Goal: Transaction & Acquisition: Book appointment/travel/reservation

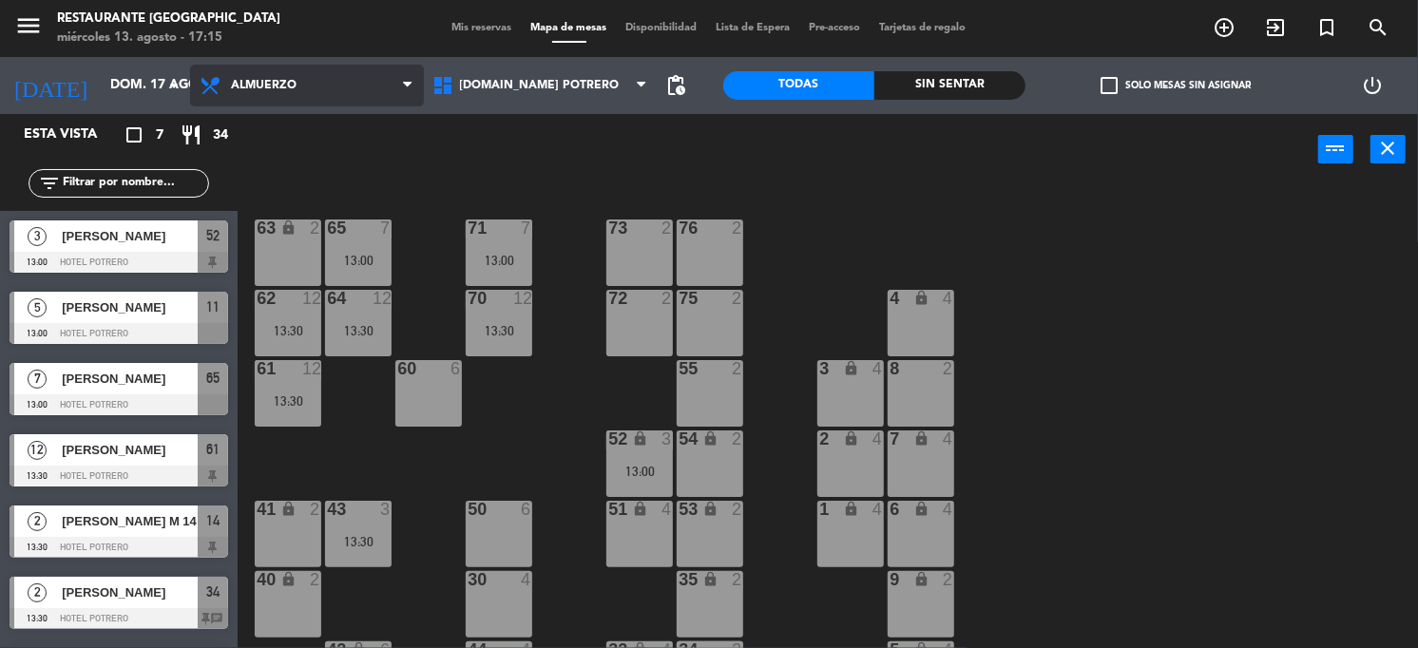
click at [307, 79] on span "Almuerzo" at bounding box center [307, 86] width 234 height 42
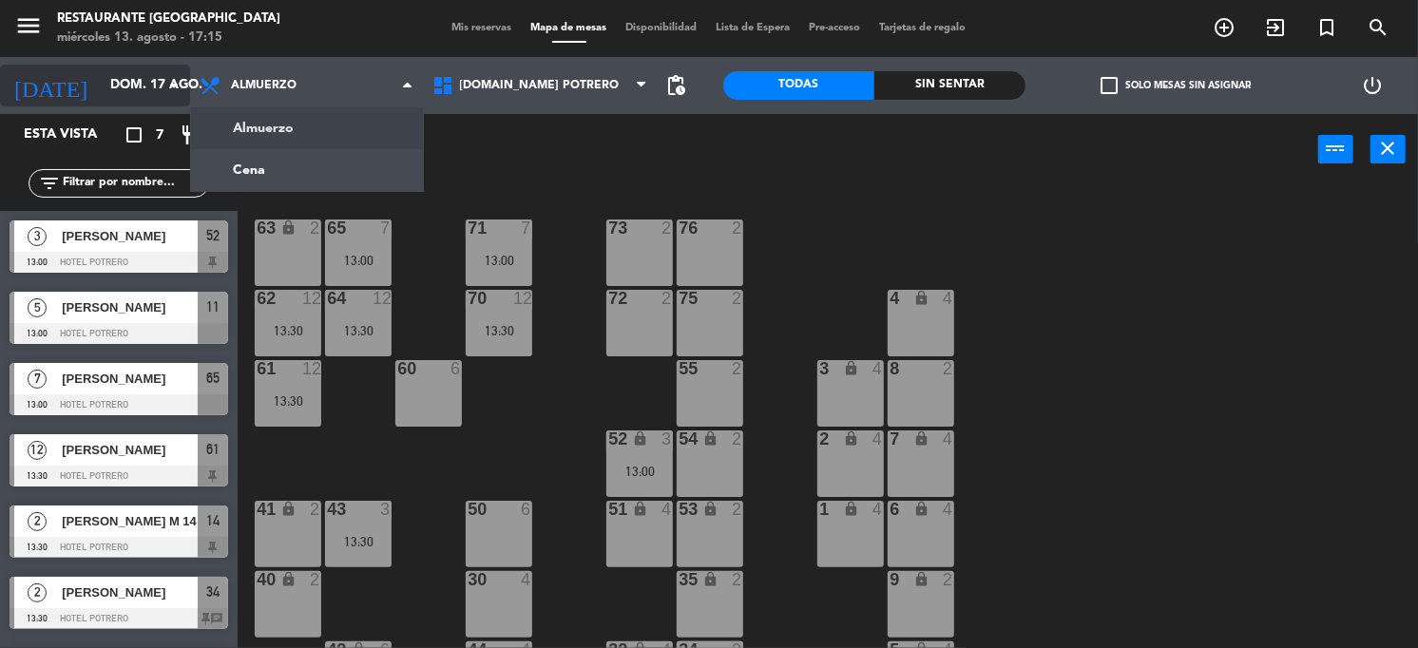
click at [116, 78] on input "dom. 17 ago." at bounding box center [191, 85] width 180 height 34
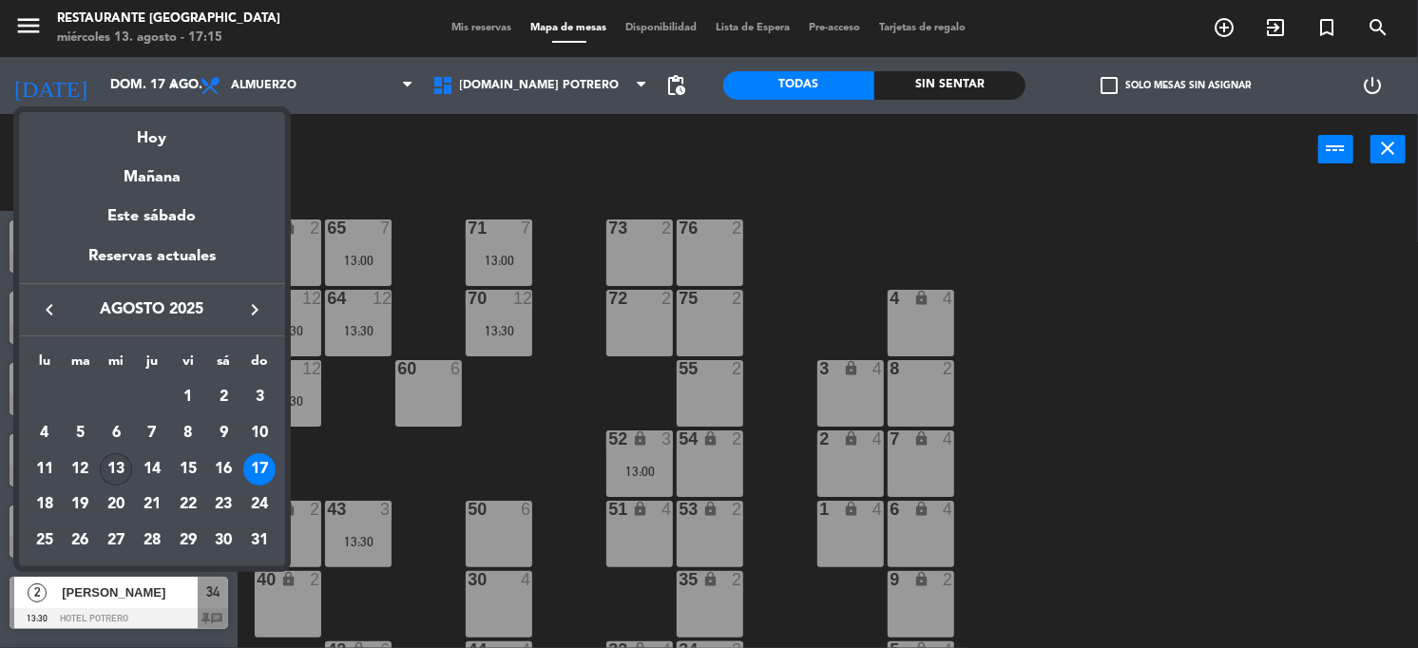
click at [112, 470] on div "13" at bounding box center [116, 469] width 32 height 32
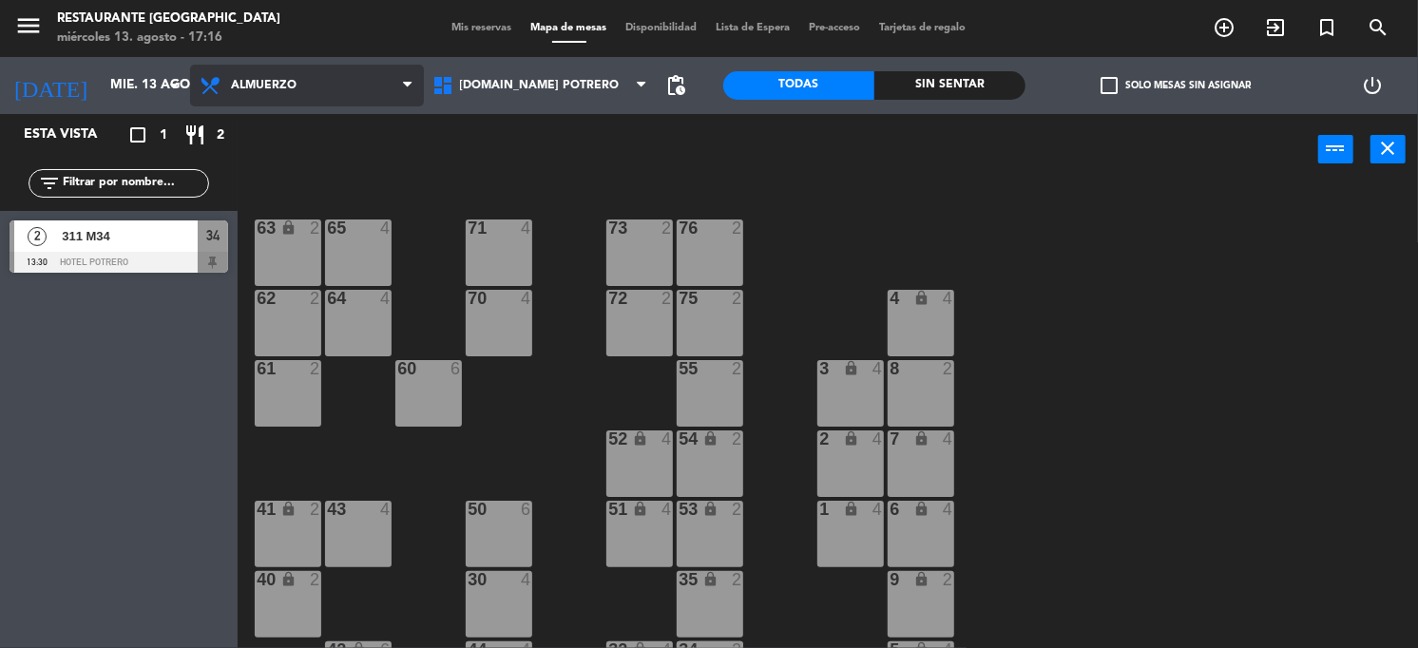
click at [294, 71] on span "Almuerzo" at bounding box center [307, 86] width 234 height 42
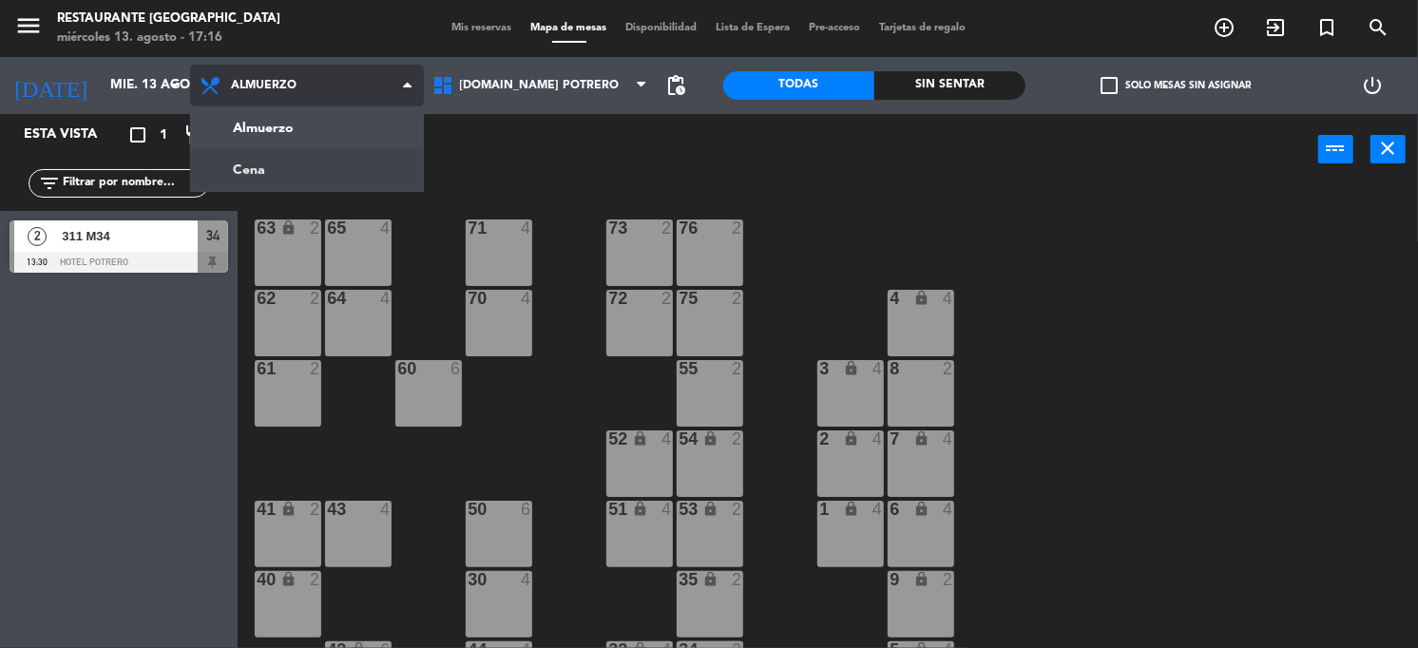
click at [277, 173] on ng-component "menu Restaurante Hotel Potrero miércoles 13. agosto - 17:16 Mis reservas Mapa d…" at bounding box center [709, 324] width 1418 height 649
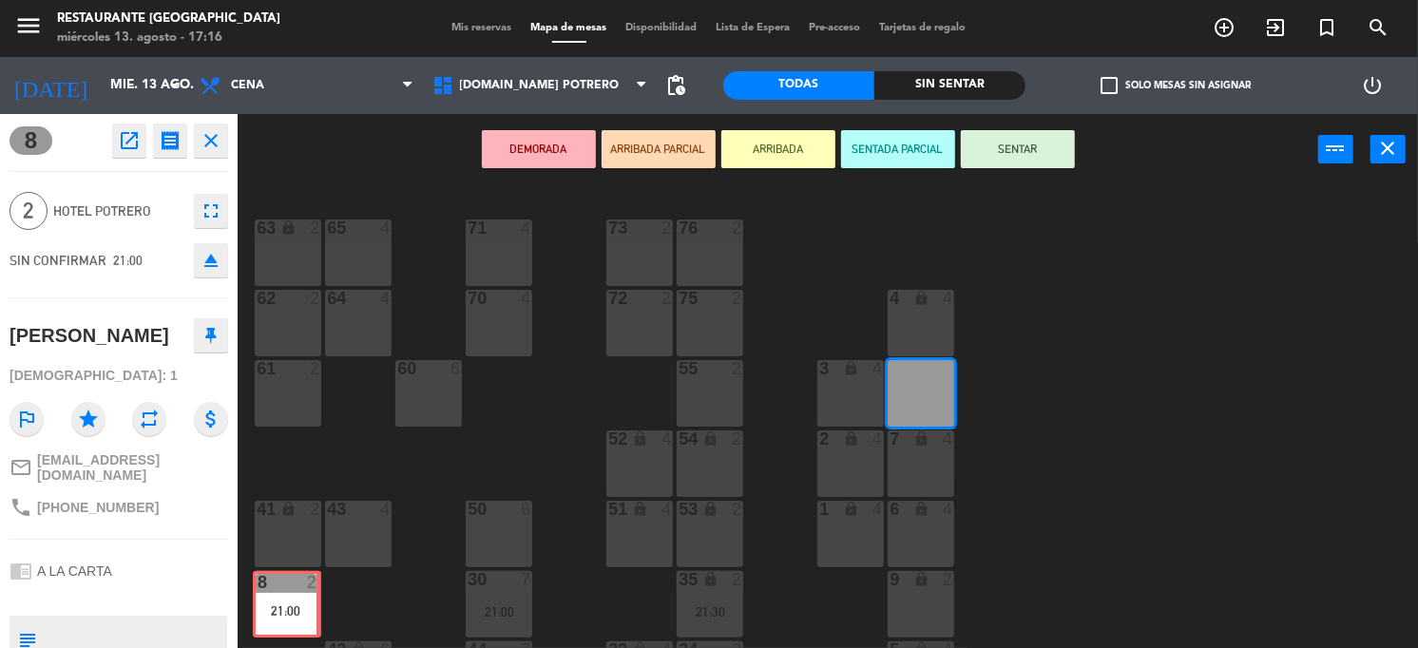
drag, startPoint x: 933, startPoint y: 380, endPoint x: 296, endPoint y: 591, distance: 671.6
click at [296, 591] on div "65 4 71 4 73 2 76 2 63 lock 2 64 4 62 2 70 4 72 2 75 2 4 lock 4 55 2 60 6 3 loc…" at bounding box center [835, 417] width 1166 height 463
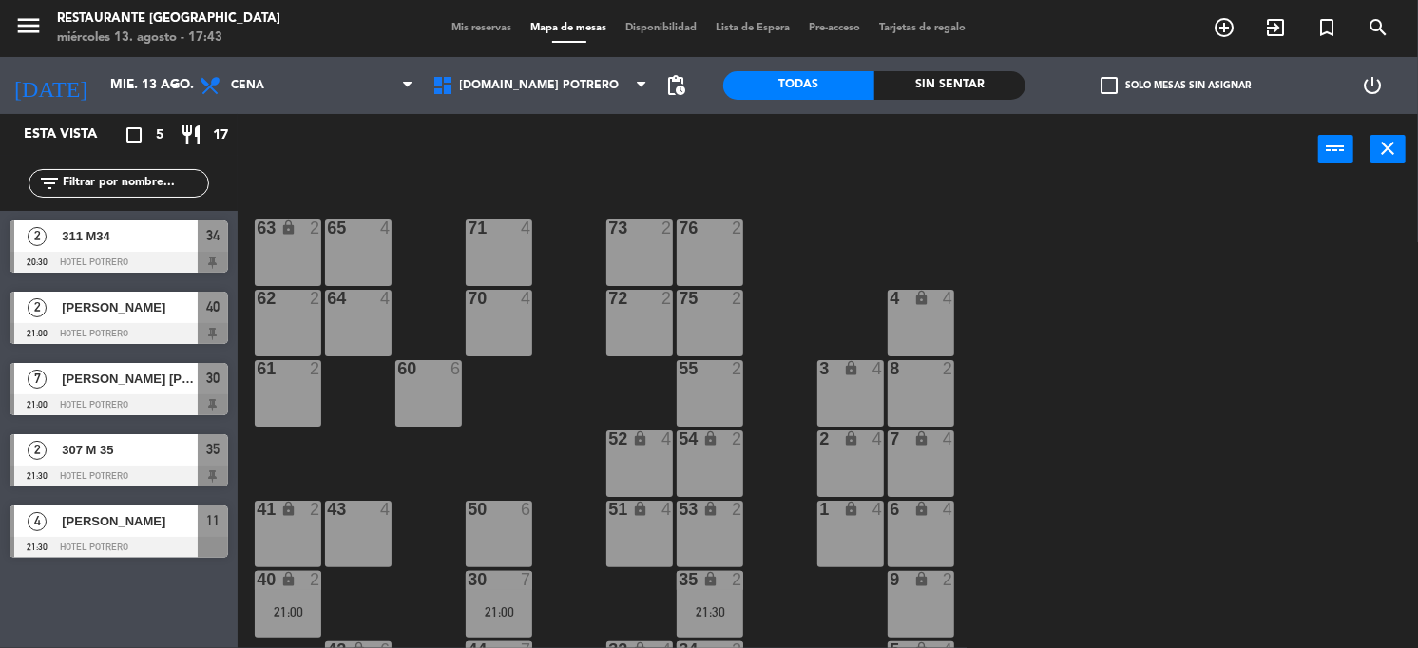
click at [156, 258] on div at bounding box center [119, 262] width 219 height 21
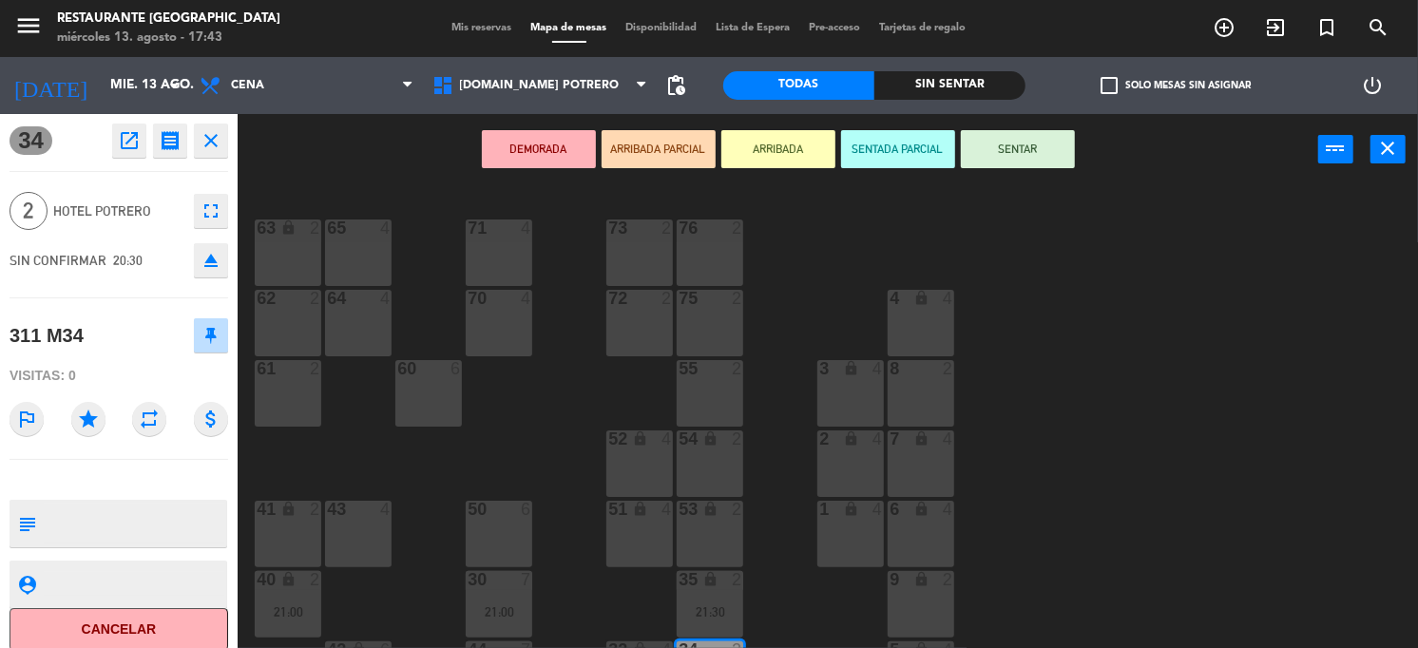
click at [1051, 249] on div "65 4 71 4 73 2 76 2 63 lock 2 64 4 62 2 70 4 72 2 75 2 4 lock 4 55 2 60 6 3 loc…" at bounding box center [835, 417] width 1166 height 463
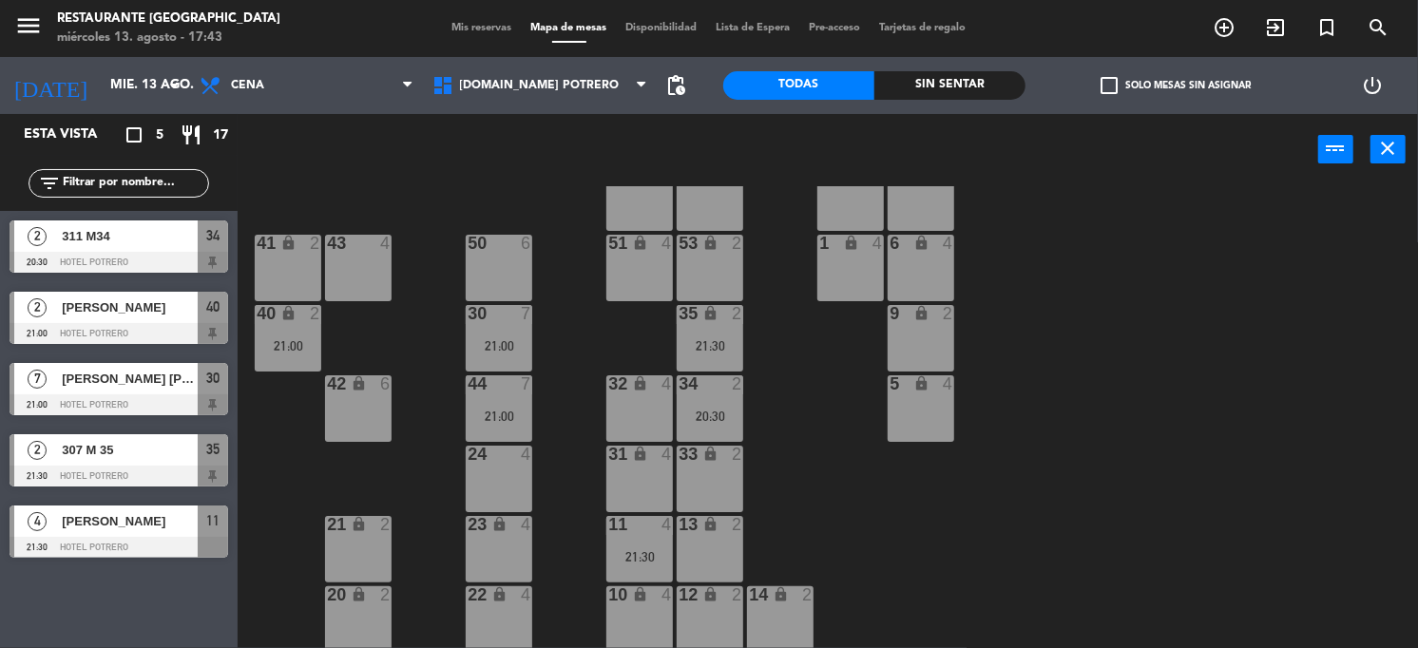
scroll to position [269, 0]
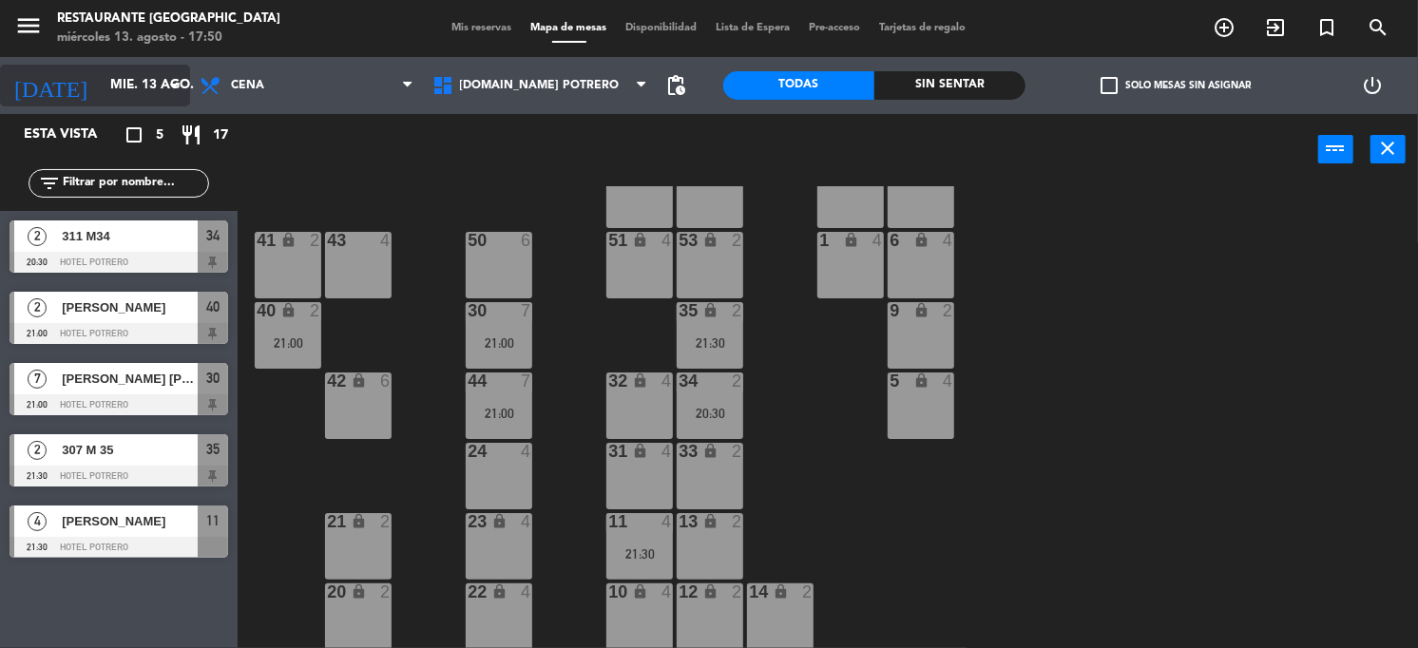
click at [46, 72] on icon "[DATE]" at bounding box center [50, 86] width 101 height 42
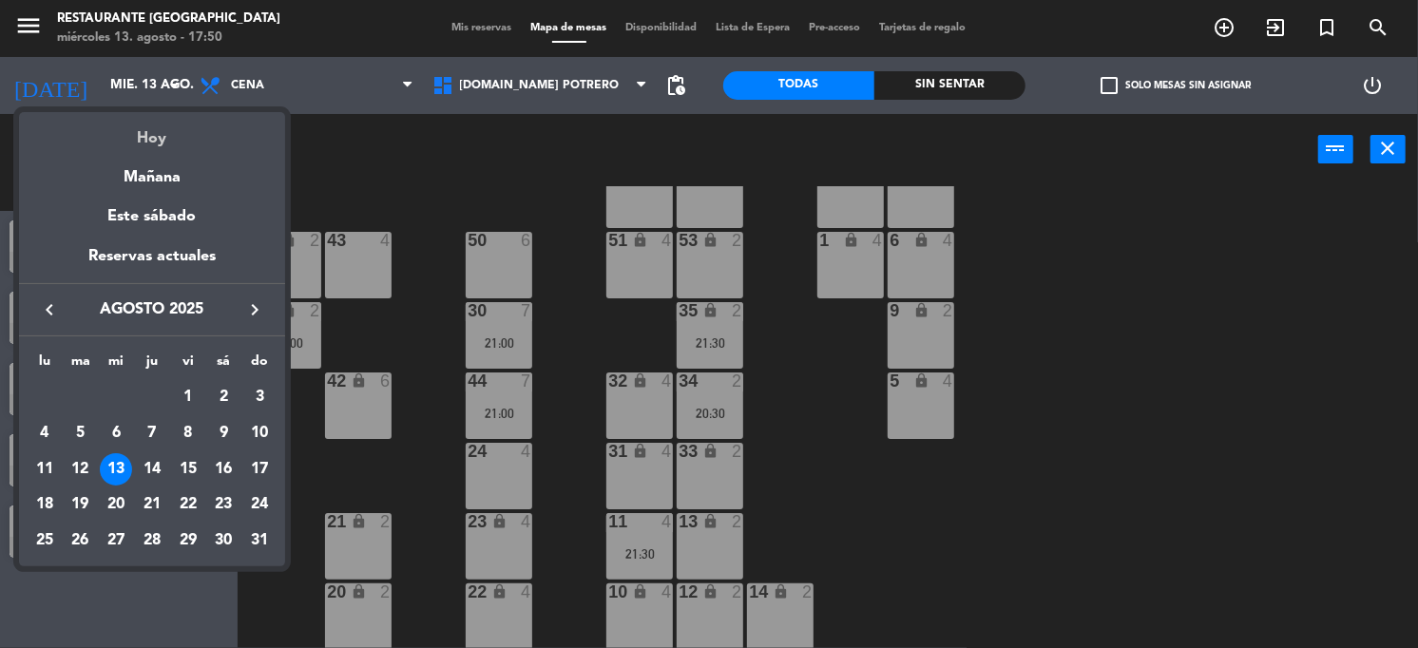
click at [114, 124] on div "Hoy" at bounding box center [152, 131] width 266 height 39
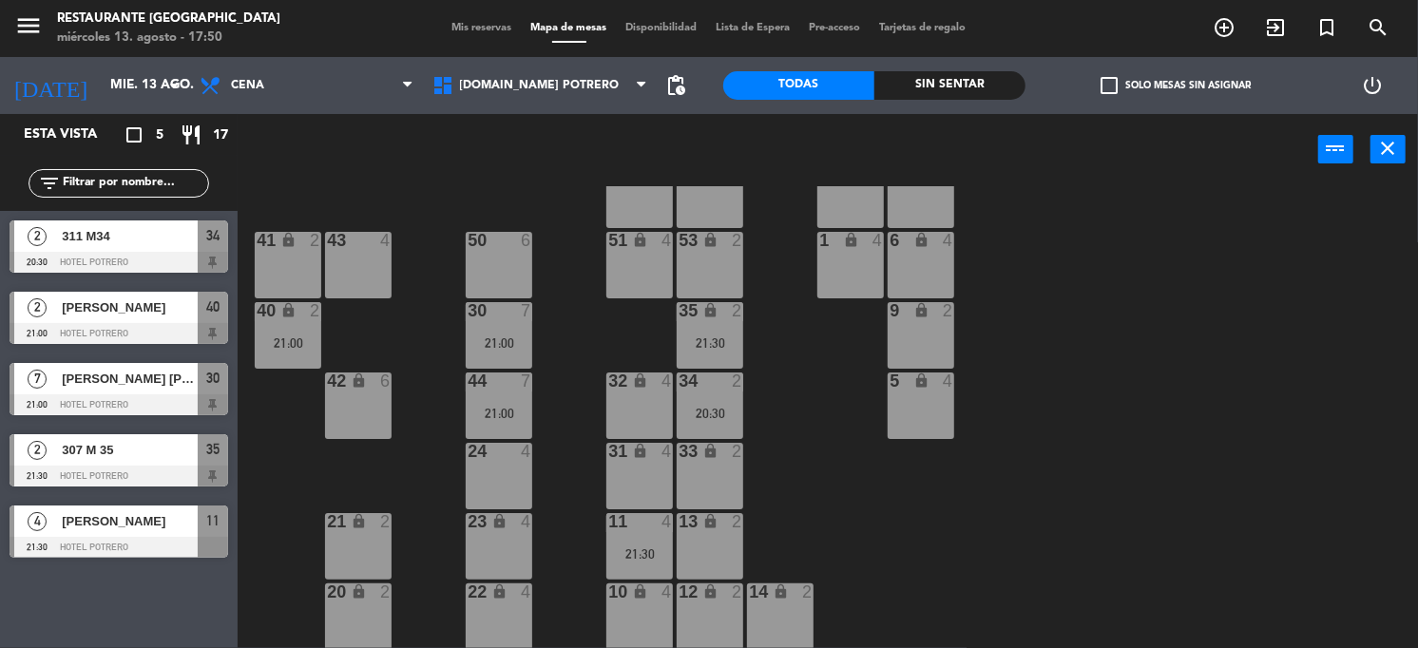
click at [143, 398] on div at bounding box center [119, 404] width 219 height 21
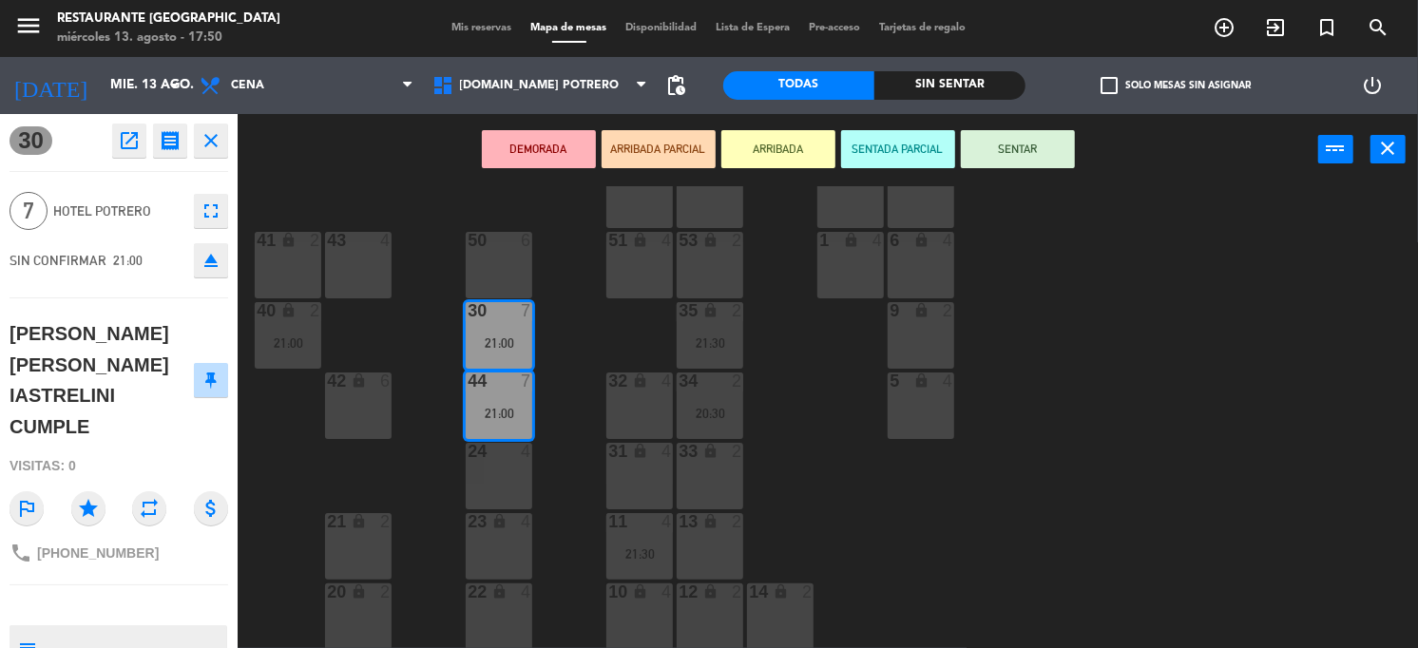
click at [435, 491] on div "65 4 71 4 73 2 76 2 63 lock 2 64 4 62 2 70 4 72 2 75 2 4 lock 4 55 2 60 6 3 loc…" at bounding box center [835, 417] width 1166 height 463
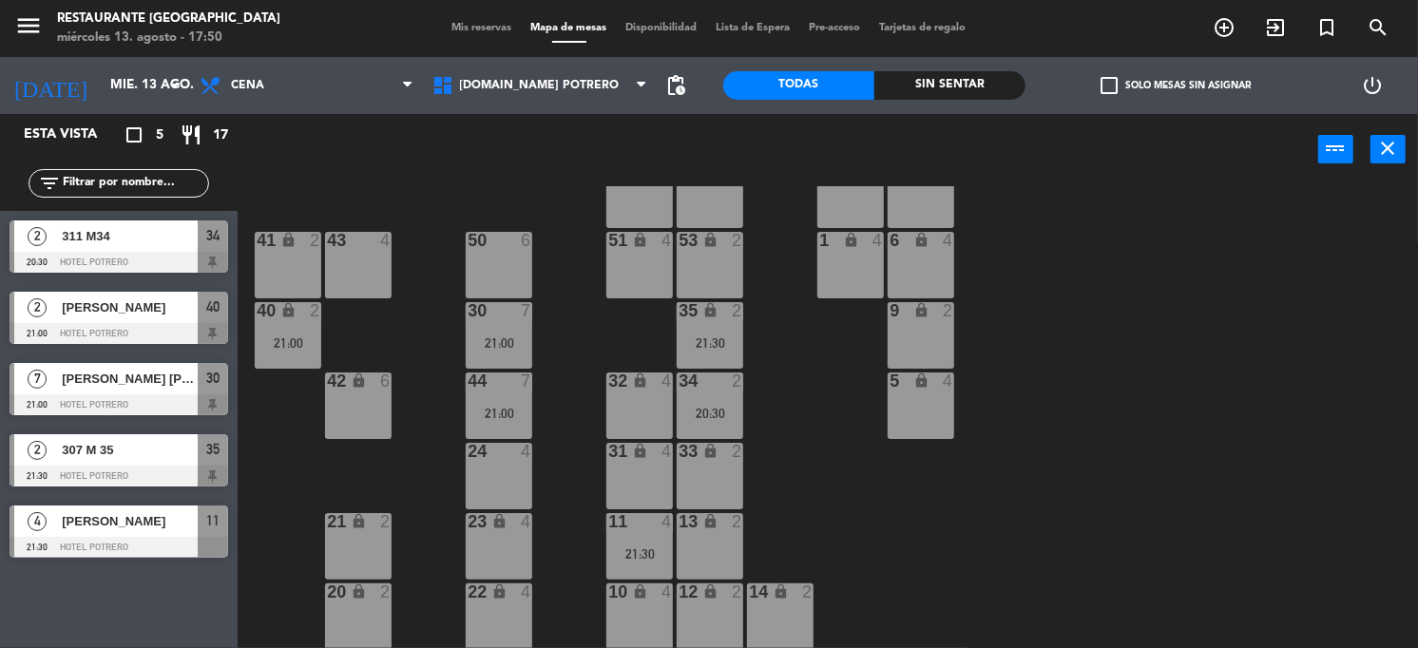
click at [120, 324] on div at bounding box center [119, 333] width 219 height 21
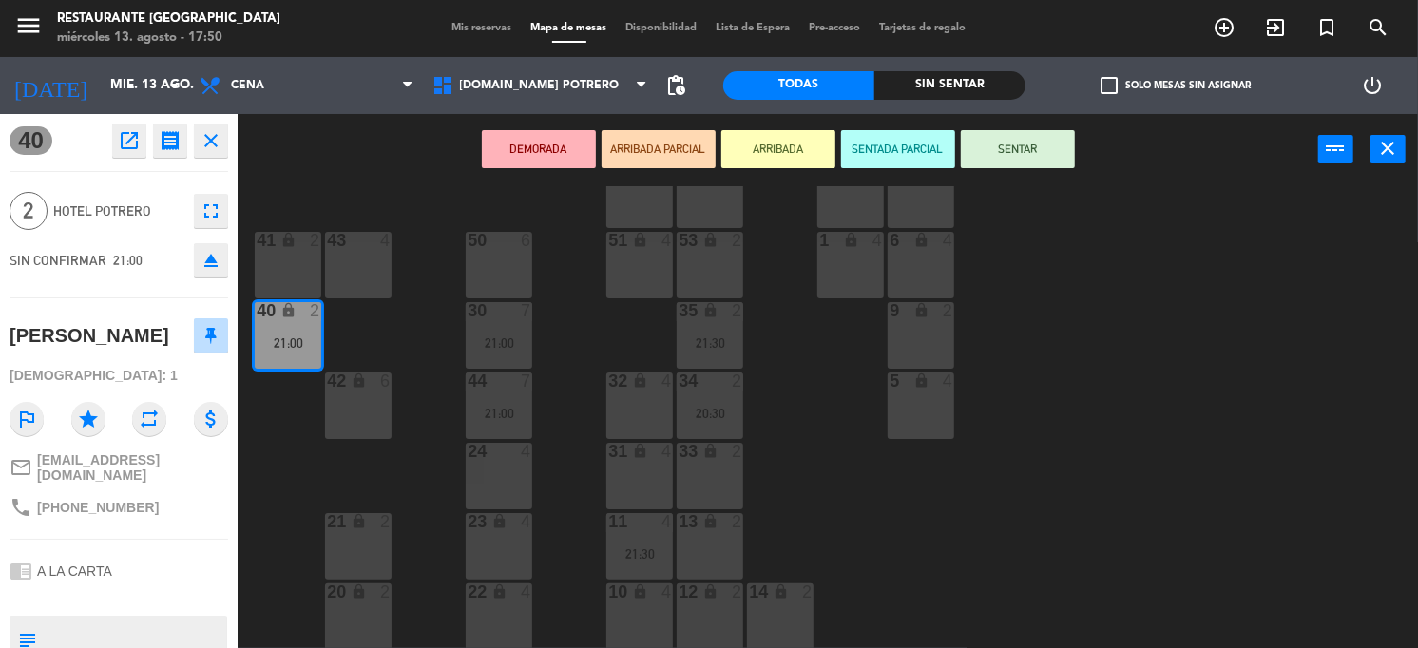
click at [610, 354] on div "65 4 71 4 73 2 76 2 63 lock 2 64 4 62 2 70 4 72 2 75 2 4 lock 4 55 2 60 6 3 loc…" at bounding box center [835, 417] width 1166 height 463
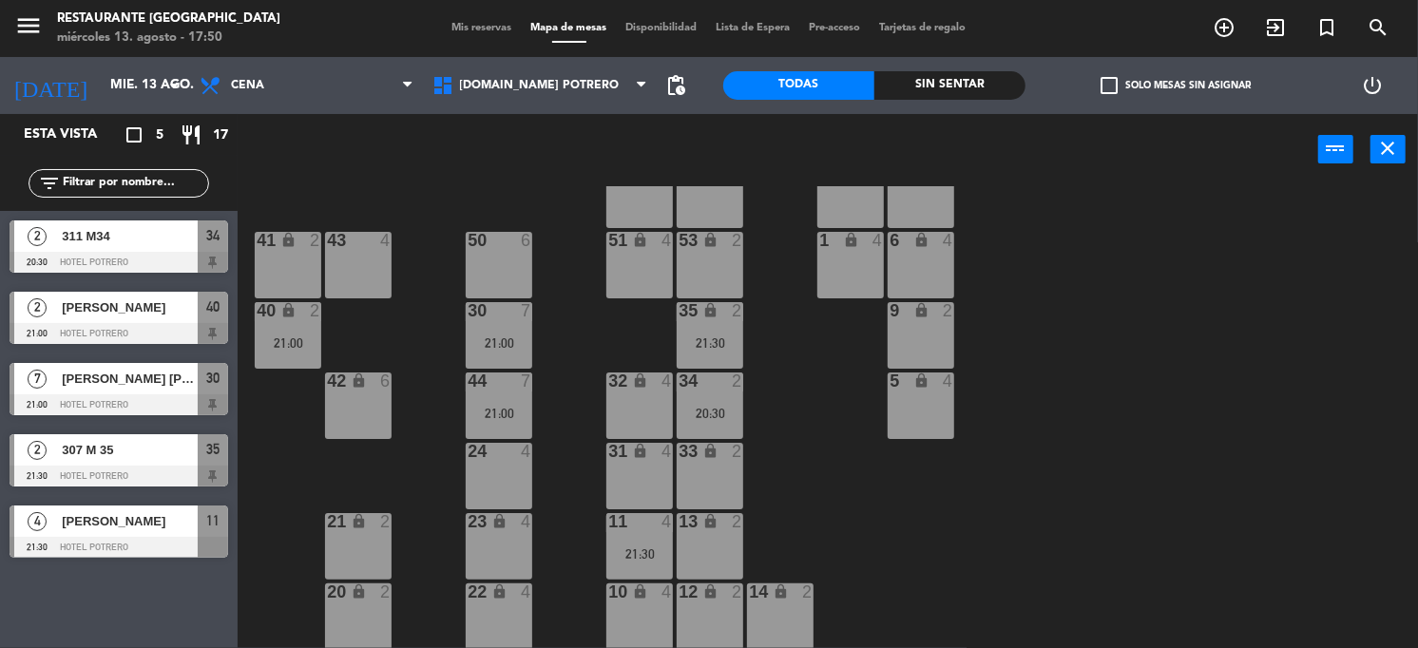
click at [178, 314] on span "[PERSON_NAME]" at bounding box center [130, 307] width 136 height 20
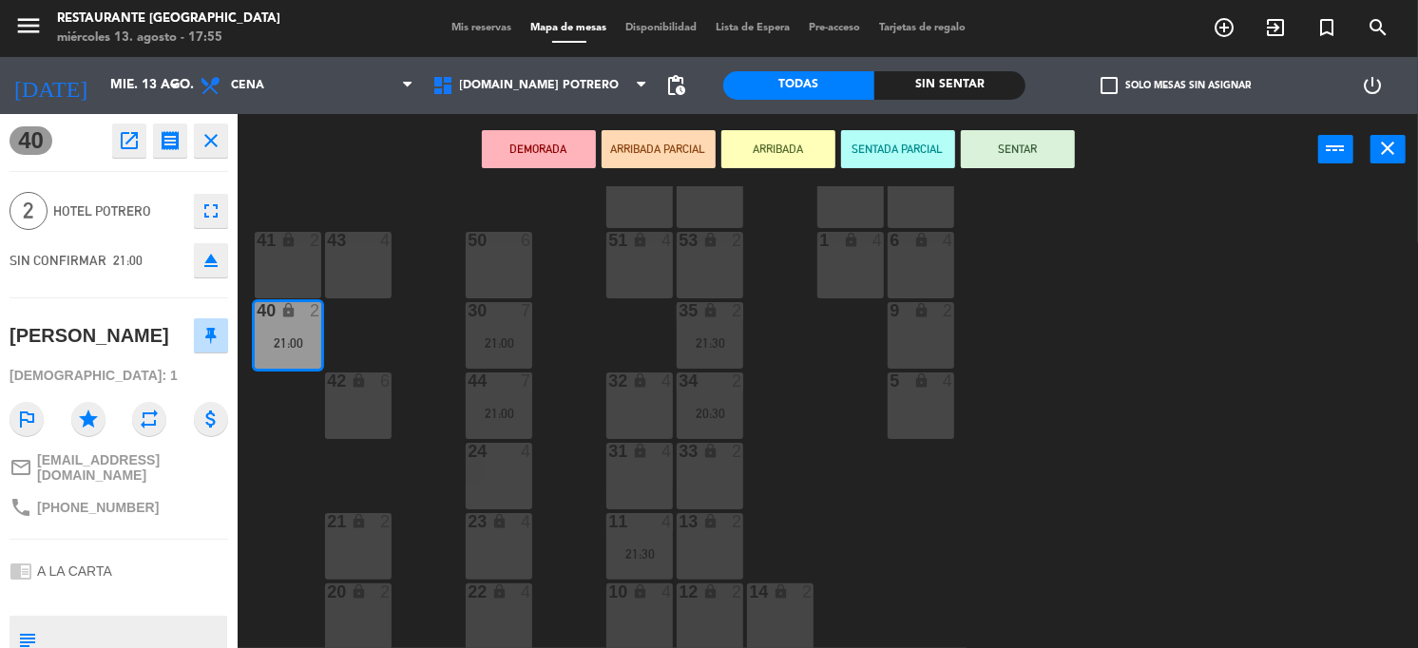
click at [435, 340] on div "65 4 71 4 73 2 76 2 63 lock 2 64 4 62 2 70 4 72 2 75 2 4 lock 4 55 2 60 6 3 loc…" at bounding box center [835, 417] width 1166 height 463
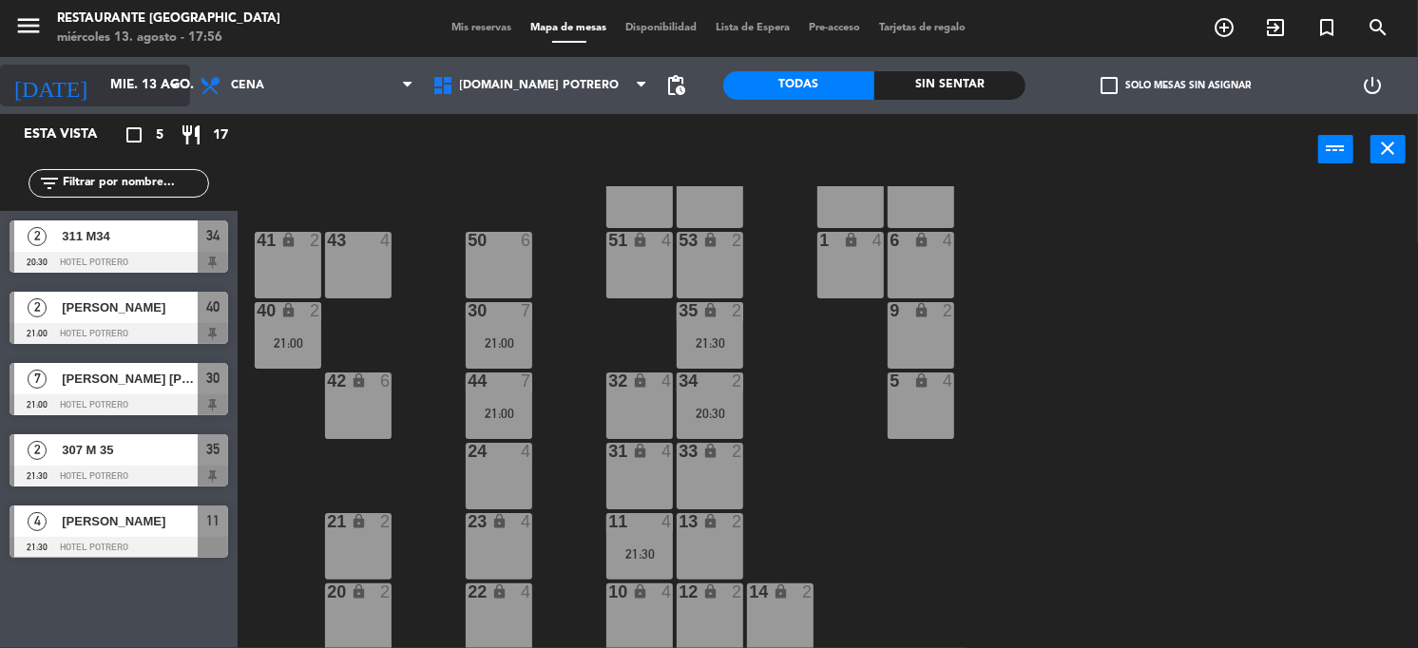
click at [148, 88] on input "mié. 13 ago." at bounding box center [191, 85] width 180 height 34
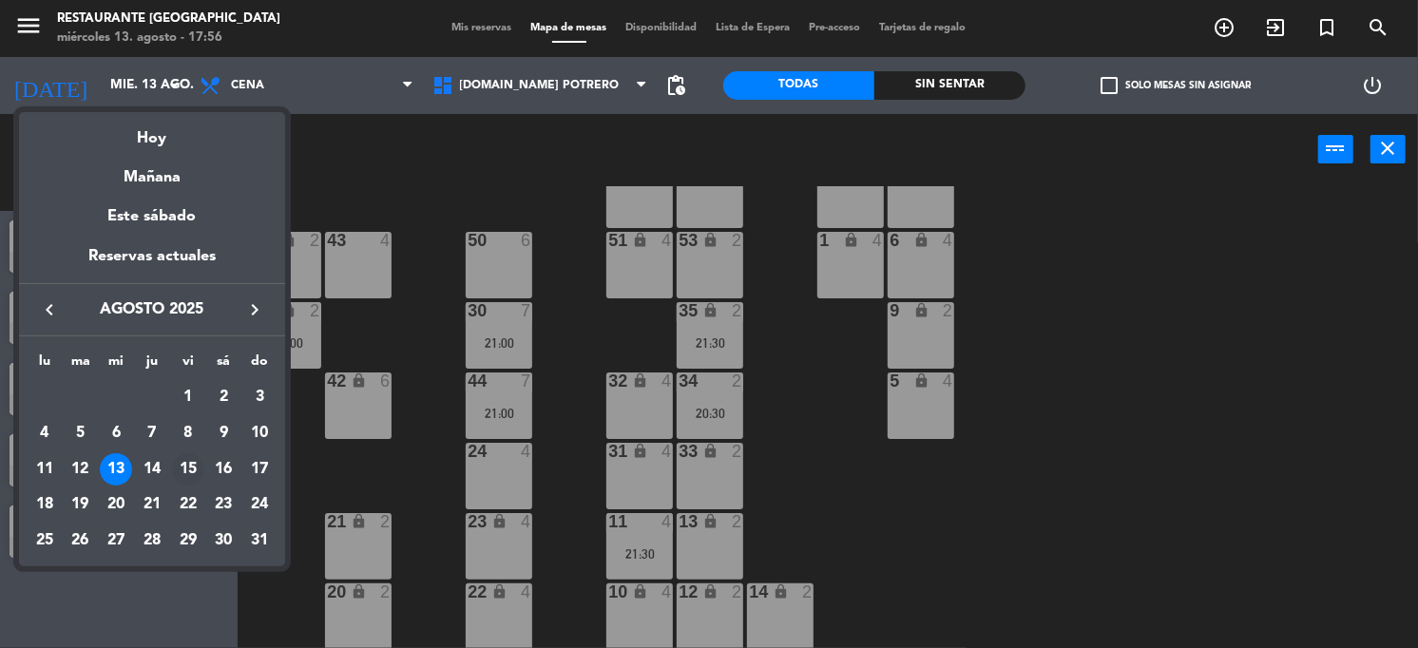
click at [195, 463] on div "15" at bounding box center [188, 469] width 32 height 32
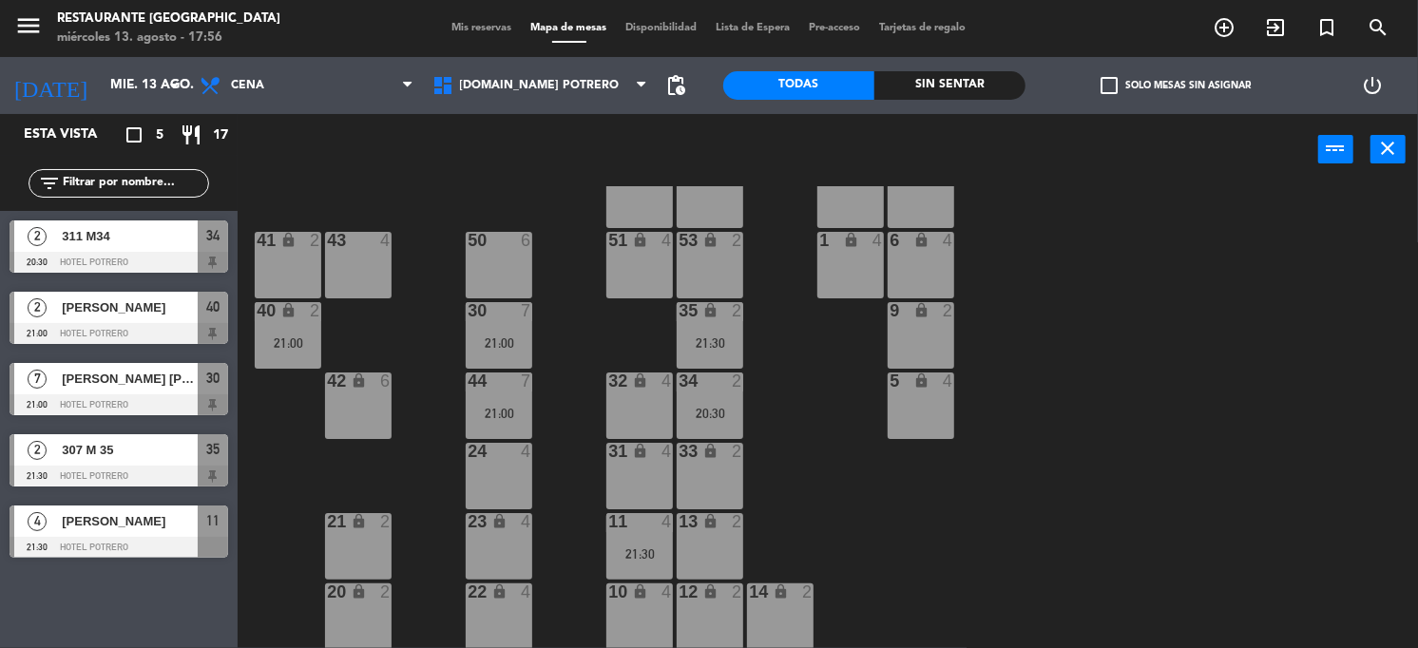
type input "vie. 15 ago."
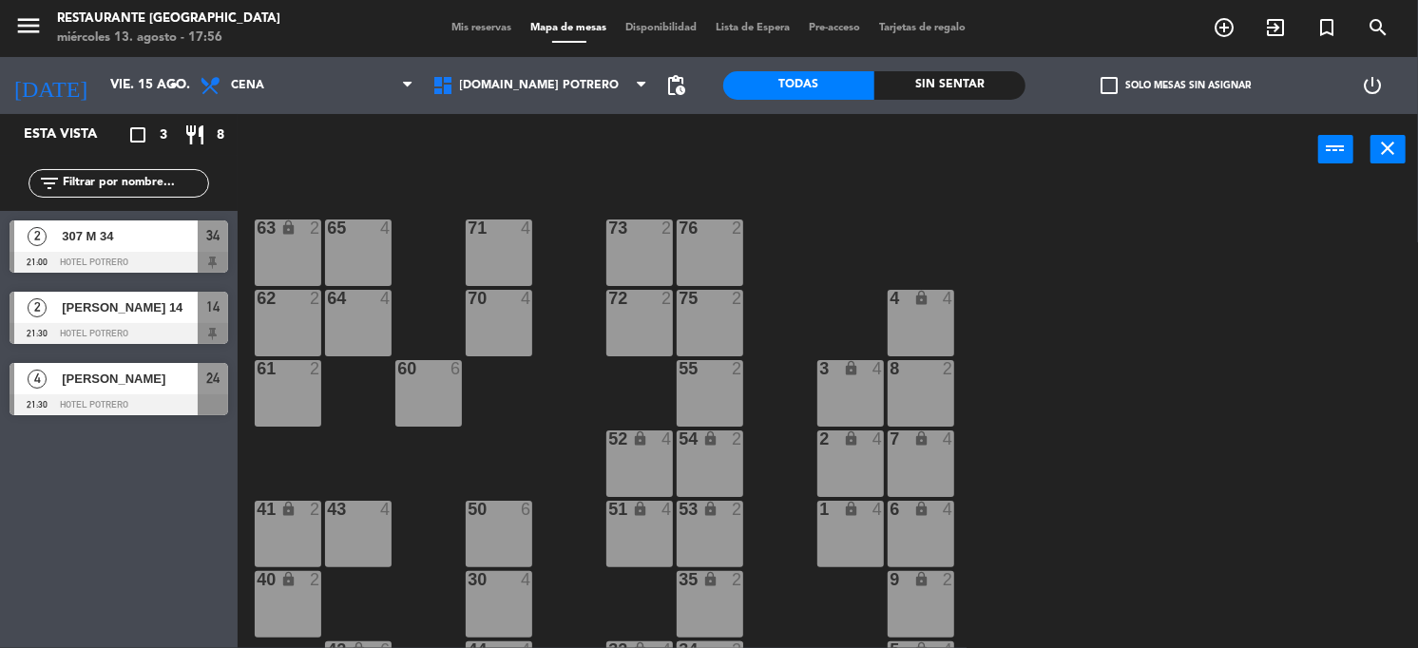
scroll to position [119, 0]
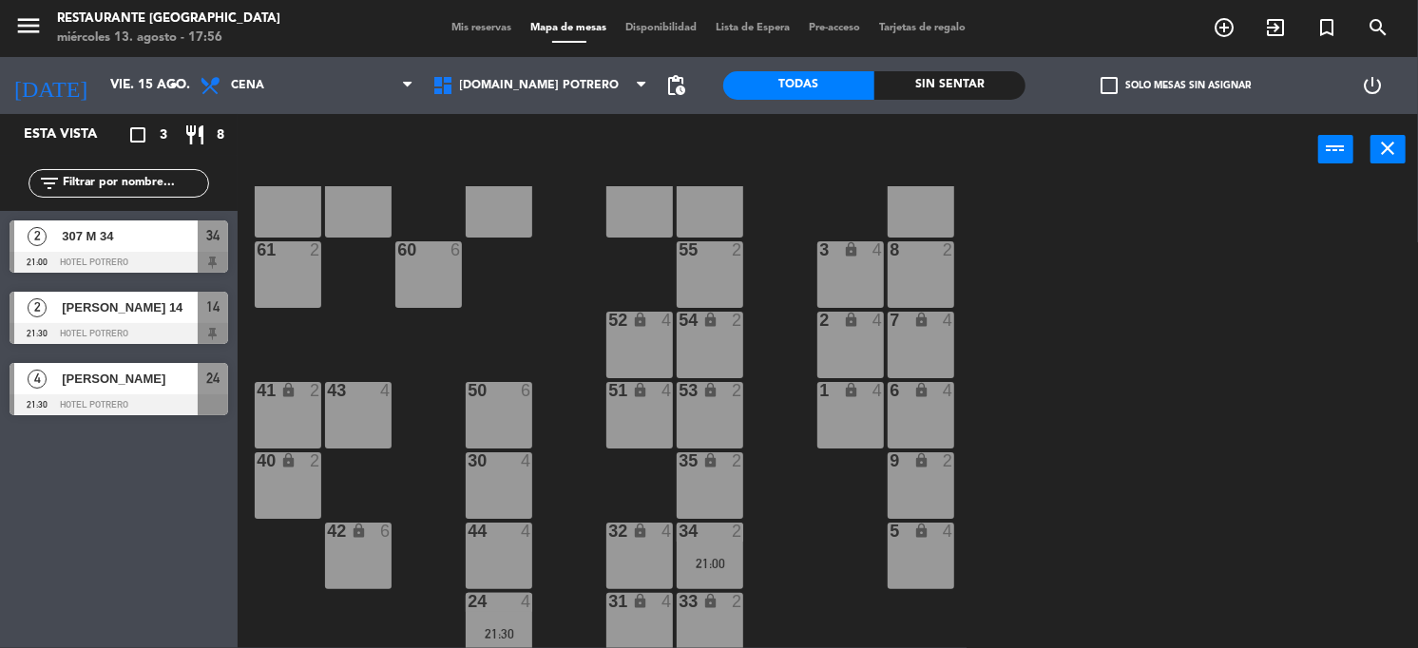
click at [713, 505] on div "35 lock 2" at bounding box center [710, 485] width 67 height 67
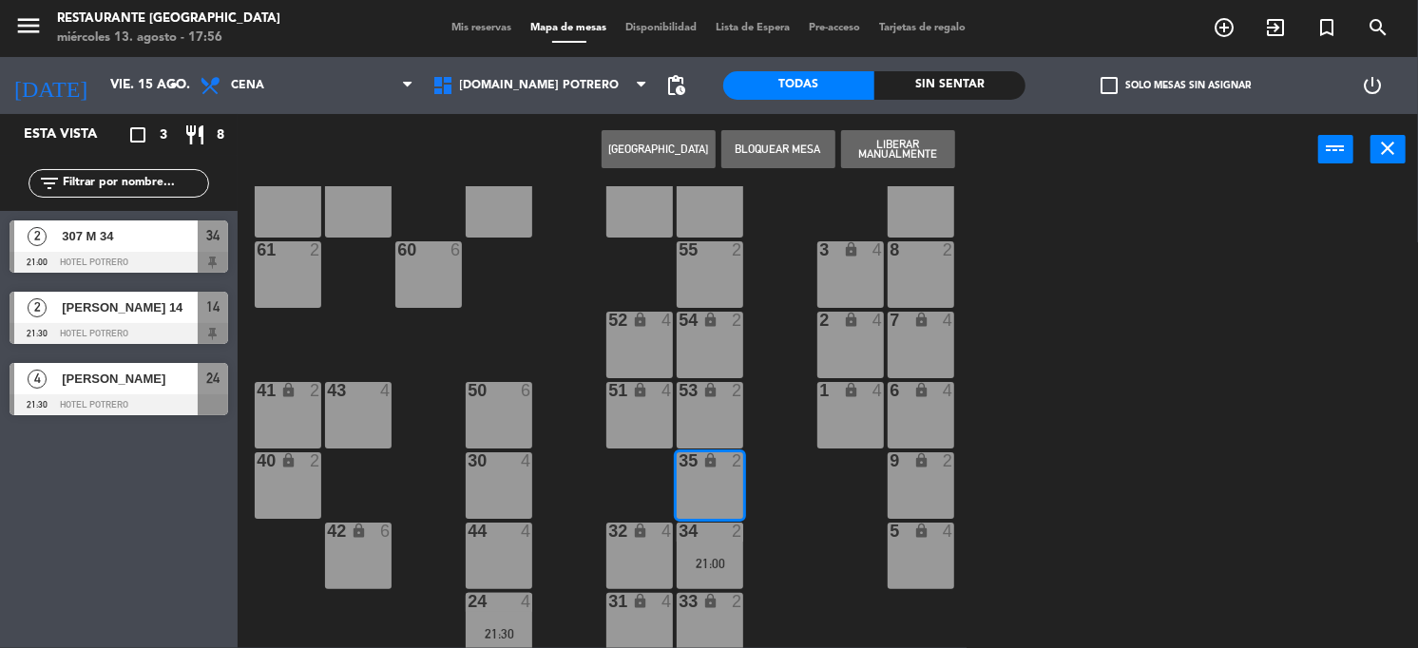
drag, startPoint x: 786, startPoint y: 502, endPoint x: 710, endPoint y: 398, distance: 128.5
click at [786, 499] on div "65 4 71 4 73 2 76 2 63 lock 2 64 4 62 2 70 4 72 2 75 2 4 lock 4 55 2 60 6 3 loc…" at bounding box center [835, 417] width 1166 height 463
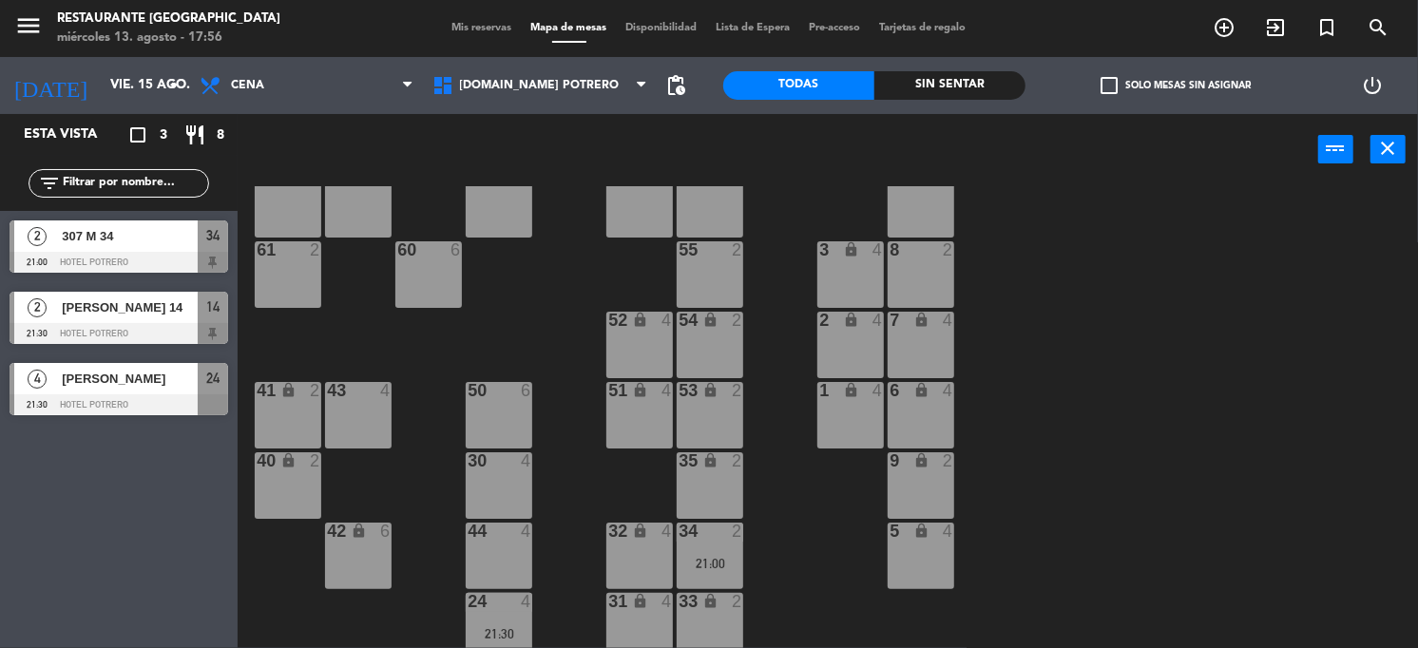
click at [698, 329] on div "lock" at bounding box center [710, 321] width 31 height 18
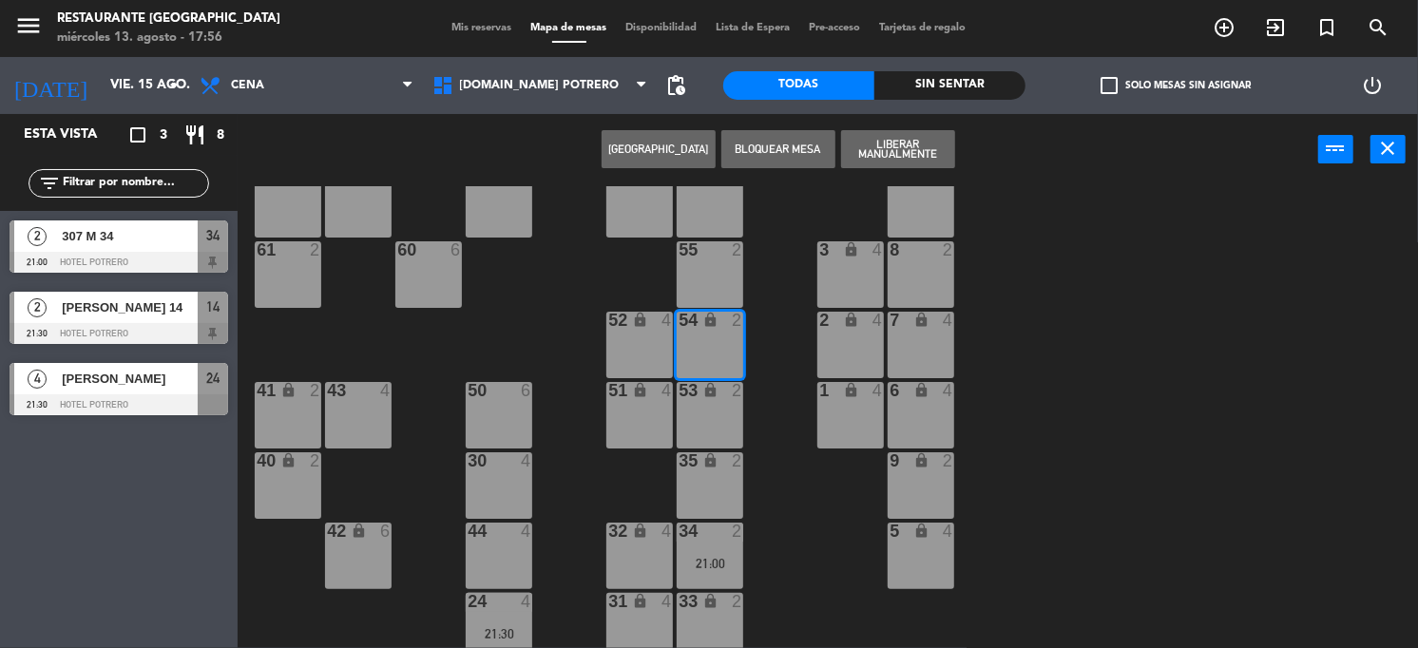
click at [616, 138] on button "[GEOGRAPHIC_DATA]" at bounding box center [659, 149] width 114 height 38
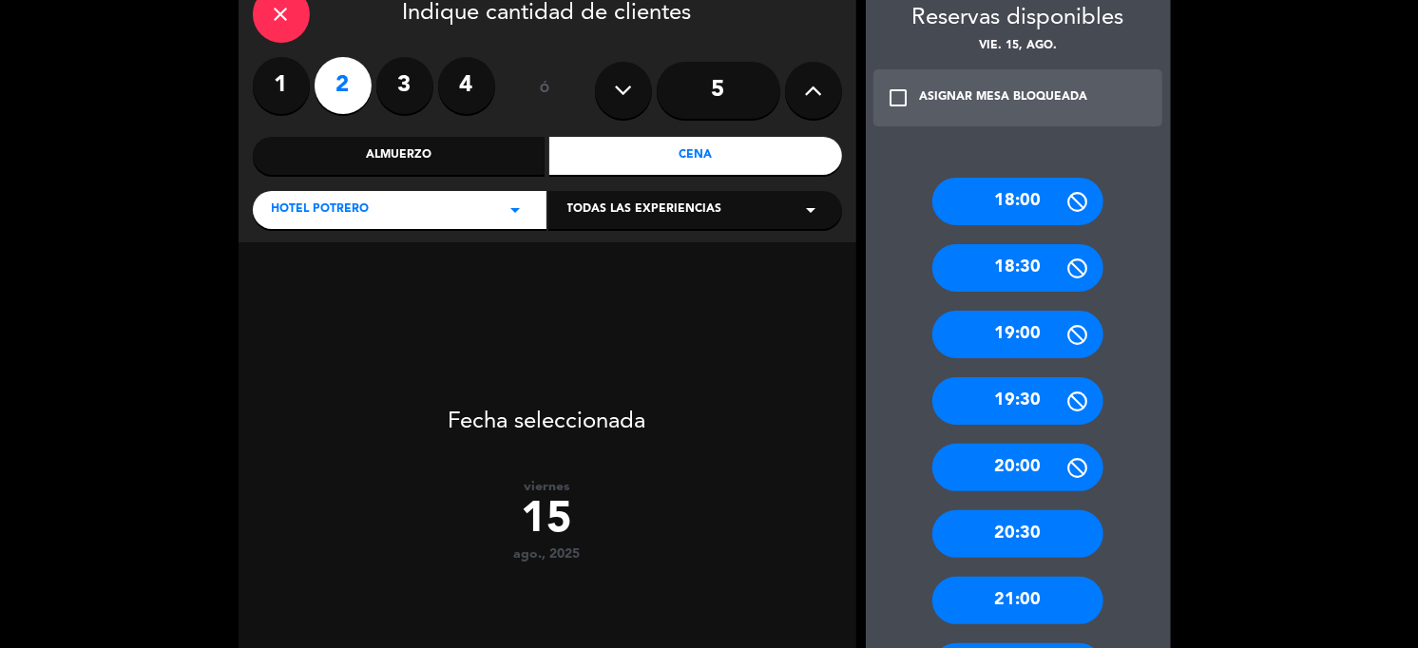
scroll to position [238, 0]
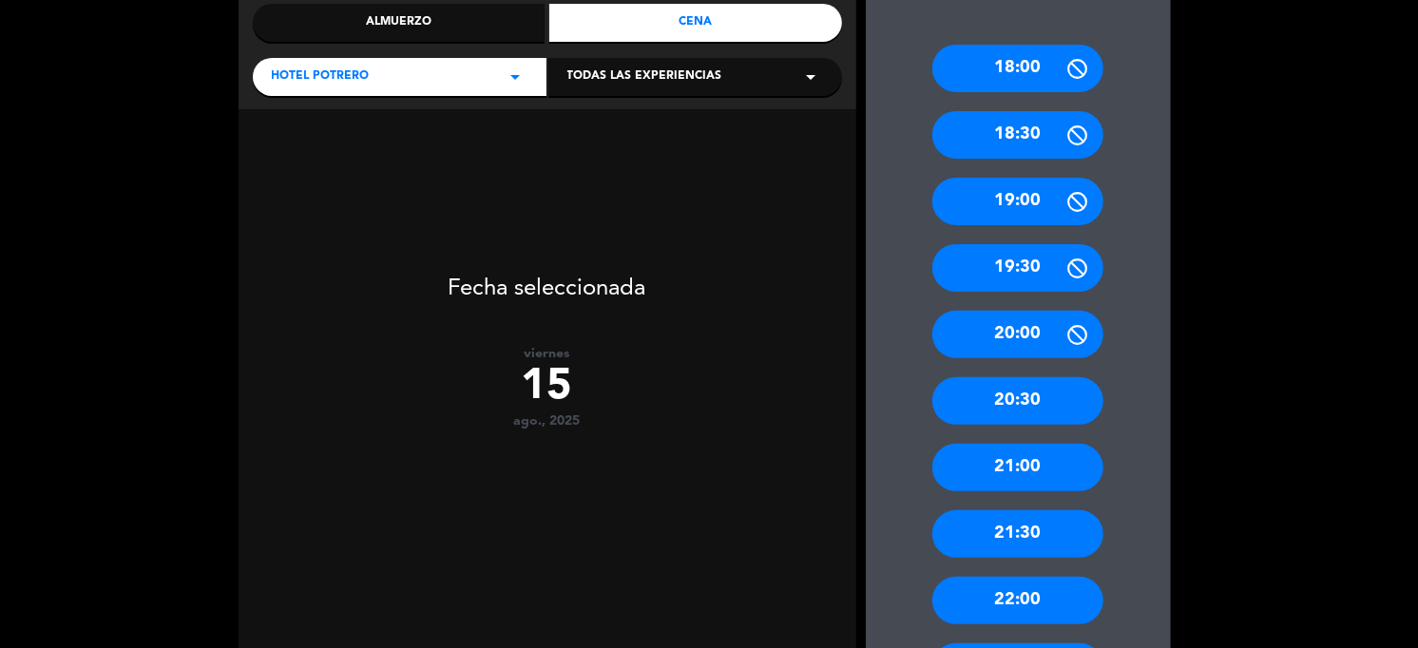
click at [1035, 462] on div "21:00" at bounding box center [1017, 468] width 171 height 48
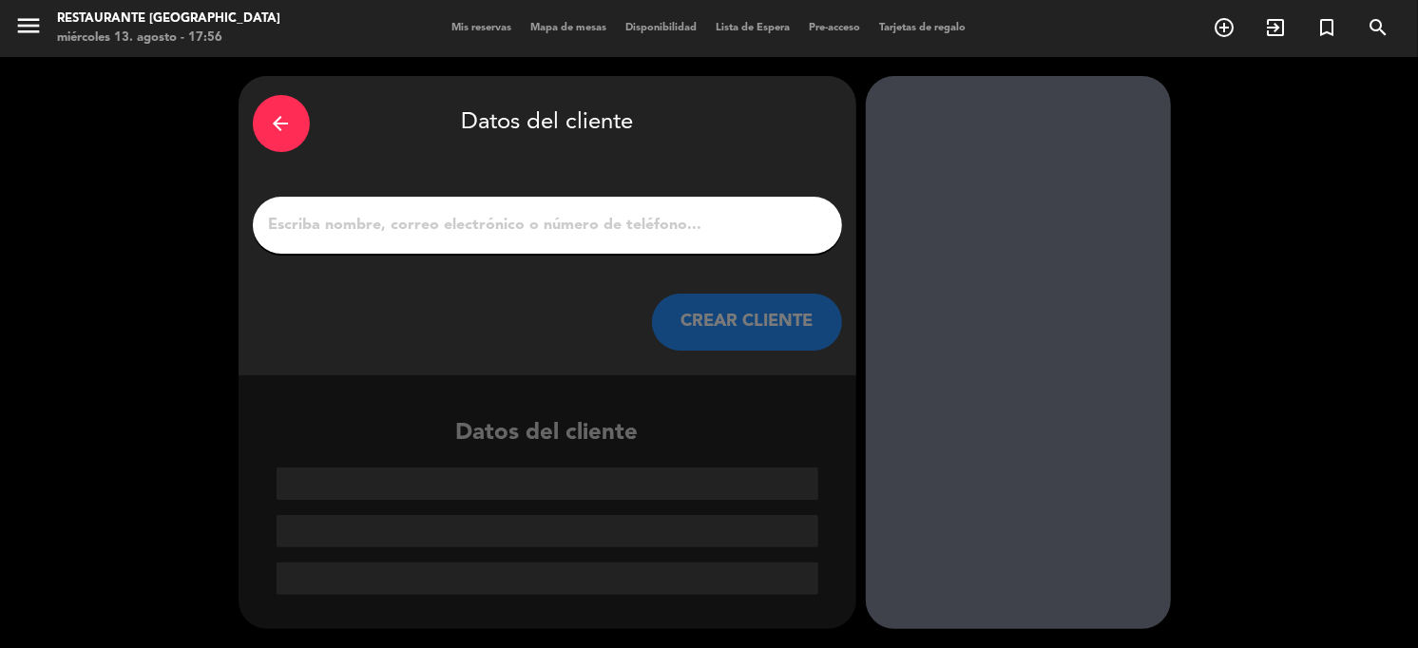
click at [487, 231] on input "1" at bounding box center [547, 225] width 561 height 27
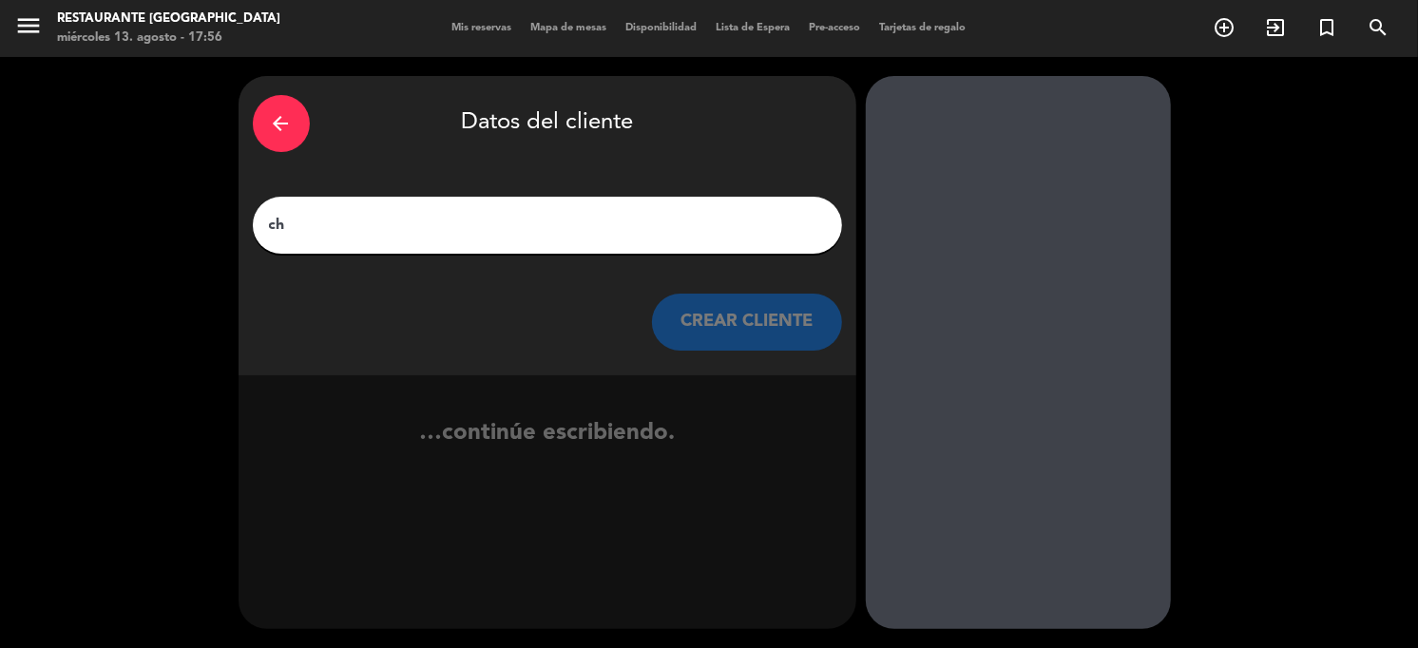
type input "c"
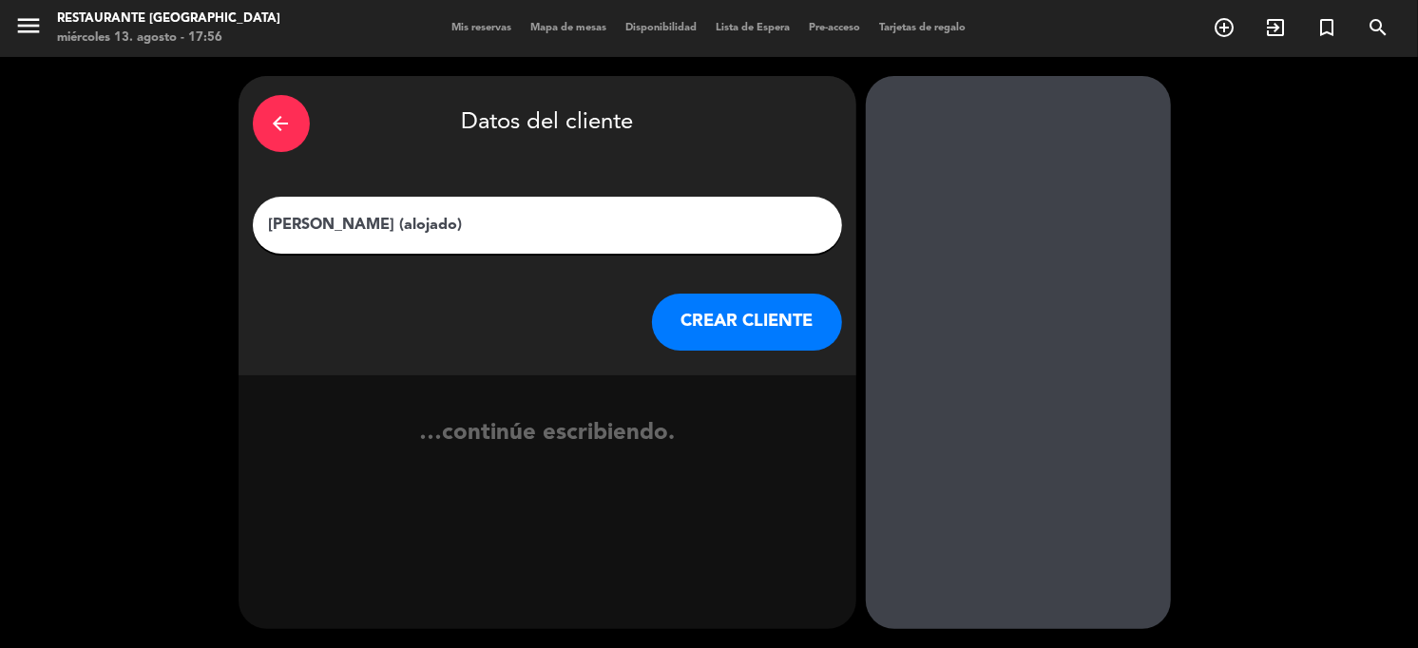
type input "[PERSON_NAME] (alojado)"
click at [690, 298] on button "CREAR CLIENTE" at bounding box center [747, 322] width 190 height 57
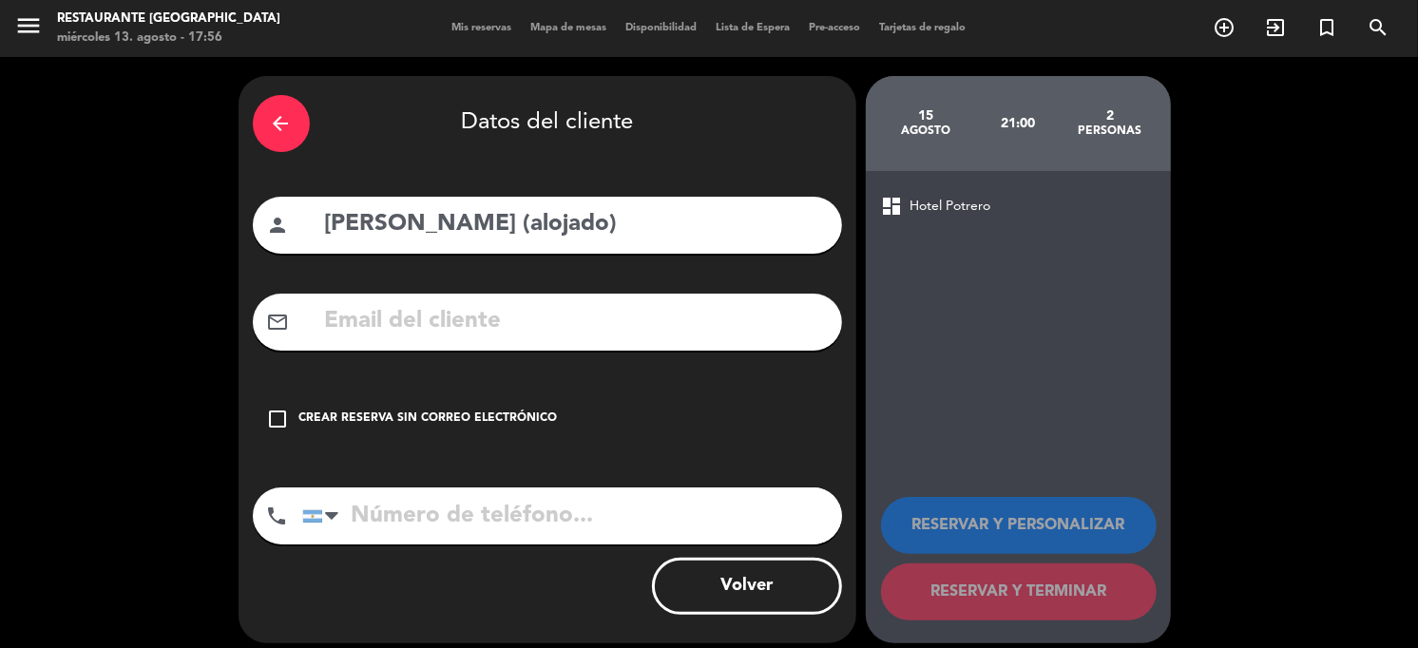
click at [378, 426] on div "Crear reserva sin correo electrónico" at bounding box center [428, 419] width 258 height 19
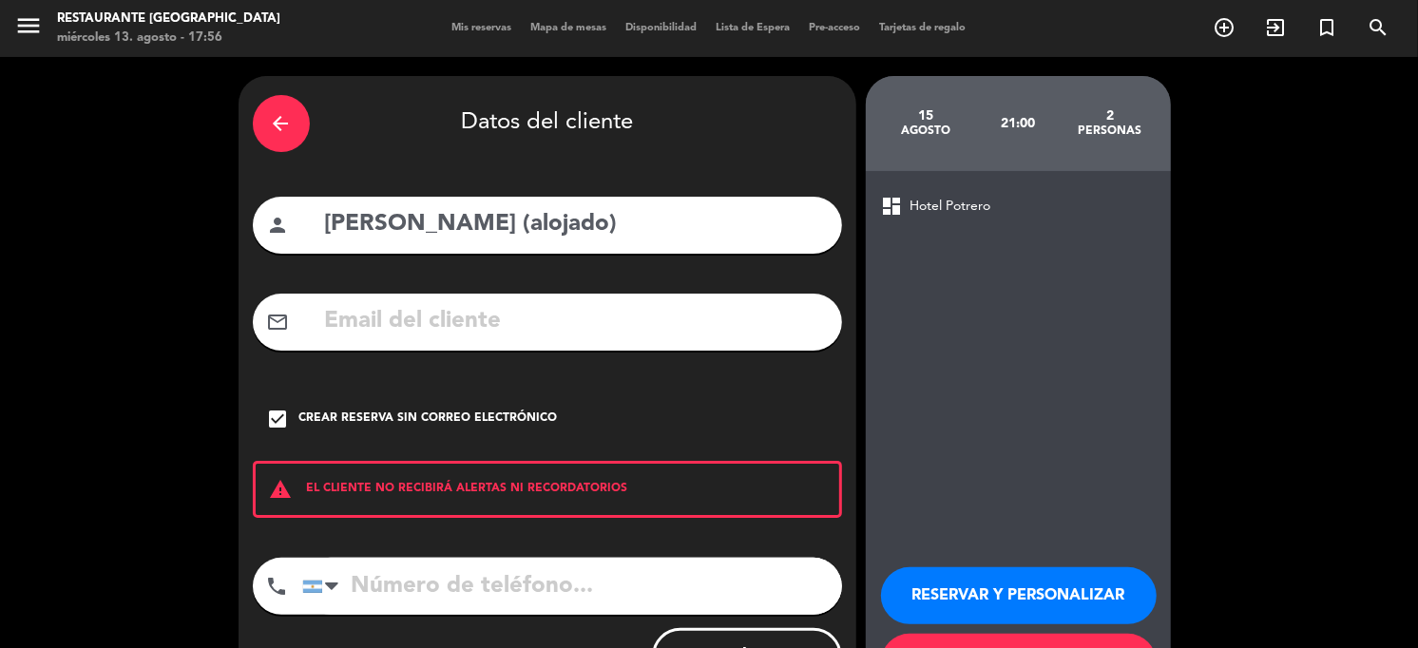
drag, startPoint x: 652, startPoint y: 207, endPoint x: 0, endPoint y: 211, distance: 651.9
click at [0, 211] on div "arrow_back Datos del cliente person [PERSON_NAME] (alojado) mail_outline check_…" at bounding box center [709, 395] width 1418 height 676
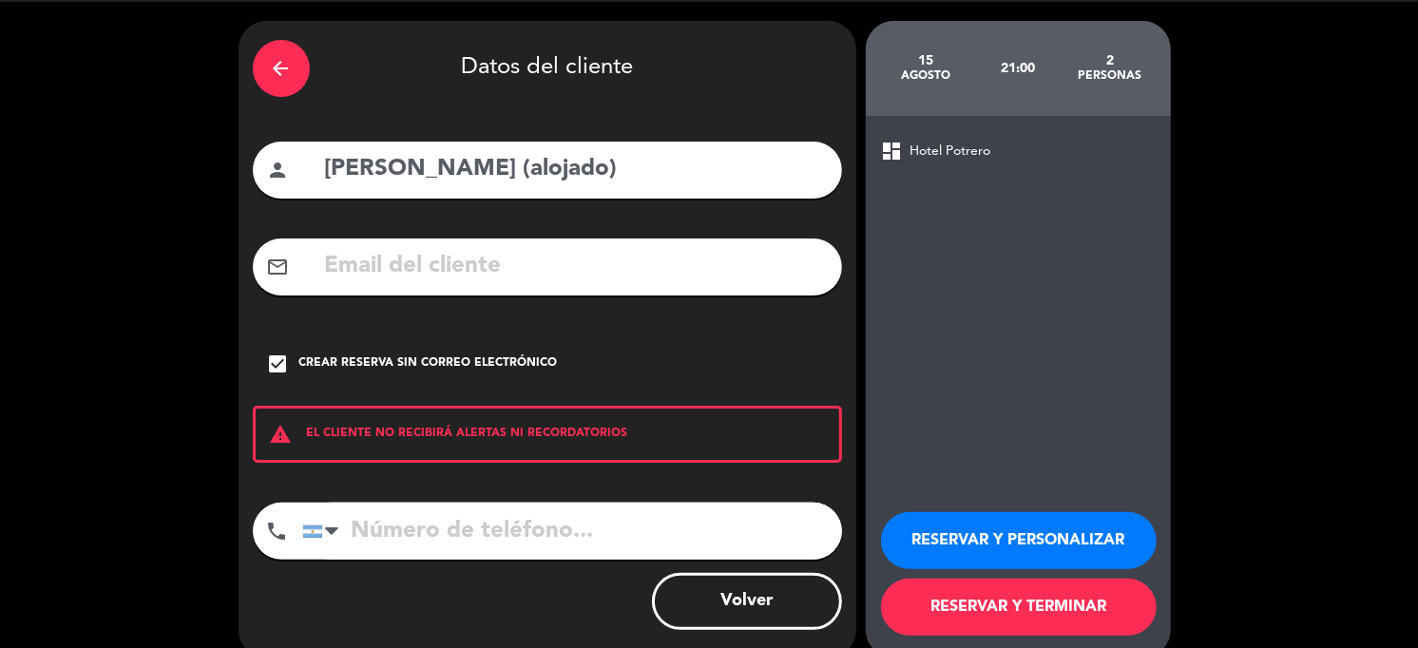
scroll to position [84, 0]
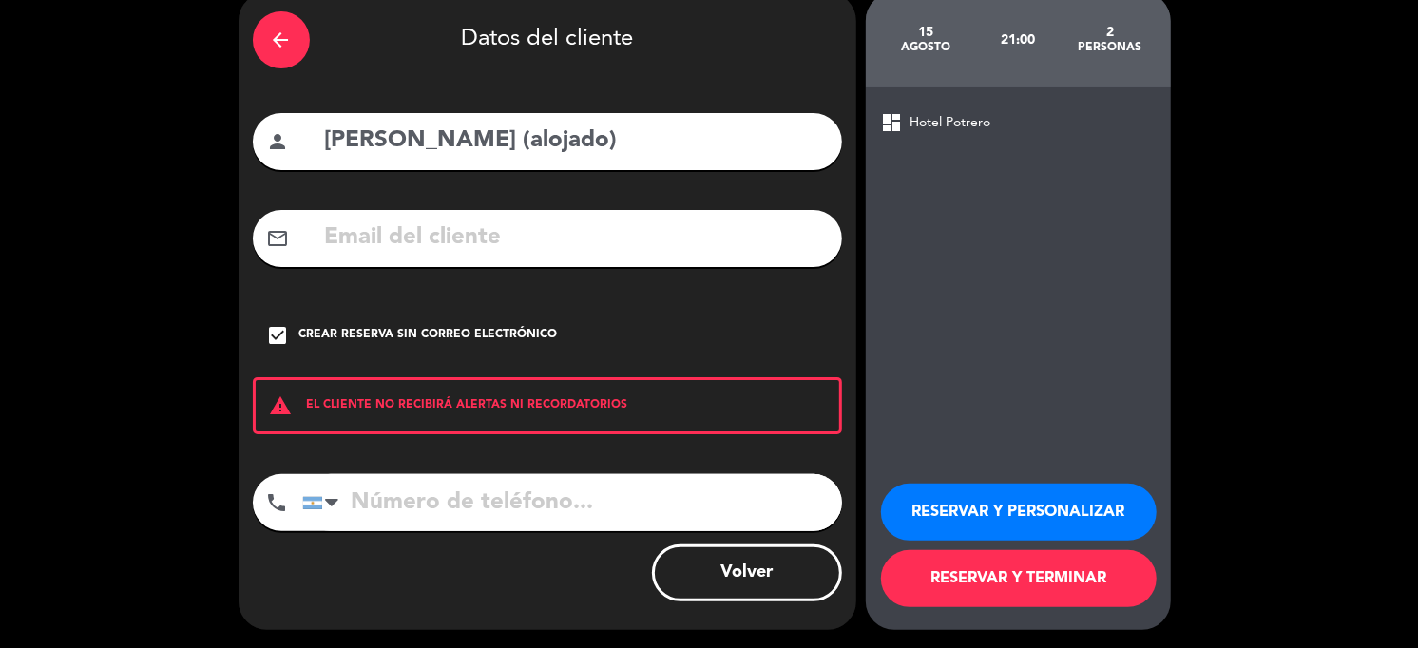
click at [1018, 578] on button "RESERVAR Y TERMINAR" at bounding box center [1019, 578] width 276 height 57
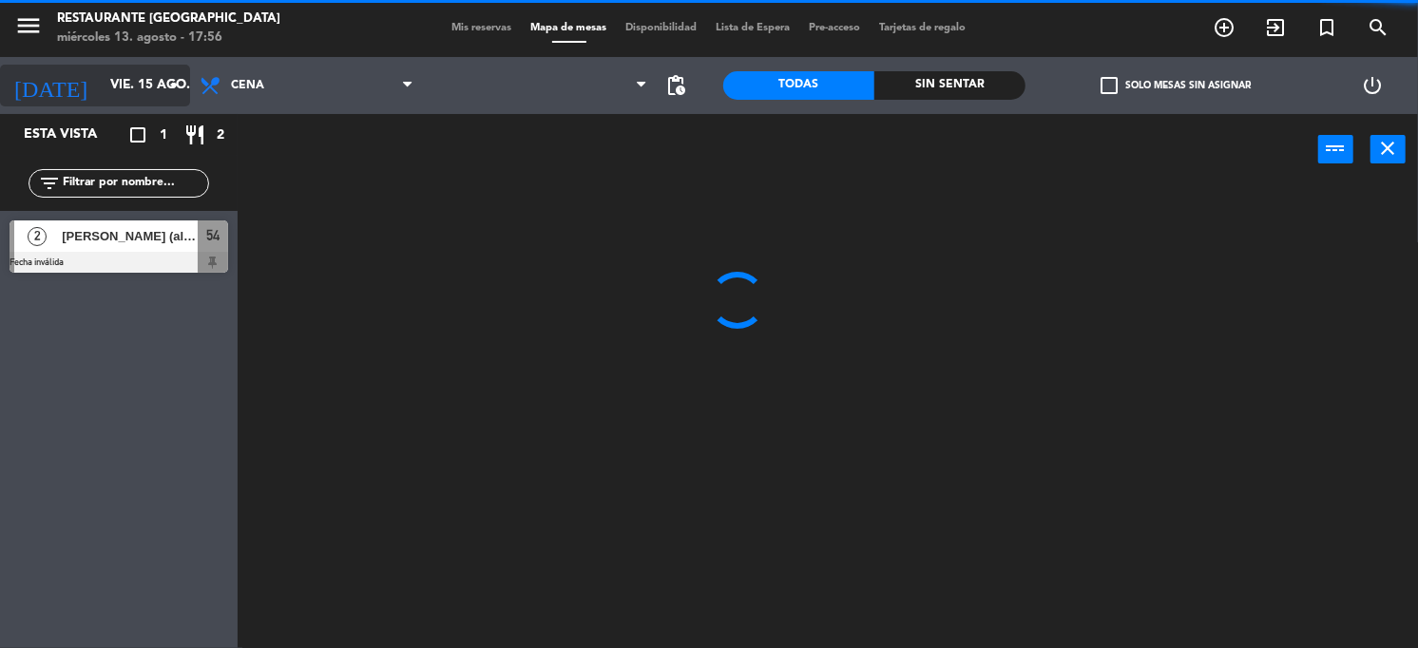
click at [126, 85] on input "vie. 15 ago." at bounding box center [191, 85] width 180 height 34
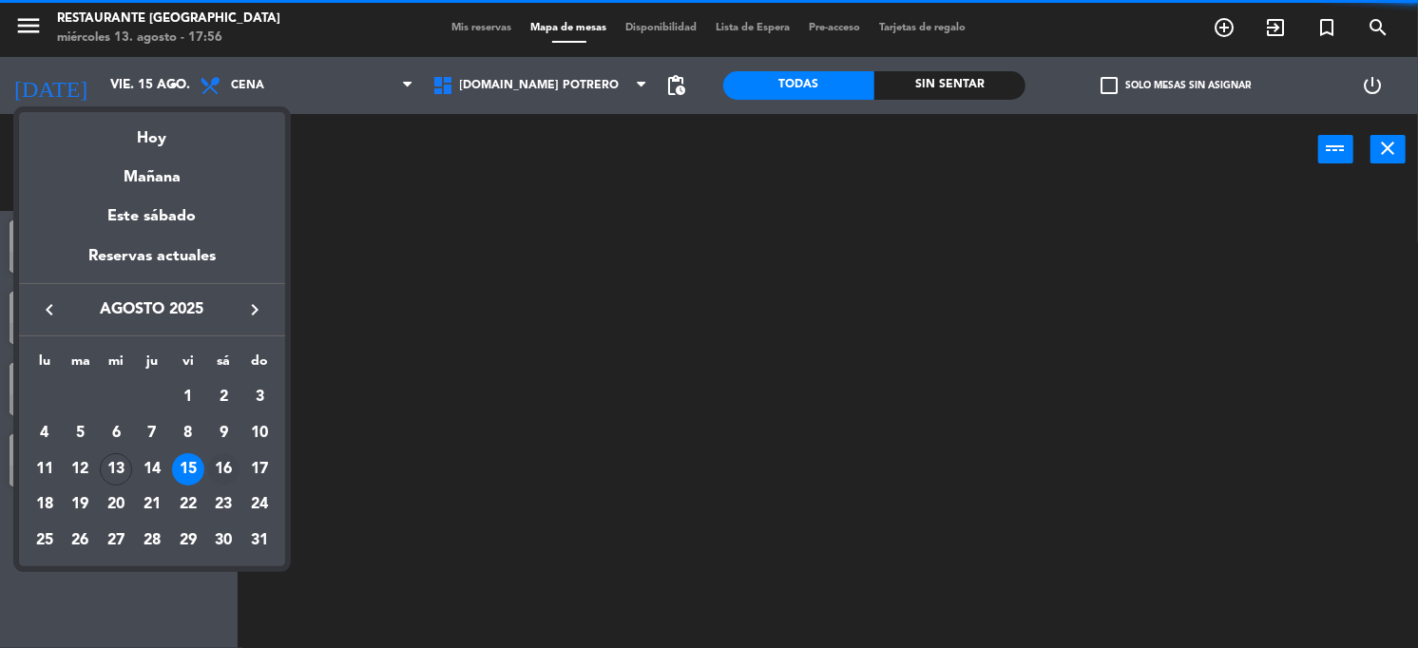
click at [225, 464] on div "16" at bounding box center [223, 469] width 32 height 32
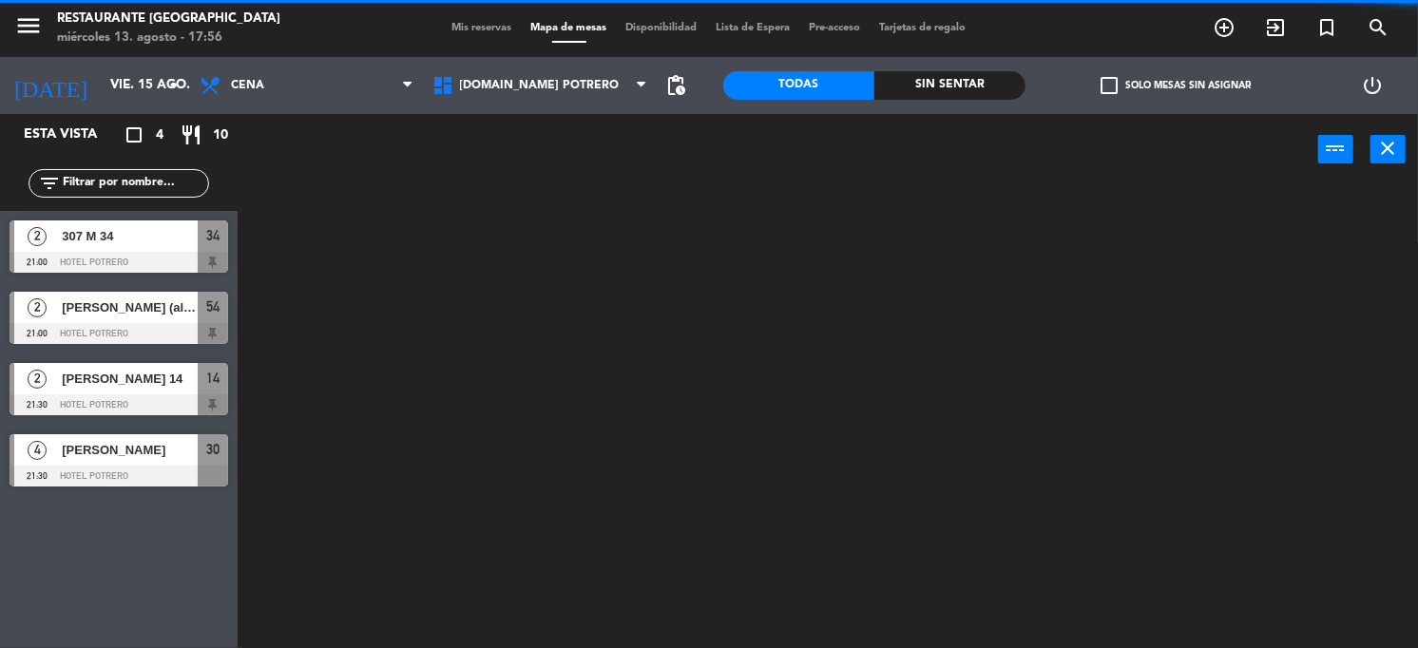
type input "sáb. 16 ago."
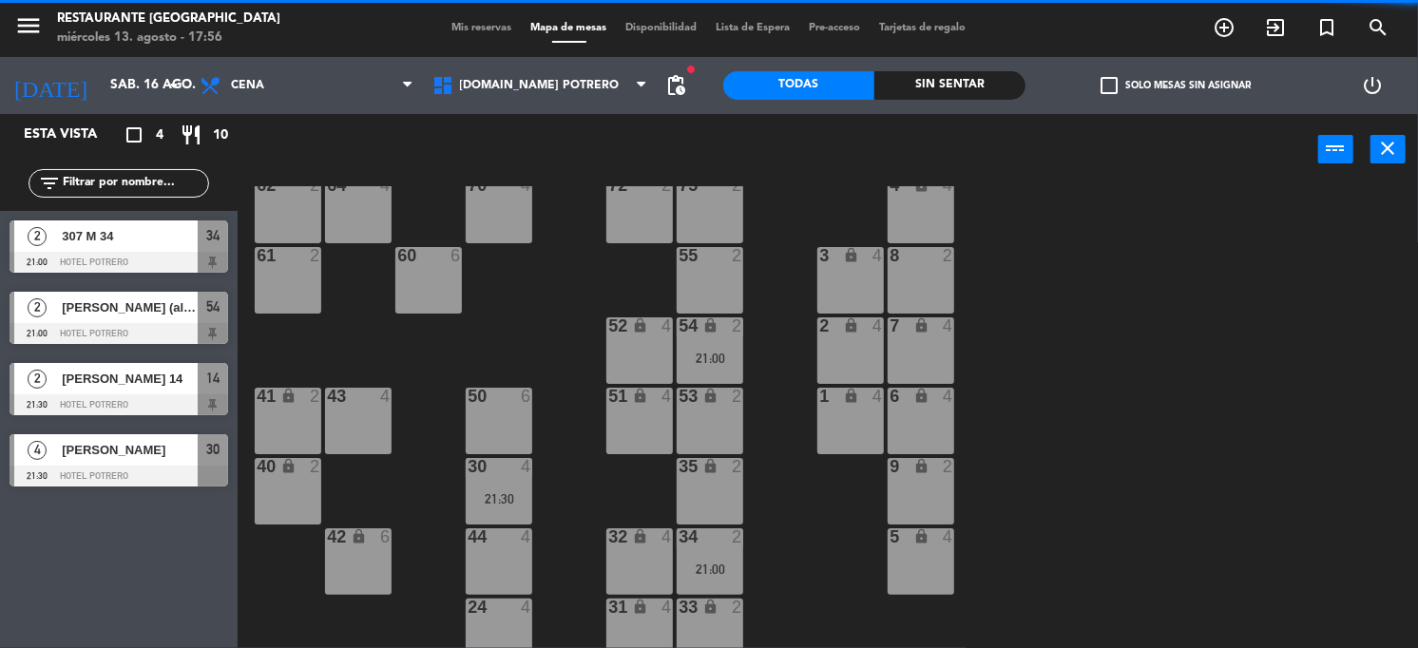
scroll to position [269, 0]
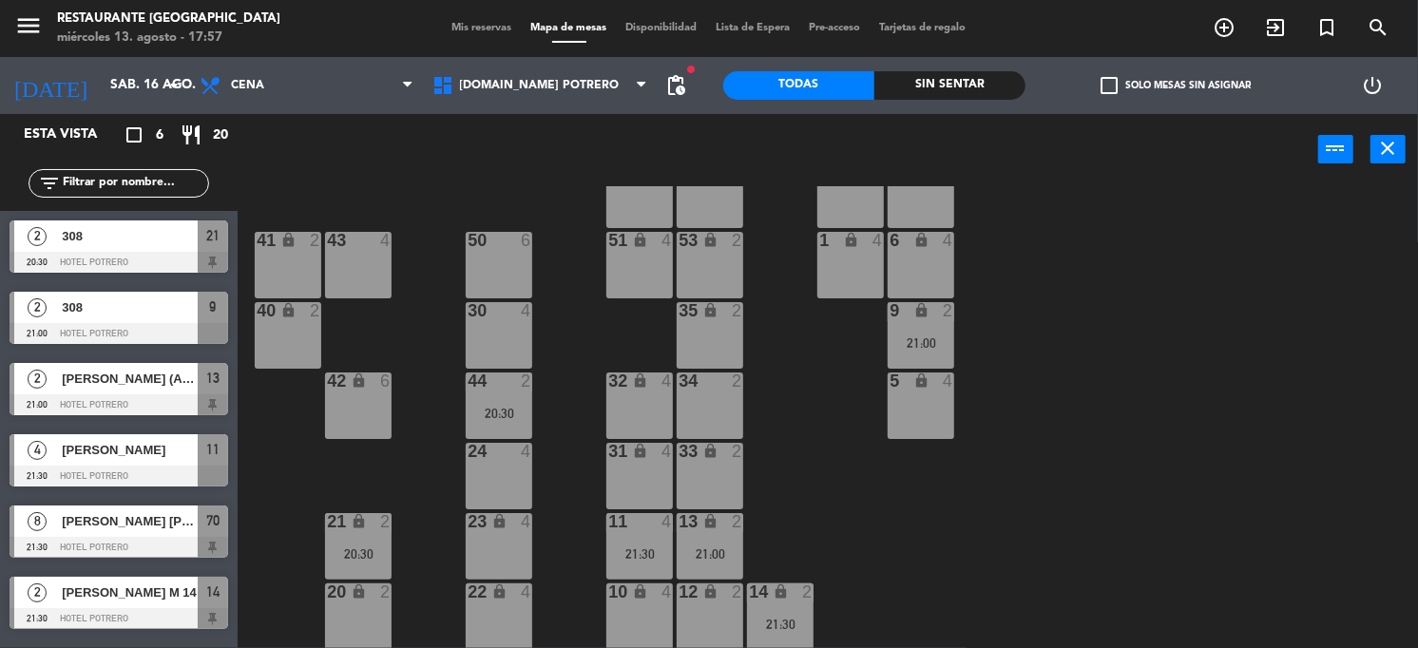
click at [473, 335] on div "30 4" at bounding box center [499, 335] width 67 height 67
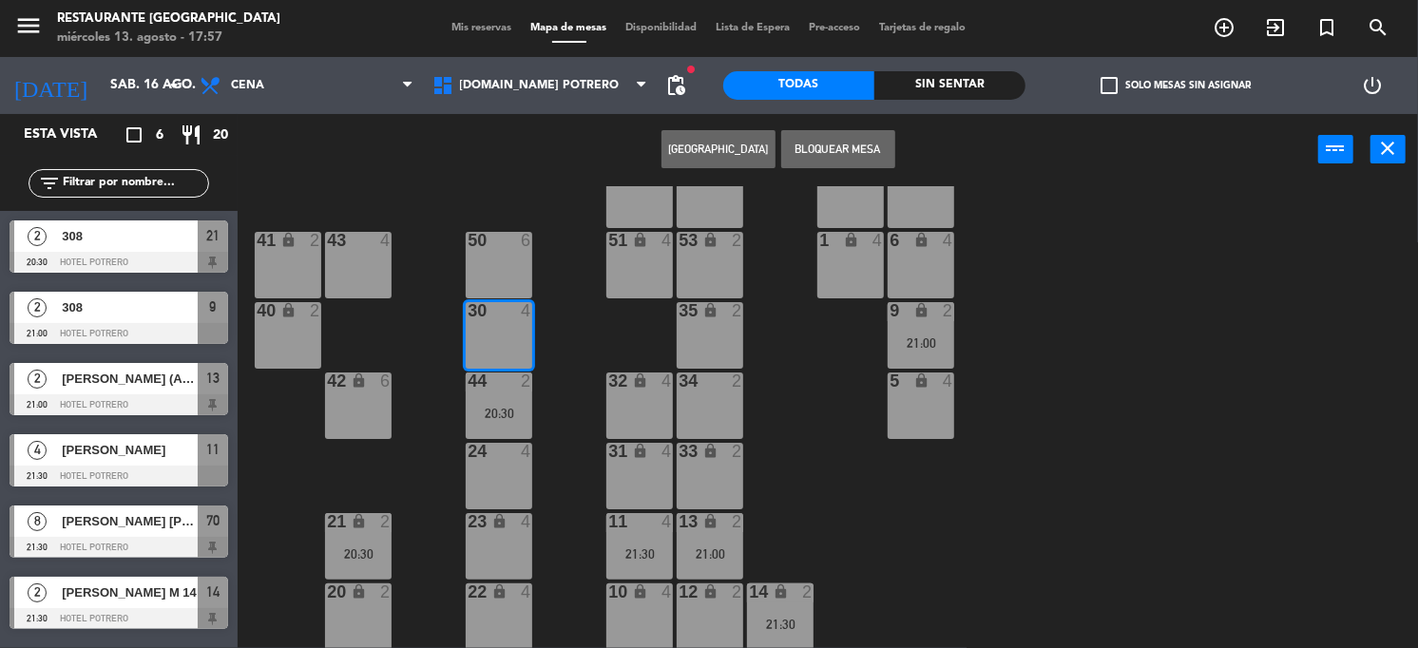
click at [595, 385] on div "32" at bounding box center [607, 382] width 31 height 18
click at [576, 290] on div "65 4 71 8 21:30 73 2 76 2 63 lock 2 64 4 62 2 70 8 21:30 72 2 75 2 4 lock 4 55 …" at bounding box center [835, 417] width 1166 height 463
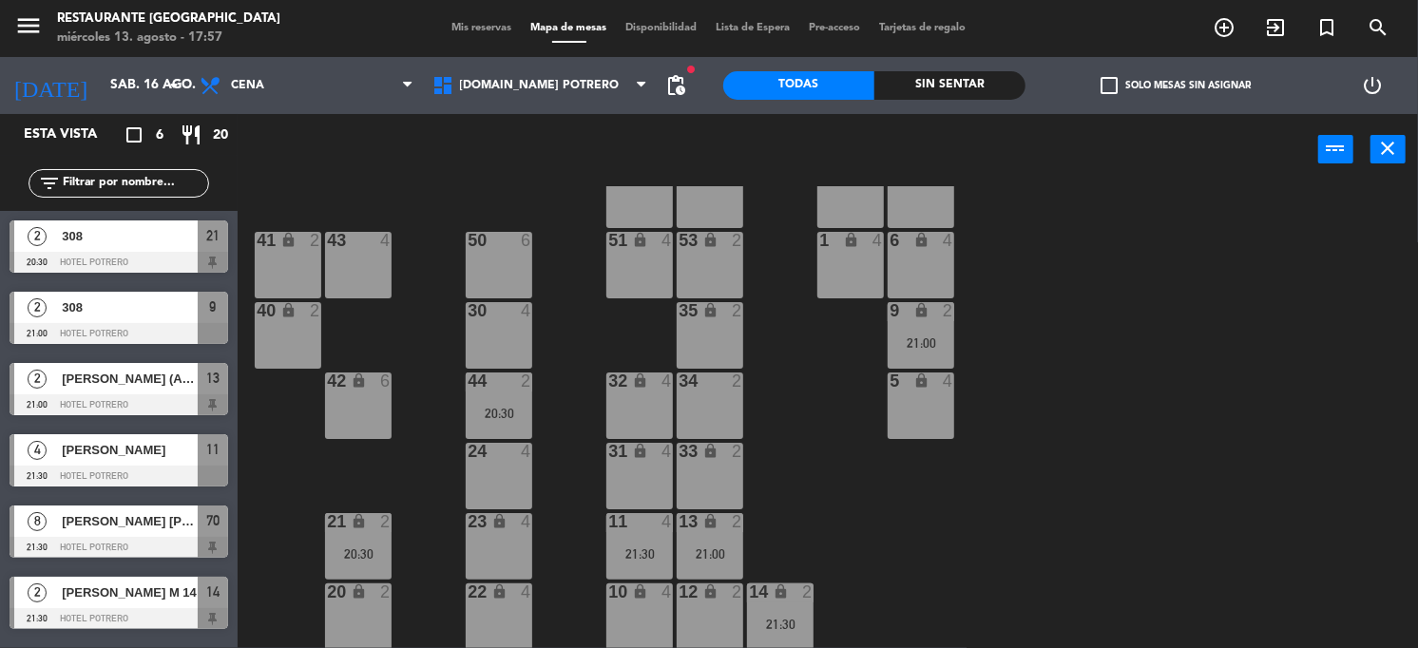
click at [609, 373] on div "32" at bounding box center [608, 381] width 1 height 17
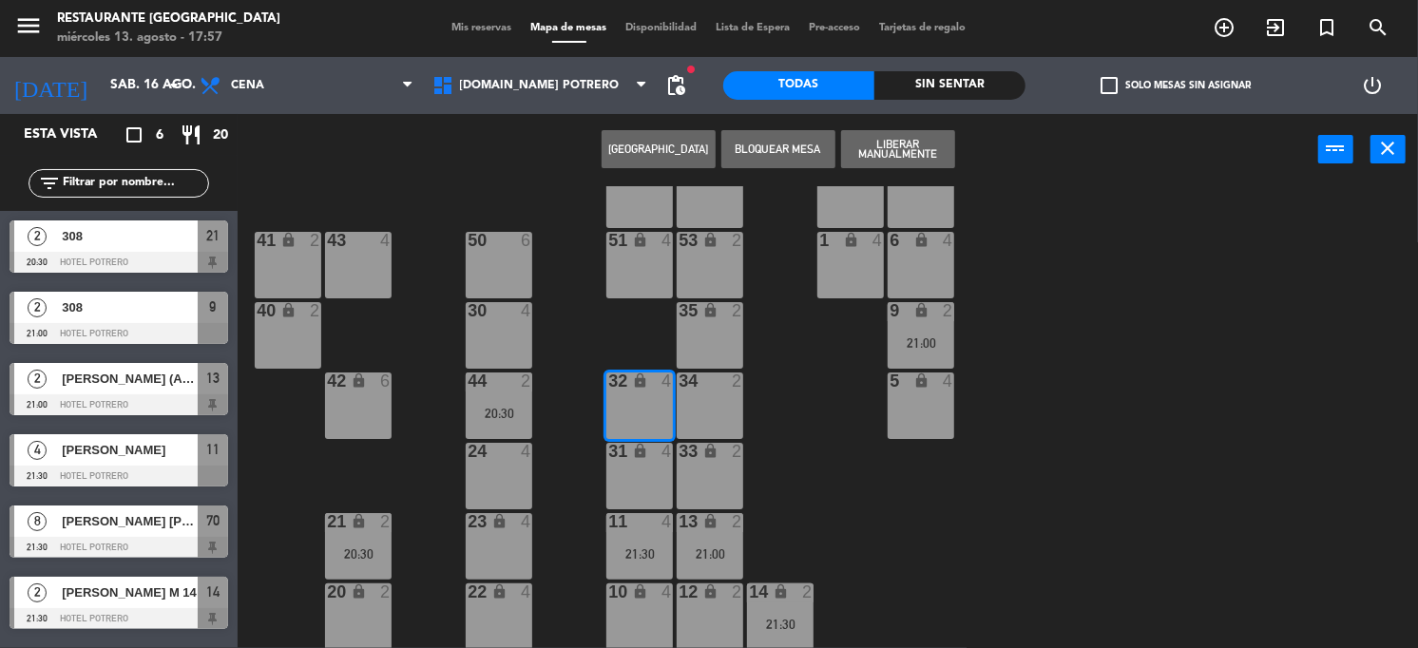
click at [679, 145] on button "[GEOGRAPHIC_DATA]" at bounding box center [659, 149] width 114 height 38
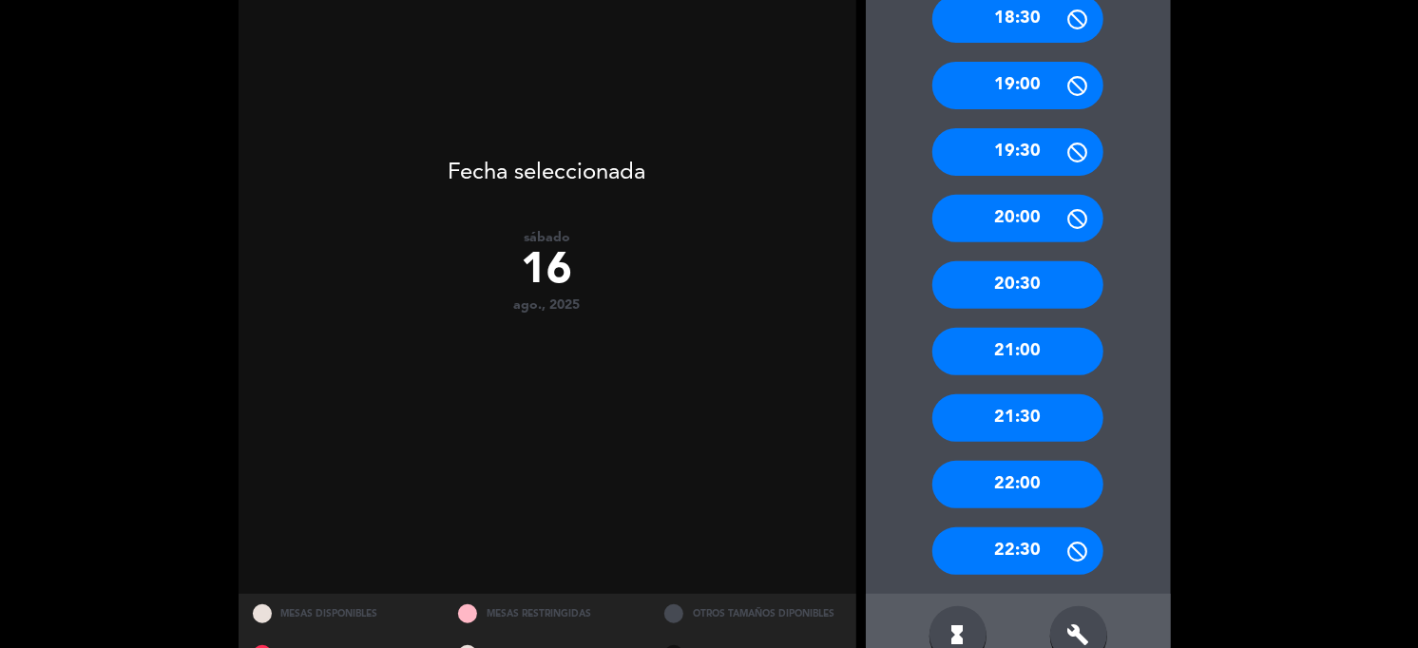
scroll to position [356, 0]
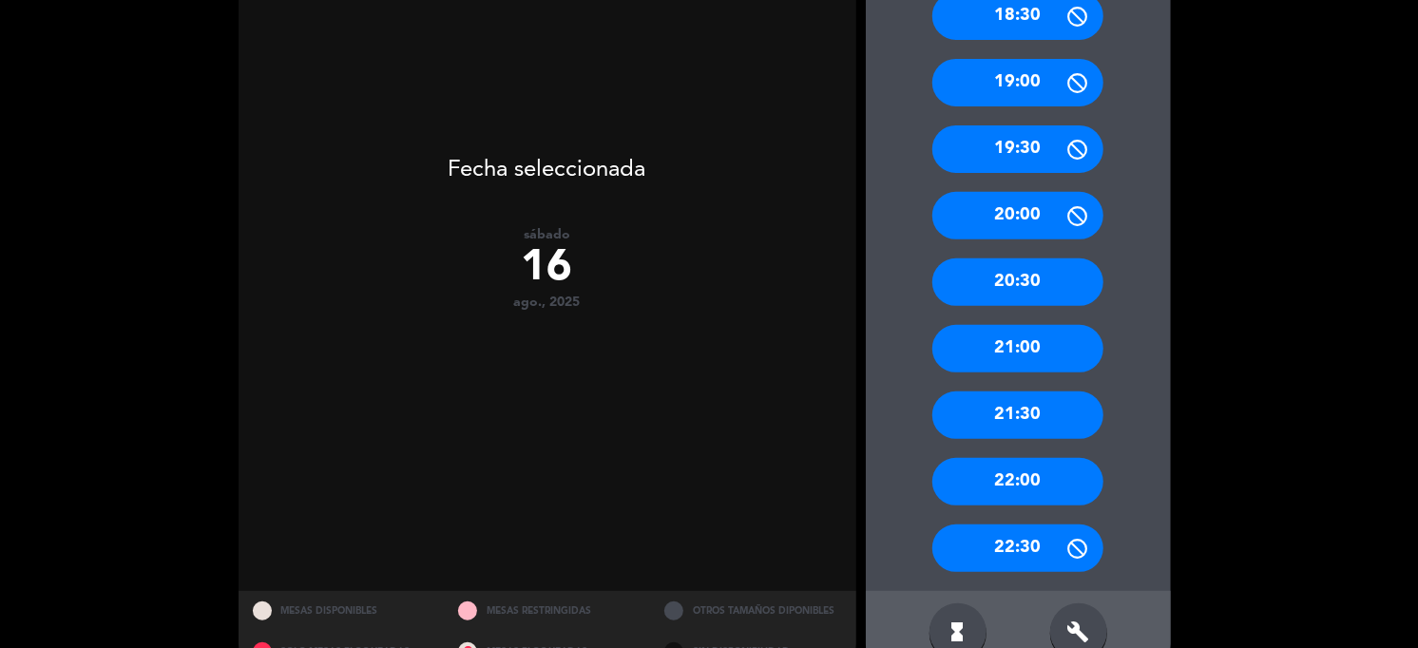
click at [1022, 341] on div "21:00" at bounding box center [1017, 349] width 171 height 48
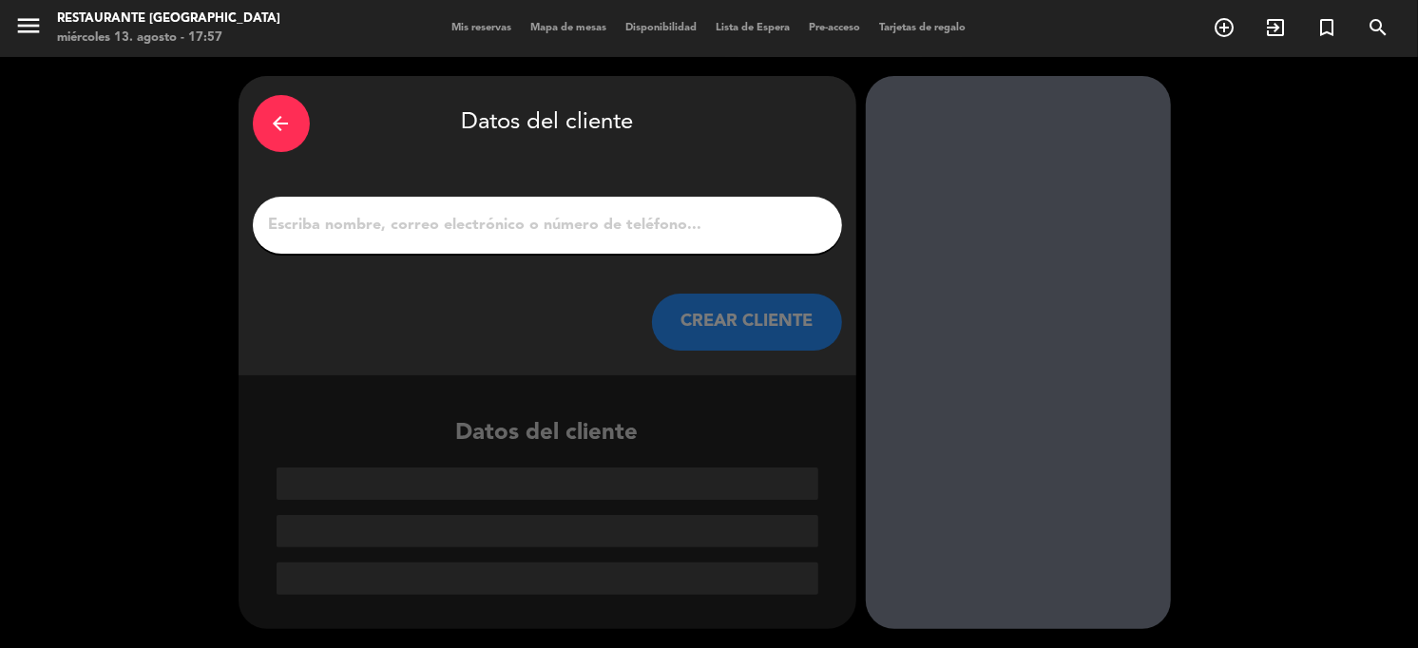
drag, startPoint x: 536, startPoint y: 188, endPoint x: 515, endPoint y: 194, distance: 21.7
click at [529, 188] on div "arrow_back Datos del cliente CREAR CLIENTE" at bounding box center [548, 225] width 618 height 299
click at [512, 200] on div at bounding box center [547, 225] width 589 height 57
click at [494, 220] on input "1" at bounding box center [547, 225] width 561 height 27
paste input "[PERSON_NAME] (alojado)"
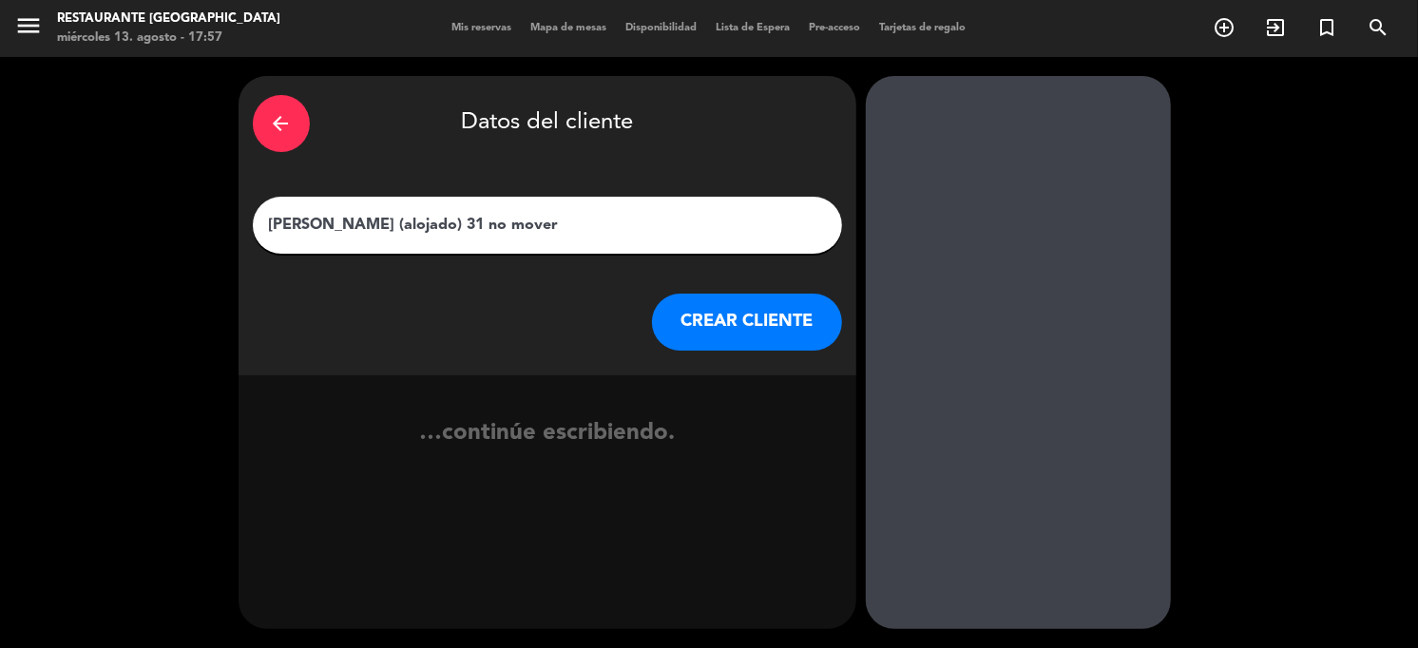
type input "[PERSON_NAME] (alojado) 31 no mover"
click at [737, 328] on button "CREAR CLIENTE" at bounding box center [747, 322] width 190 height 57
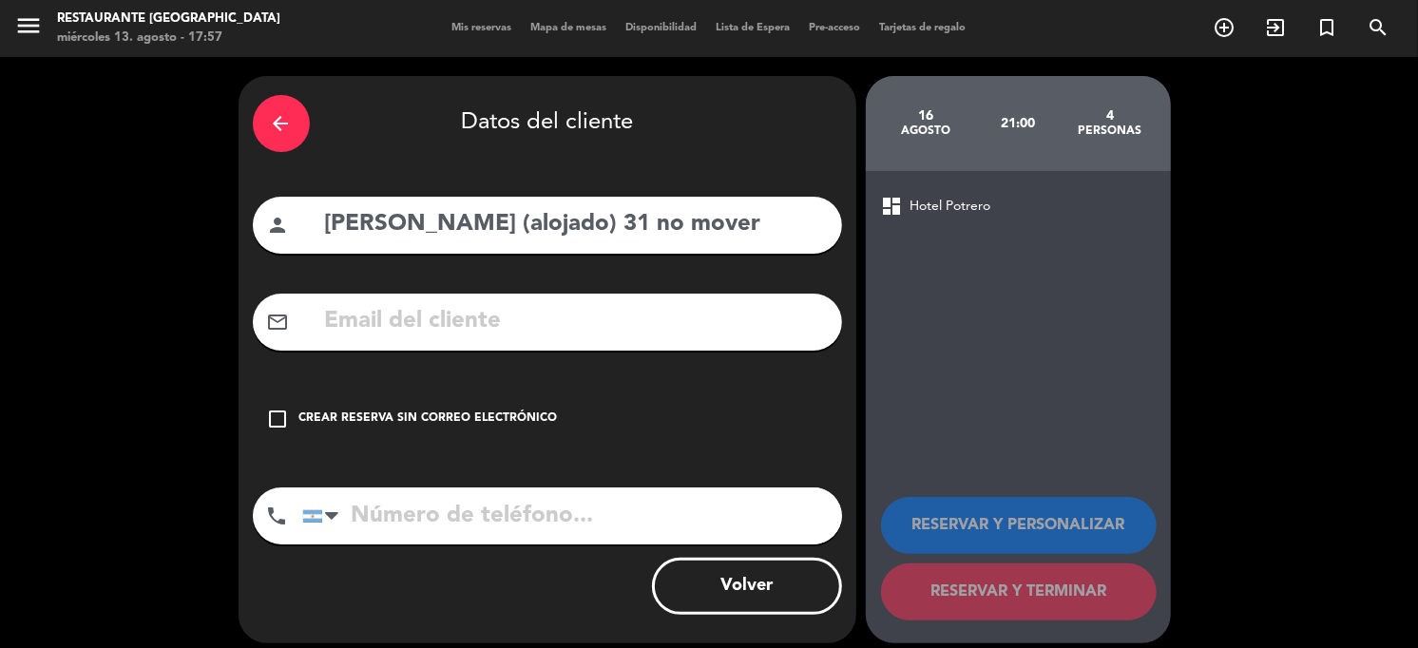
click at [328, 416] on div "Crear reserva sin correo electrónico" at bounding box center [428, 419] width 258 height 19
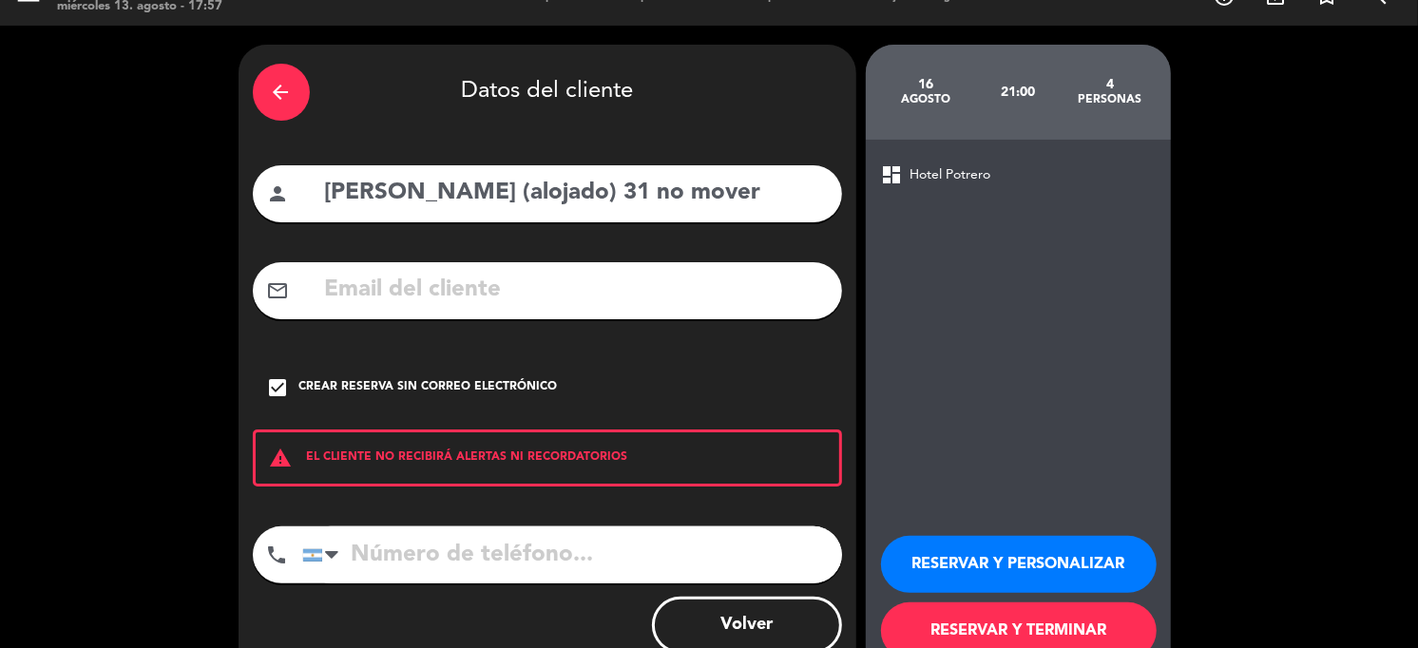
scroll to position [84, 0]
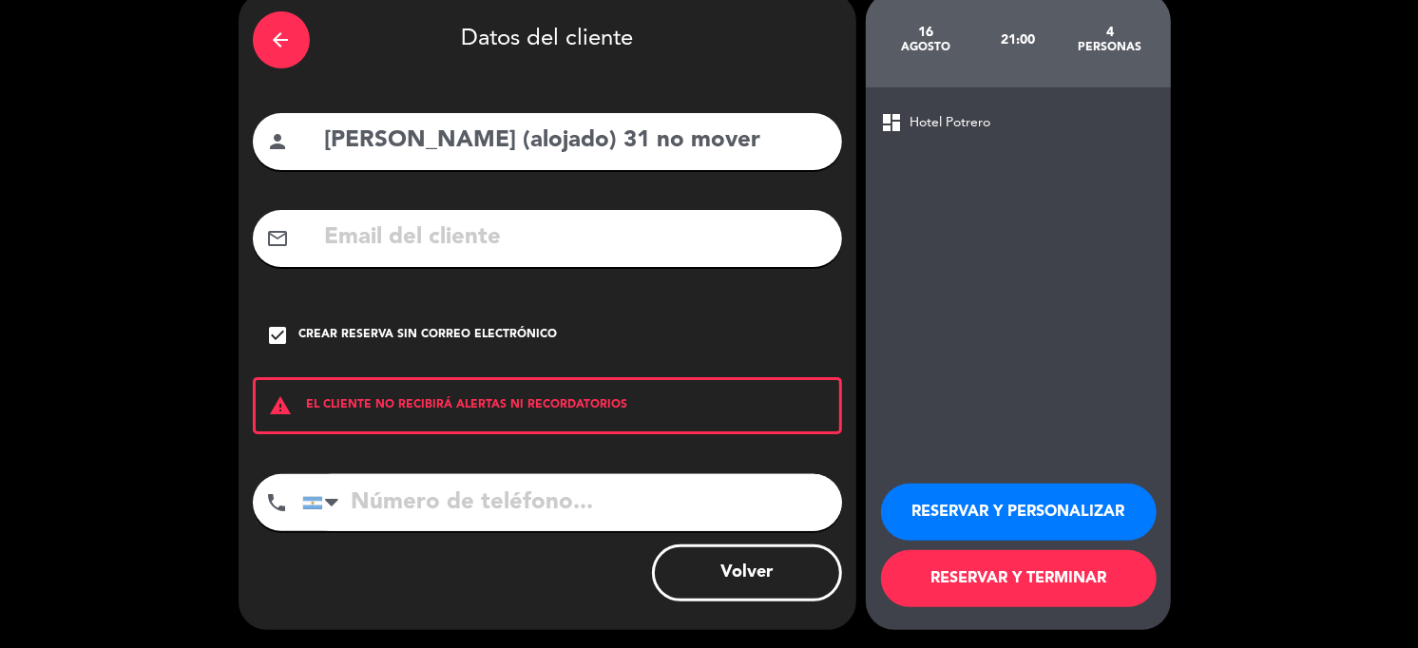
click at [934, 562] on button "RESERVAR Y TERMINAR" at bounding box center [1019, 578] width 276 height 57
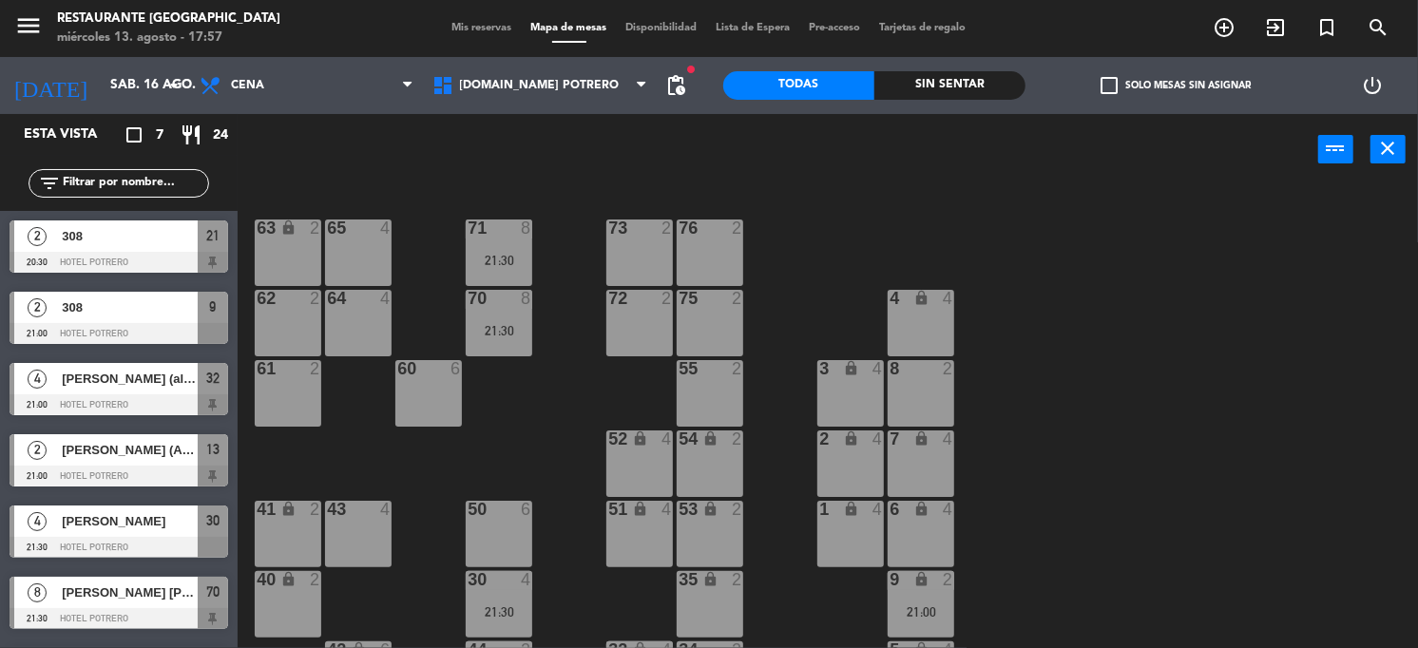
click at [526, 443] on div "65 4 71 8 21:30 73 2 76 2 63 lock 2 64 4 62 2 70 8 21:30 72 2 75 2 4 lock 4 55 …" at bounding box center [835, 417] width 1166 height 463
click at [444, 280] on div "65 4 71 8 21:30 73 2 76 2 63 lock 2 64 4 62 2 70 8 21:30 72 2 75 2 4 lock 4 55 …" at bounding box center [835, 417] width 1166 height 463
click at [168, 85] on icon "arrow_drop_down" at bounding box center [174, 85] width 23 height 23
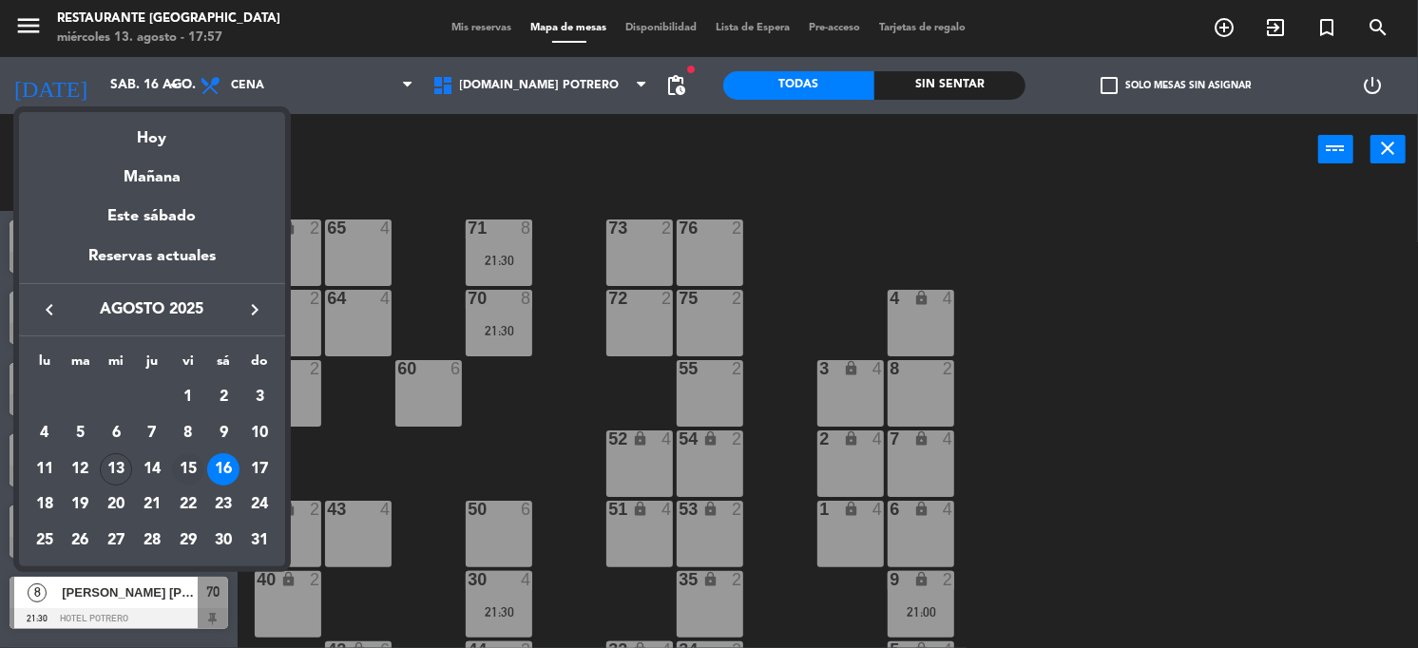
click at [187, 460] on div "15" at bounding box center [188, 469] width 32 height 32
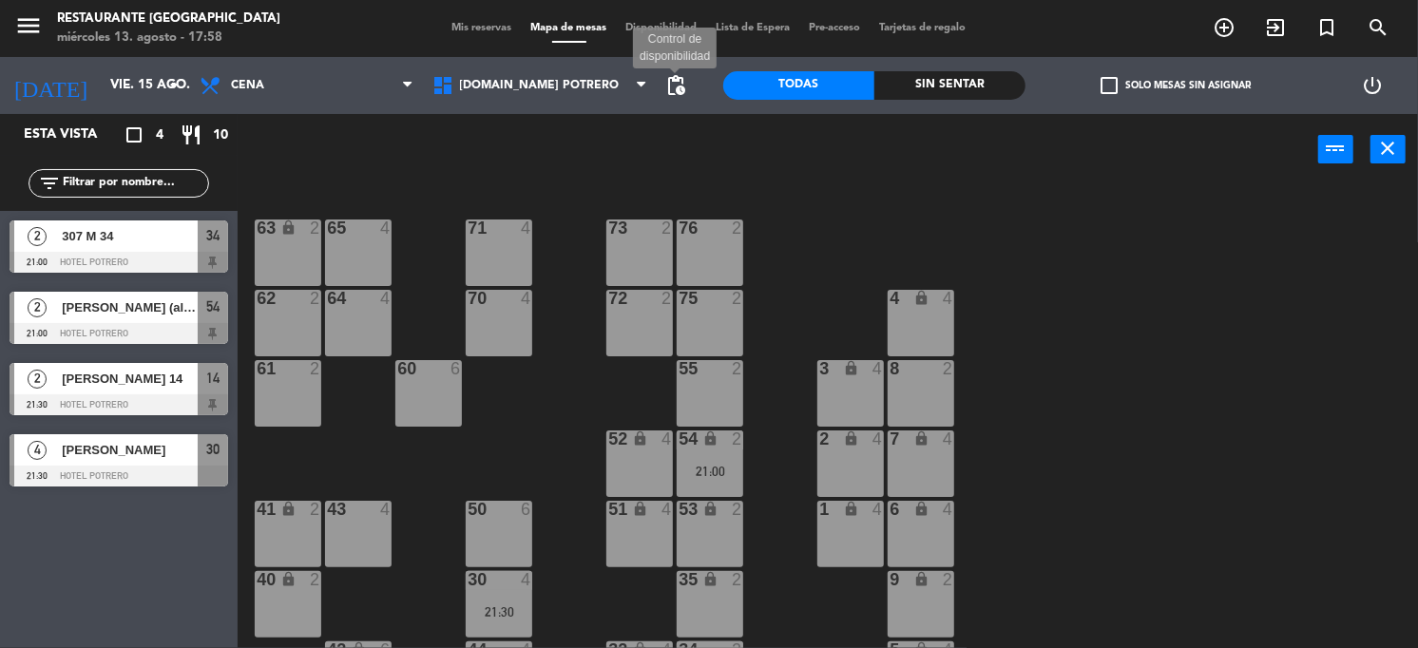
click at [680, 86] on span "pending_actions" at bounding box center [675, 85] width 23 height 23
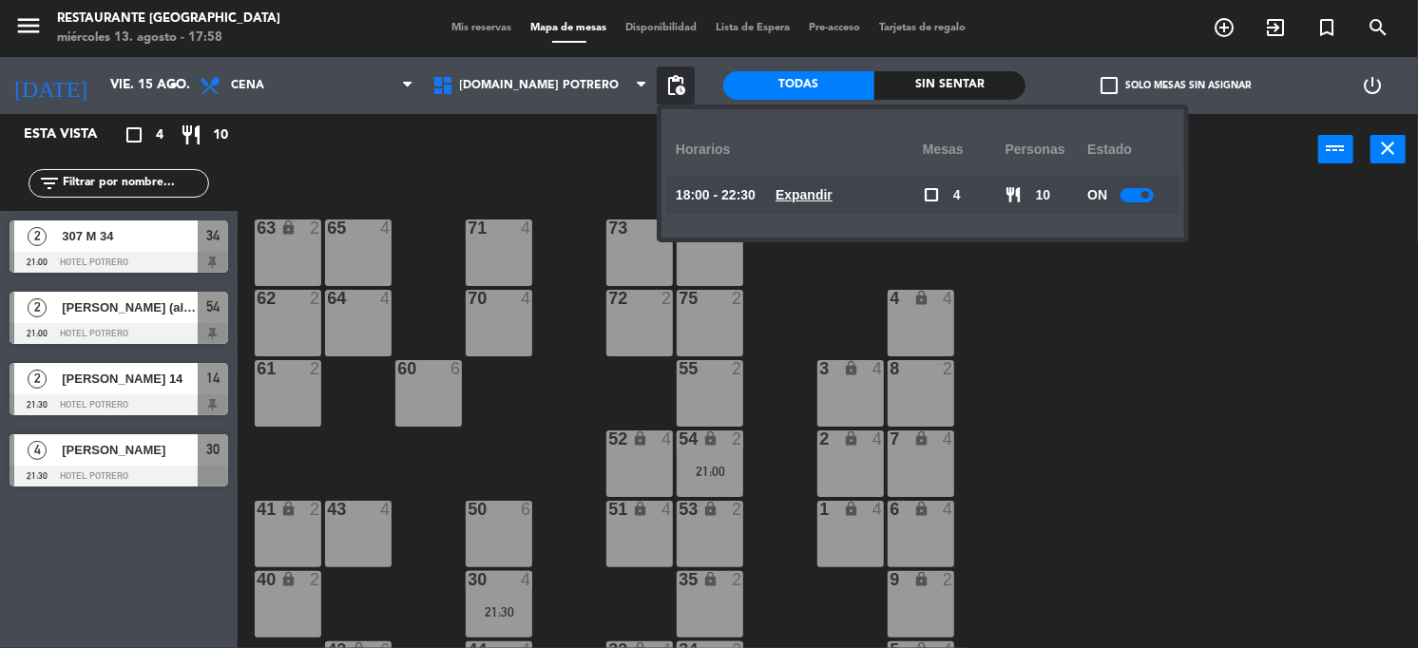
click at [806, 193] on u "Expandir" at bounding box center [803, 194] width 57 height 15
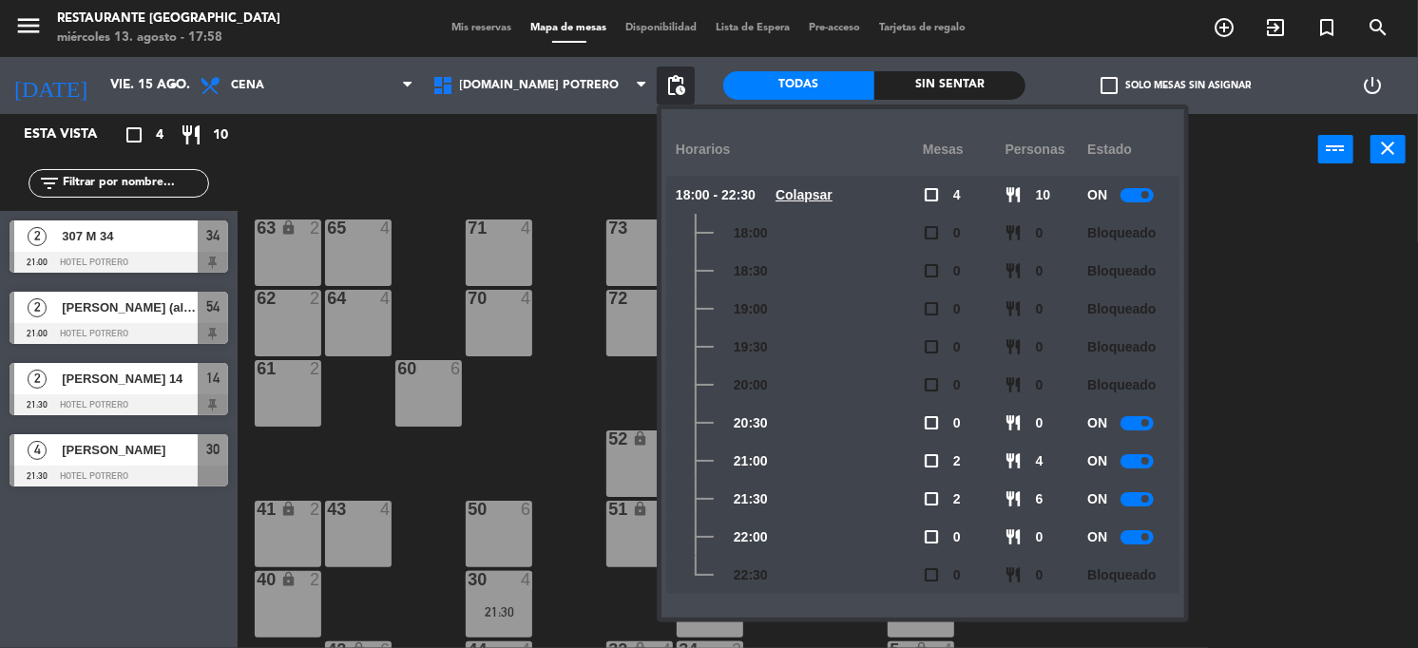
click at [592, 430] on div "52" at bounding box center [607, 439] width 31 height 18
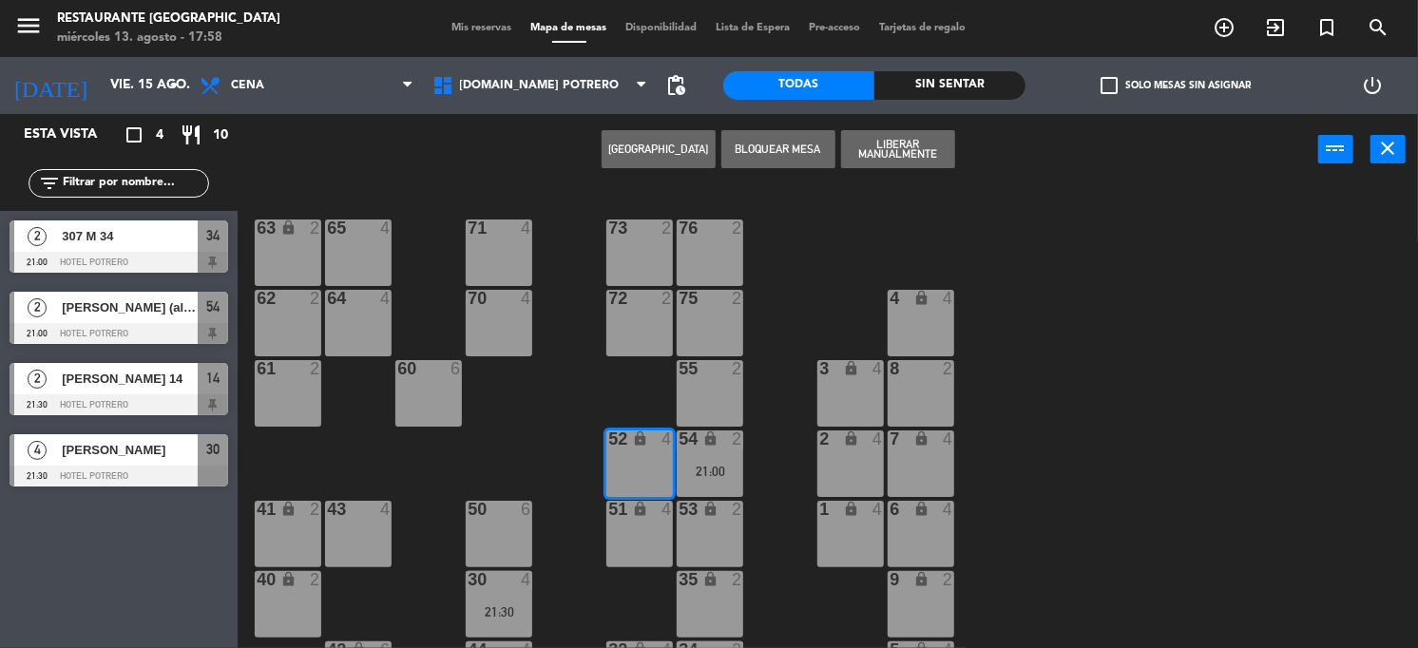
click at [603, 400] on div "65 4 71 4 73 2 76 2 63 lock 2 64 4 62 2 70 4 72 2 75 2 4 lock 4 55 2 60 6 3 loc…" at bounding box center [835, 417] width 1166 height 463
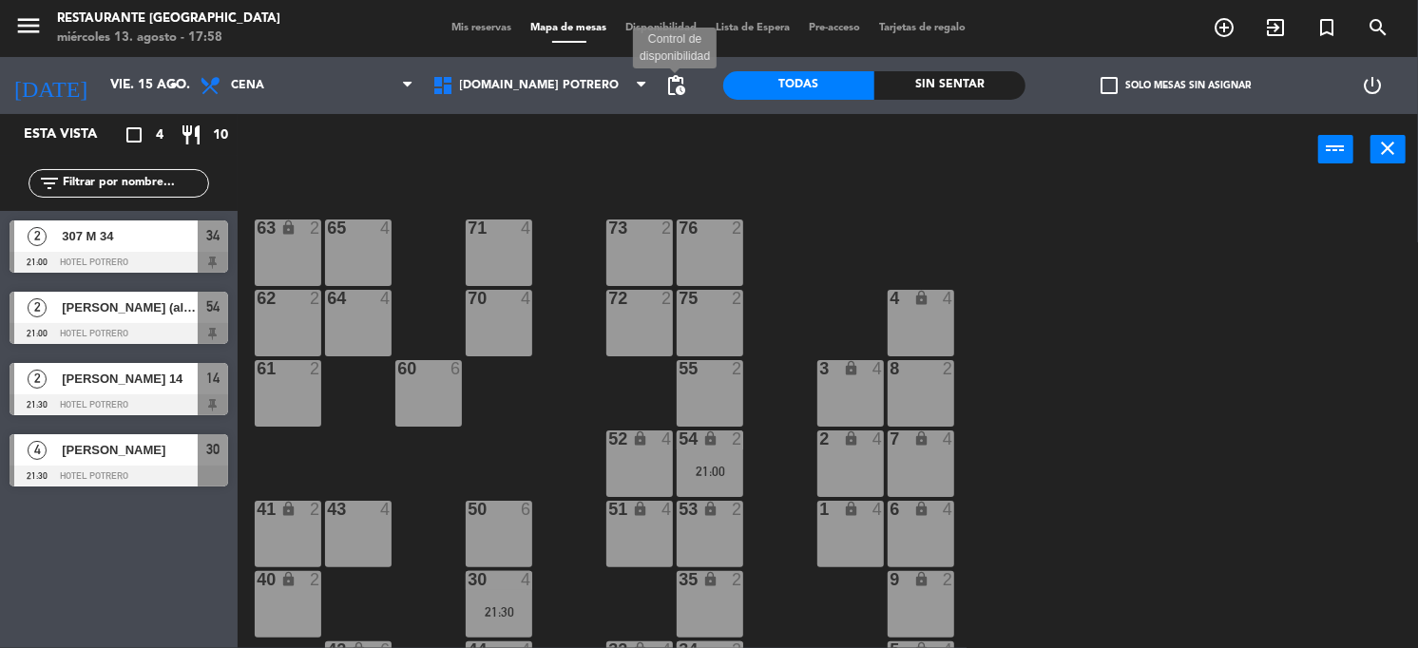
click at [680, 88] on span "pending_actions" at bounding box center [675, 85] width 23 height 23
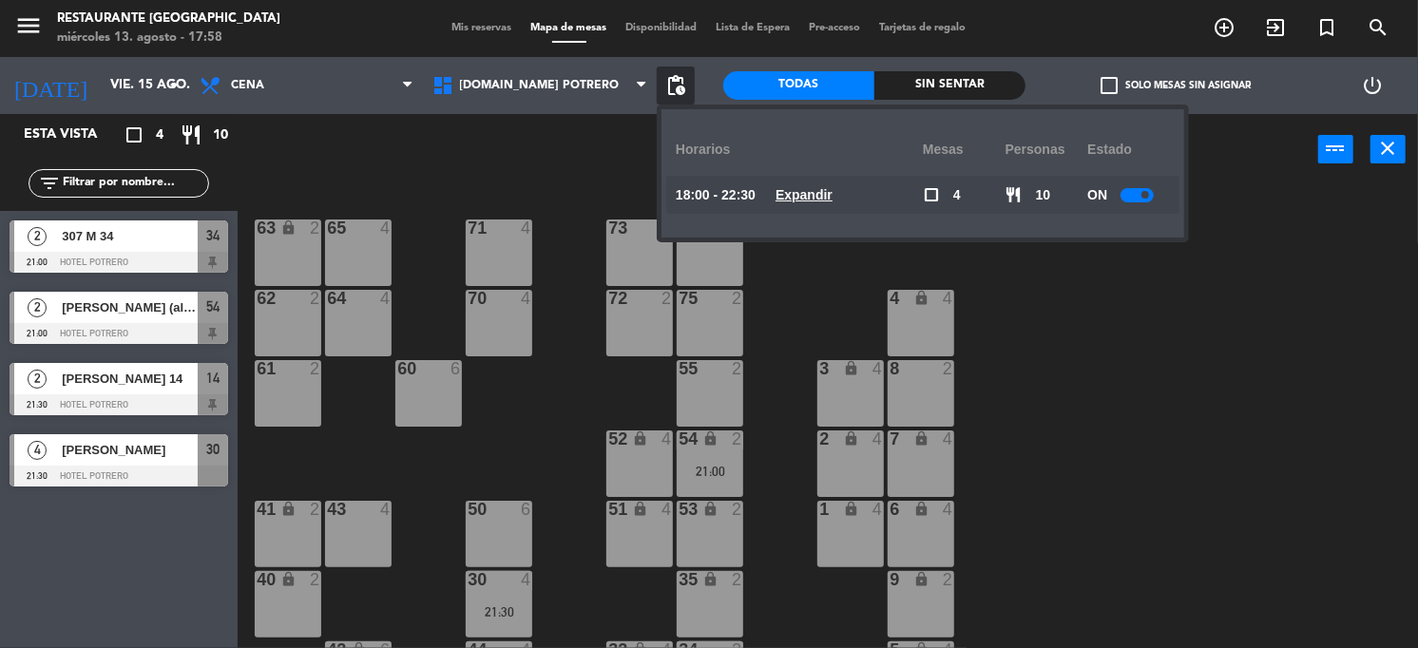
click at [1142, 201] on div at bounding box center [1136, 195] width 33 height 14
click at [1077, 273] on div "65 4 71 4 73 2 76 2 63 lock 2 64 4 62 2 70 4 72 2 75 2 4 lock 4 55 2 60 6 3 loc…" at bounding box center [835, 417] width 1166 height 463
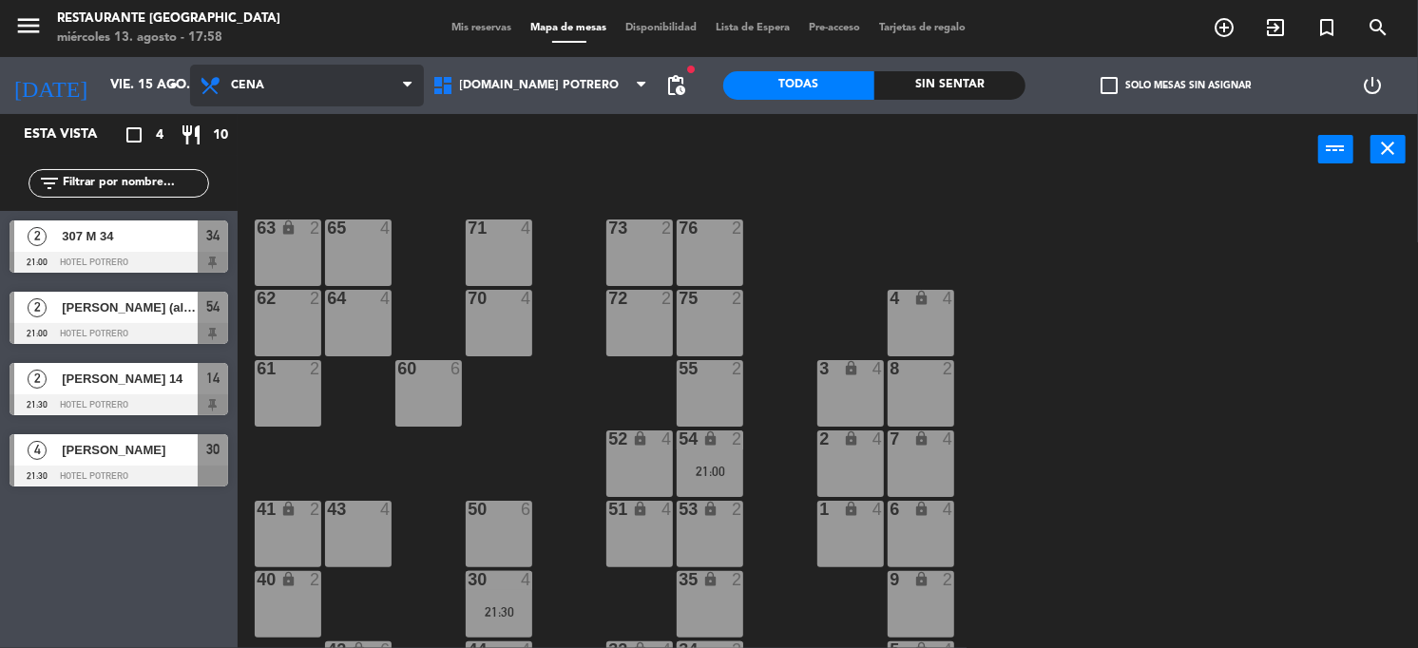
click at [353, 72] on span "Cena" at bounding box center [307, 86] width 234 height 42
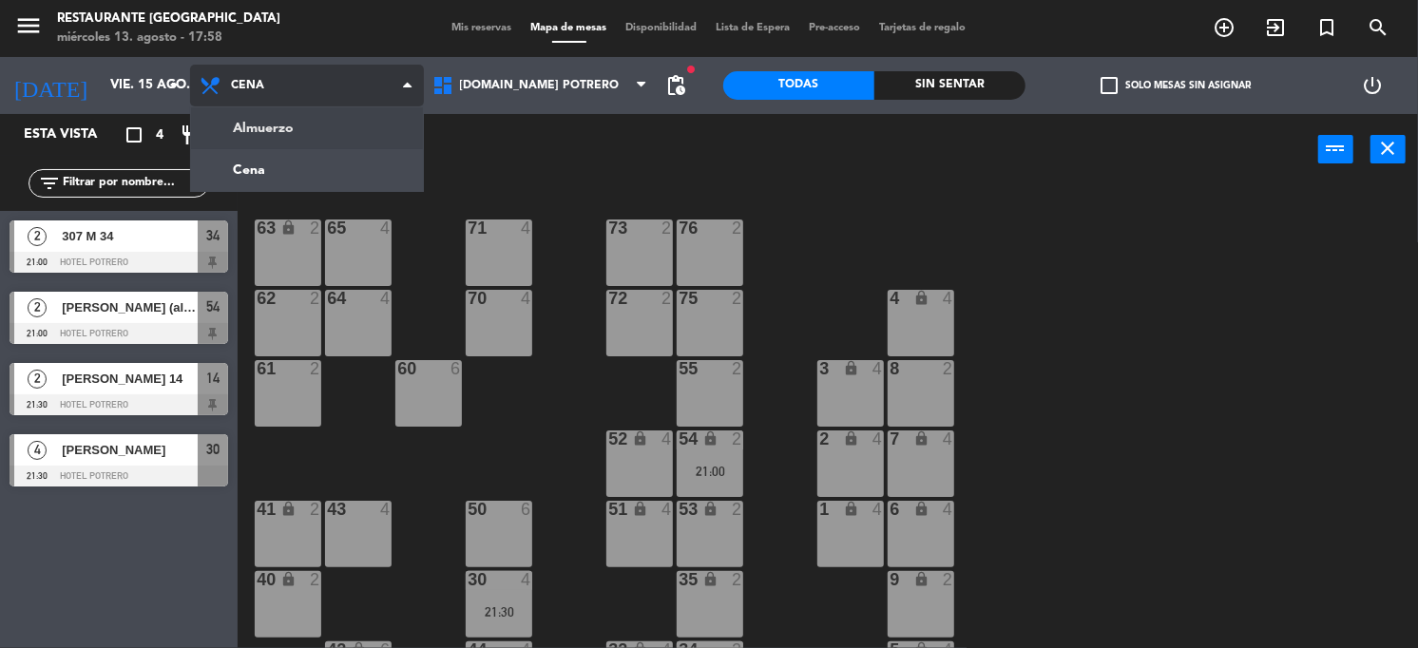
click at [363, 134] on ng-component "menu Restaurante Hotel Potrero miércoles 13. agosto - 17:58 Mis reservas Mapa d…" at bounding box center [709, 324] width 1418 height 649
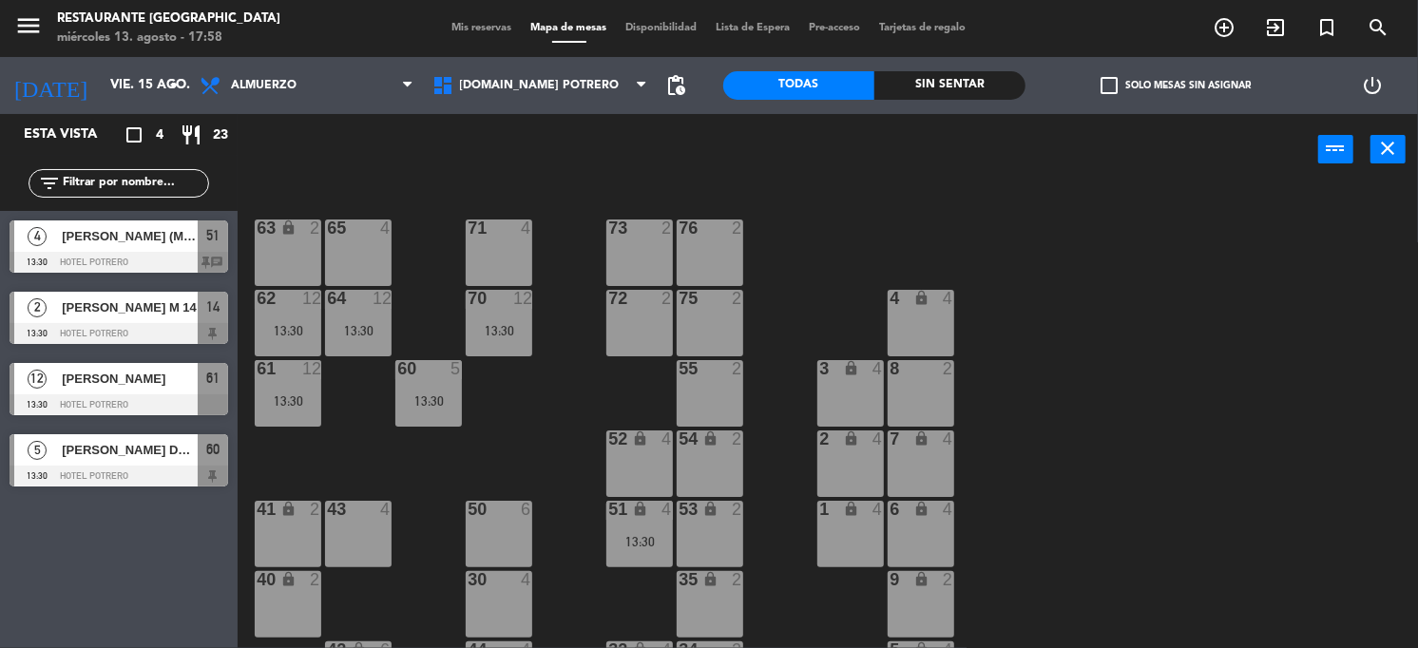
click at [332, 156] on div "power_input close" at bounding box center [778, 150] width 1080 height 72
click at [498, 326] on div "13:30" at bounding box center [499, 330] width 67 height 13
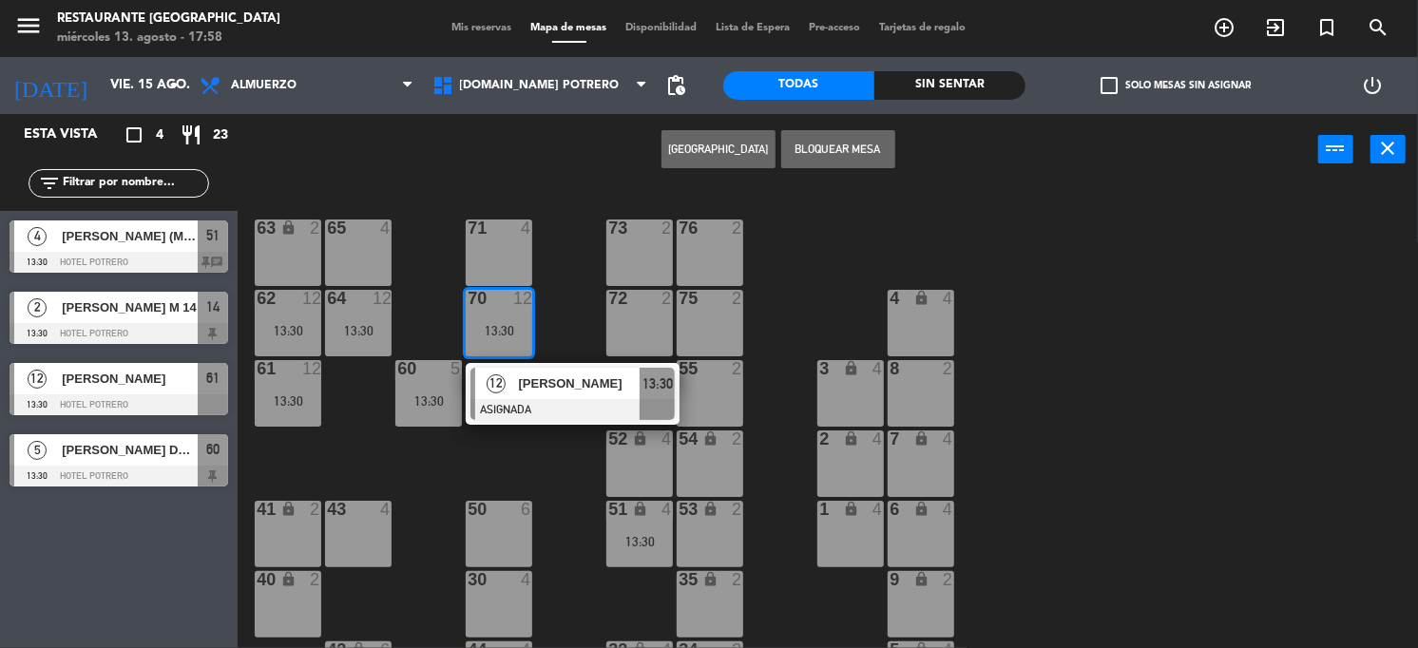
click at [512, 467] on div "65 4 71 4 73 2 76 2 63 lock 2 64 12 13:30 62 12 13:30 70 12 13:30 12 [PERSON_NA…" at bounding box center [835, 417] width 1166 height 463
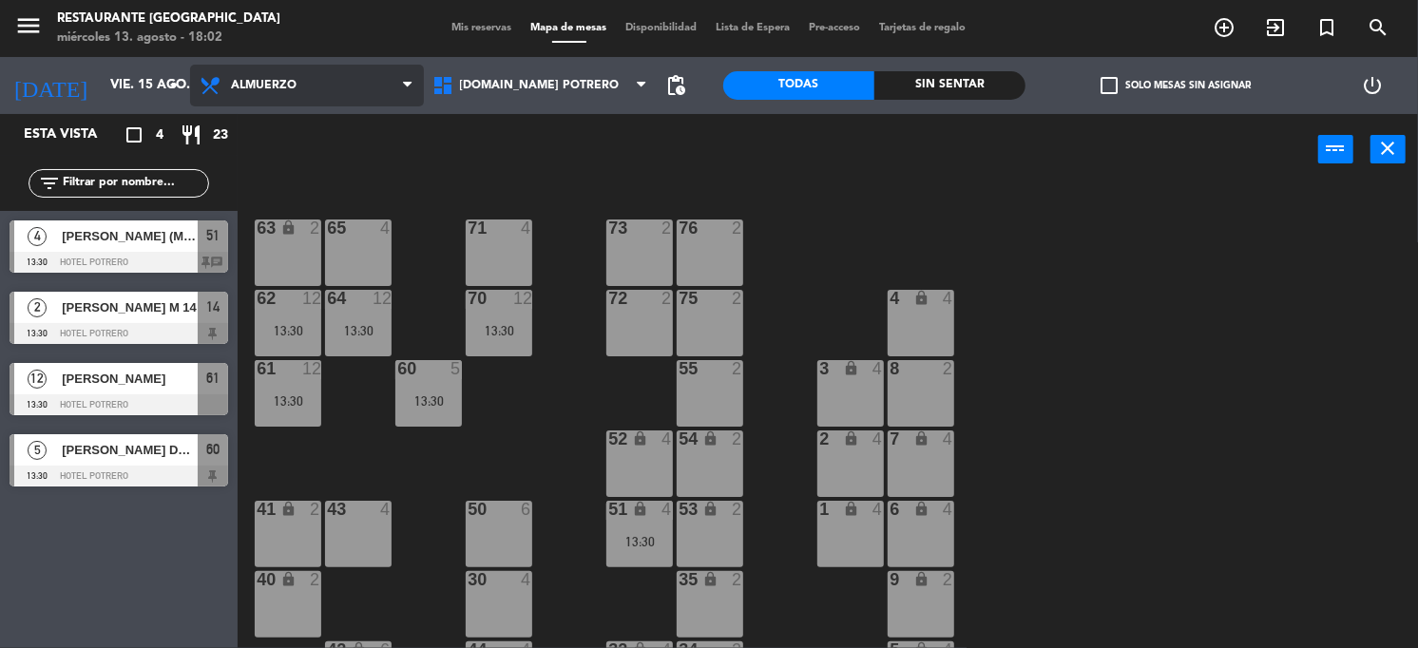
click at [256, 92] on span "Almuerzo" at bounding box center [307, 86] width 234 height 42
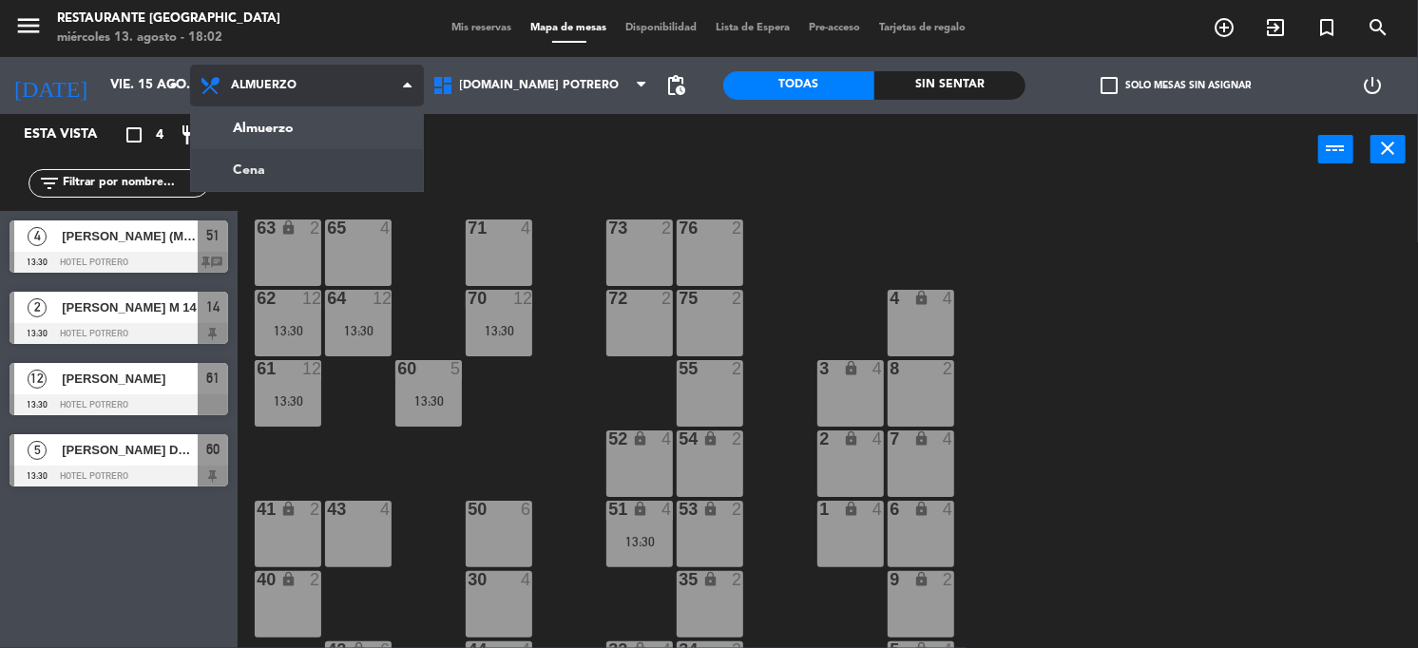
click at [276, 168] on ng-component "menu Restaurante Hotel Potrero miércoles 13. agosto - 18:02 Mis reservas Mapa d…" at bounding box center [709, 324] width 1418 height 649
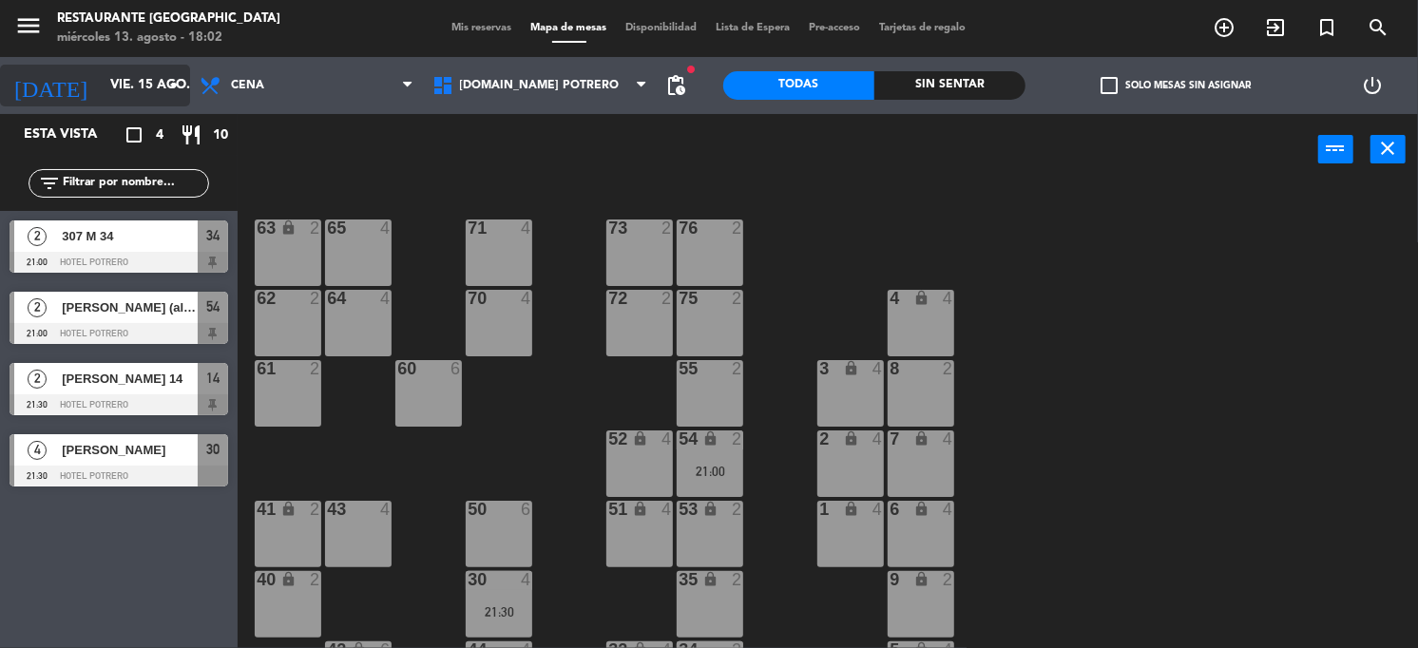
click at [177, 84] on icon "arrow_drop_down" at bounding box center [174, 85] width 23 height 23
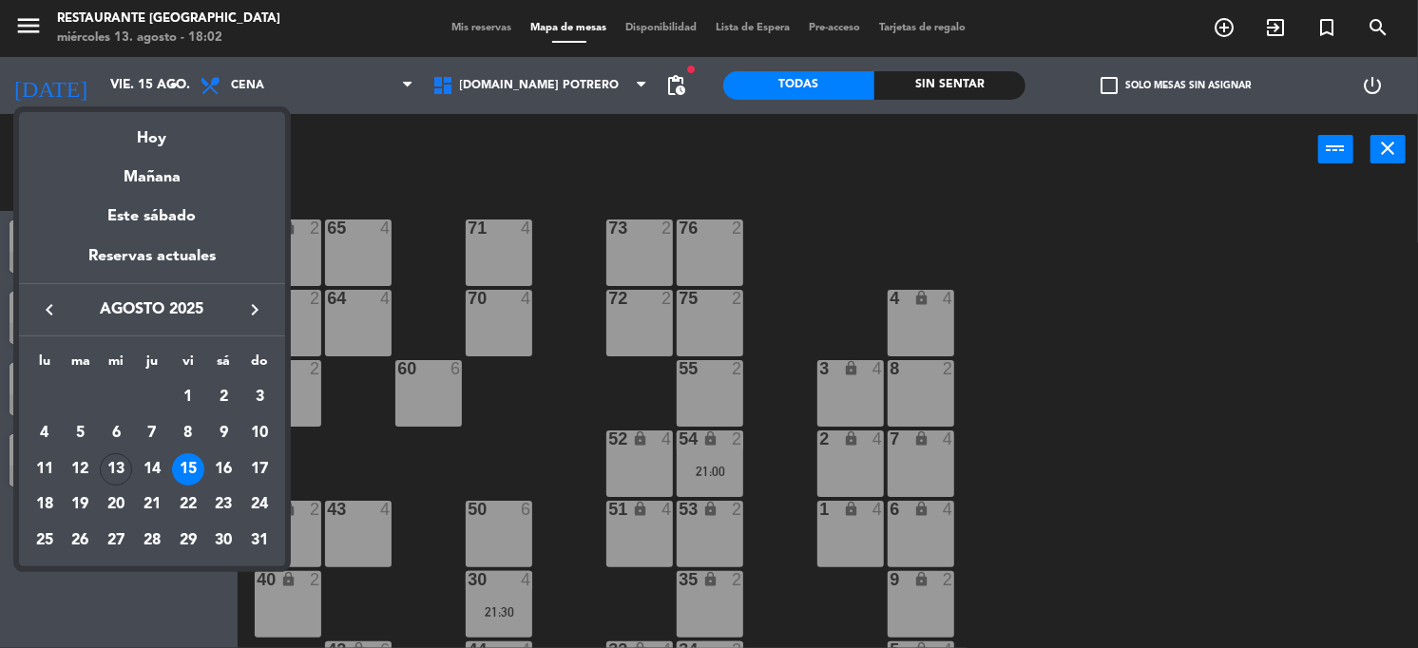
click at [176, 88] on div at bounding box center [709, 324] width 1418 height 648
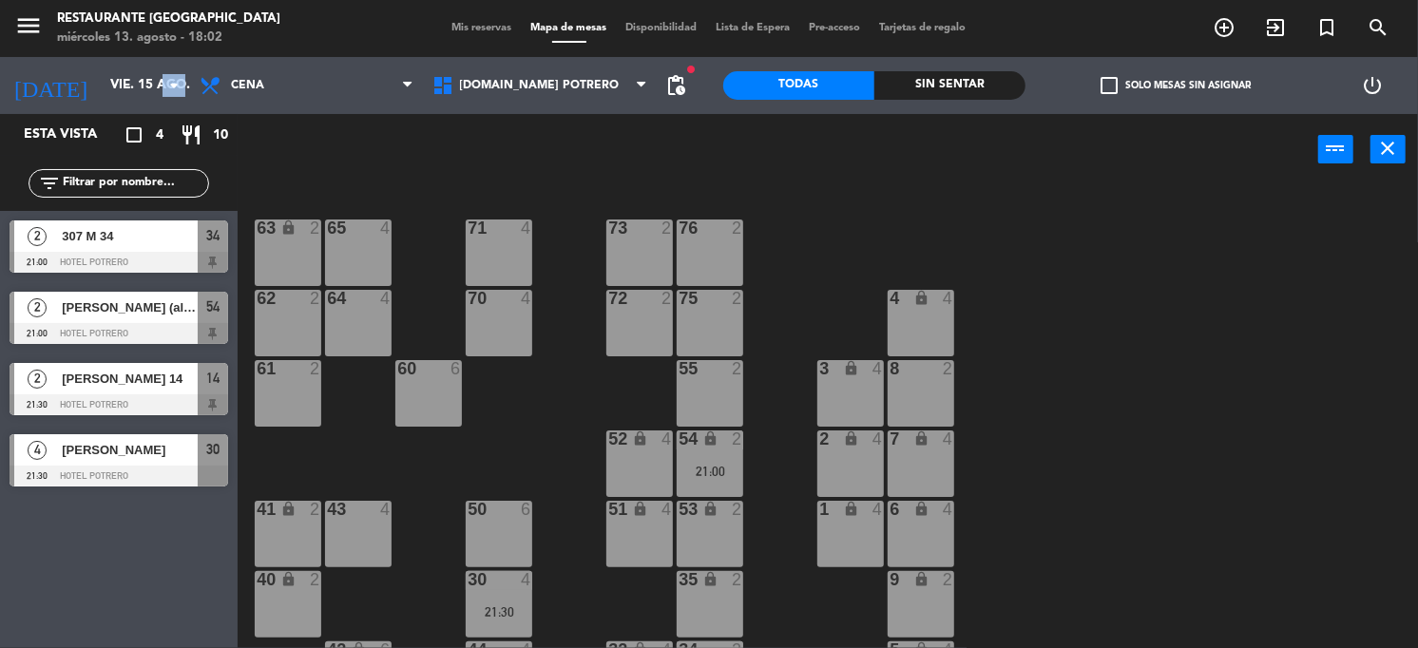
click at [176, 88] on icon "arrow_drop_down" at bounding box center [174, 85] width 23 height 23
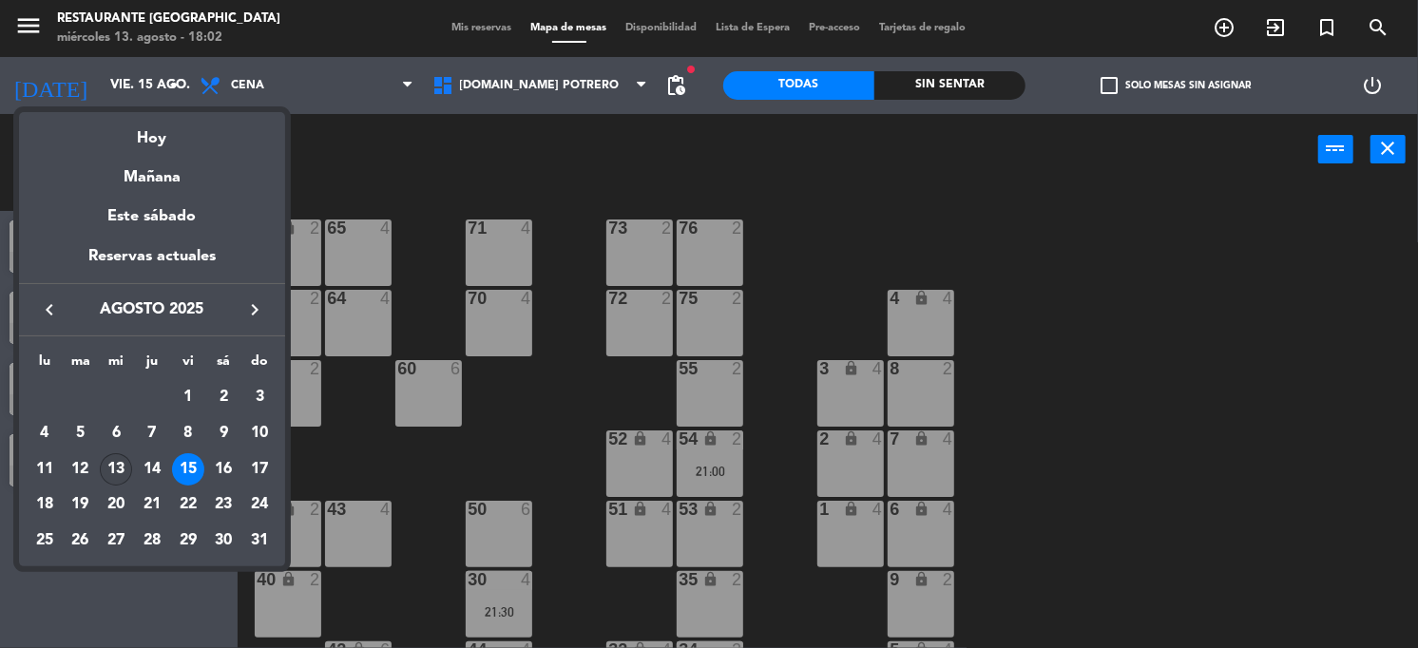
click at [115, 463] on div "13" at bounding box center [116, 469] width 32 height 32
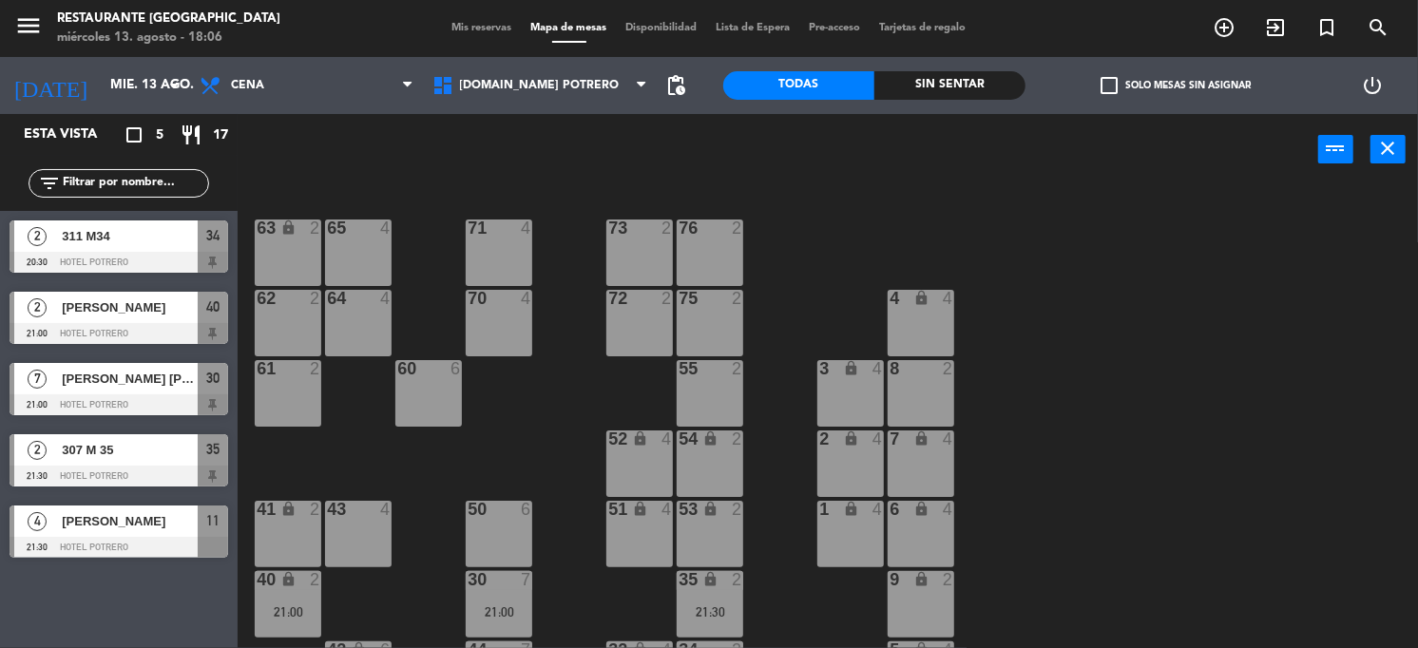
click at [1100, 266] on div "65 4 71 4 73 2 76 2 63 lock 2 64 4 62 2 70 4 72 2 75 2 4 lock 4 55 2 60 6 3 loc…" at bounding box center [835, 417] width 1166 height 463
click at [1086, 269] on div "65 4 71 4 73 2 76 2 63 lock 2 64 4 62 2 70 4 72 2 75 2 4 lock 4 55 2 60 6 3 loc…" at bounding box center [835, 417] width 1166 height 463
click at [132, 68] on input "mié. 13 ago." at bounding box center [191, 85] width 180 height 34
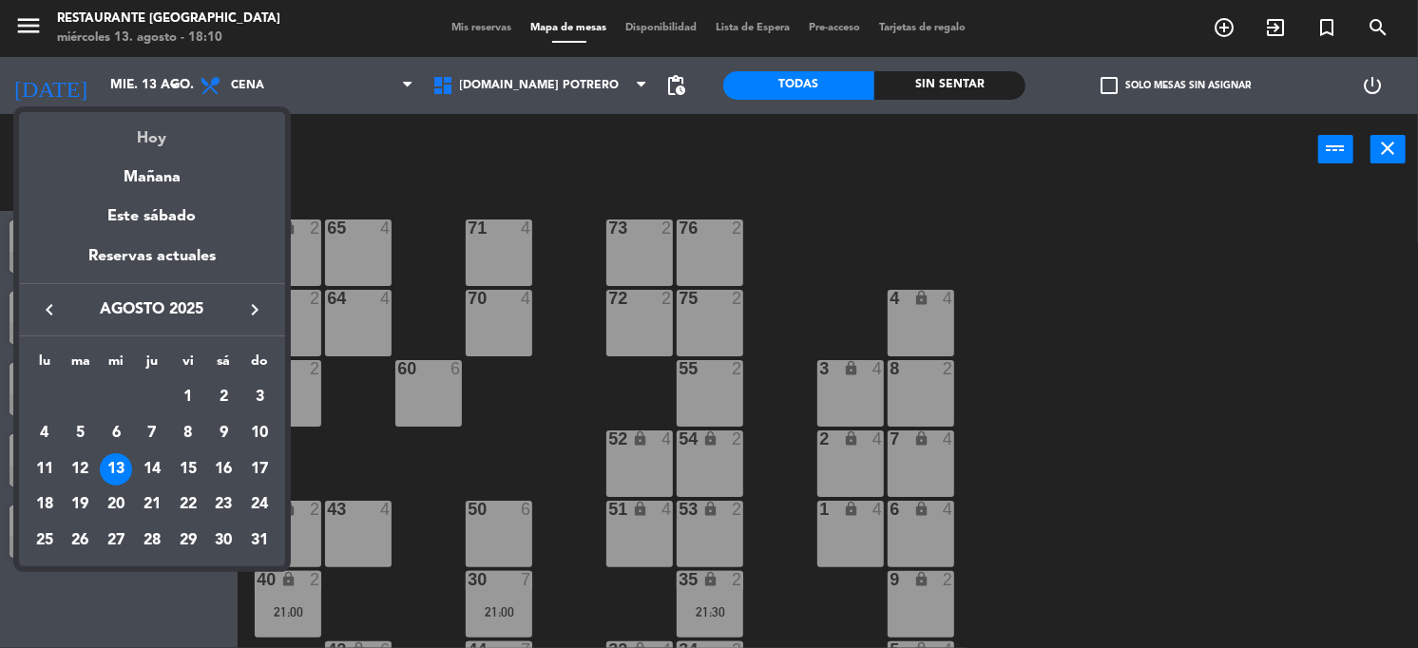
click at [142, 136] on div "Hoy" at bounding box center [152, 131] width 266 height 39
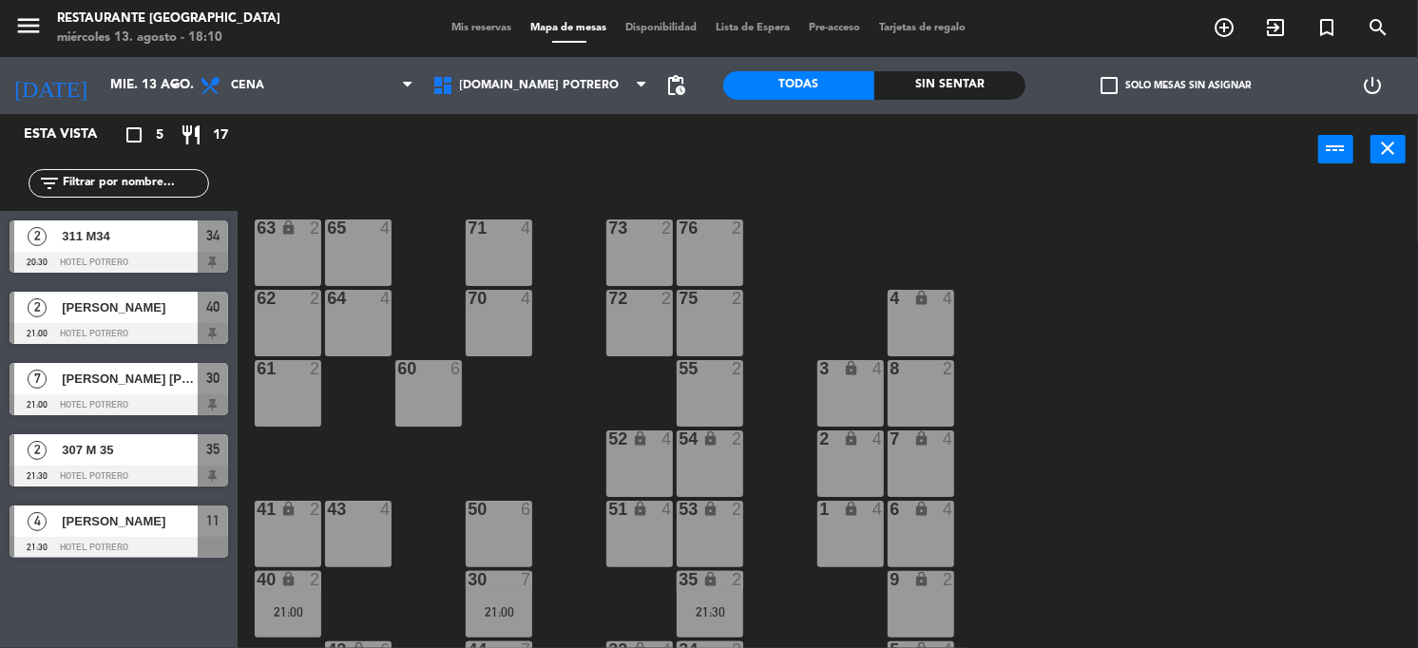
click at [557, 279] on div "65 4 71 4 73 2 76 2 63 lock 2 64 4 62 2 70 4 72 2 75 2 4 lock 4 55 2 60 6 3 loc…" at bounding box center [835, 417] width 1166 height 463
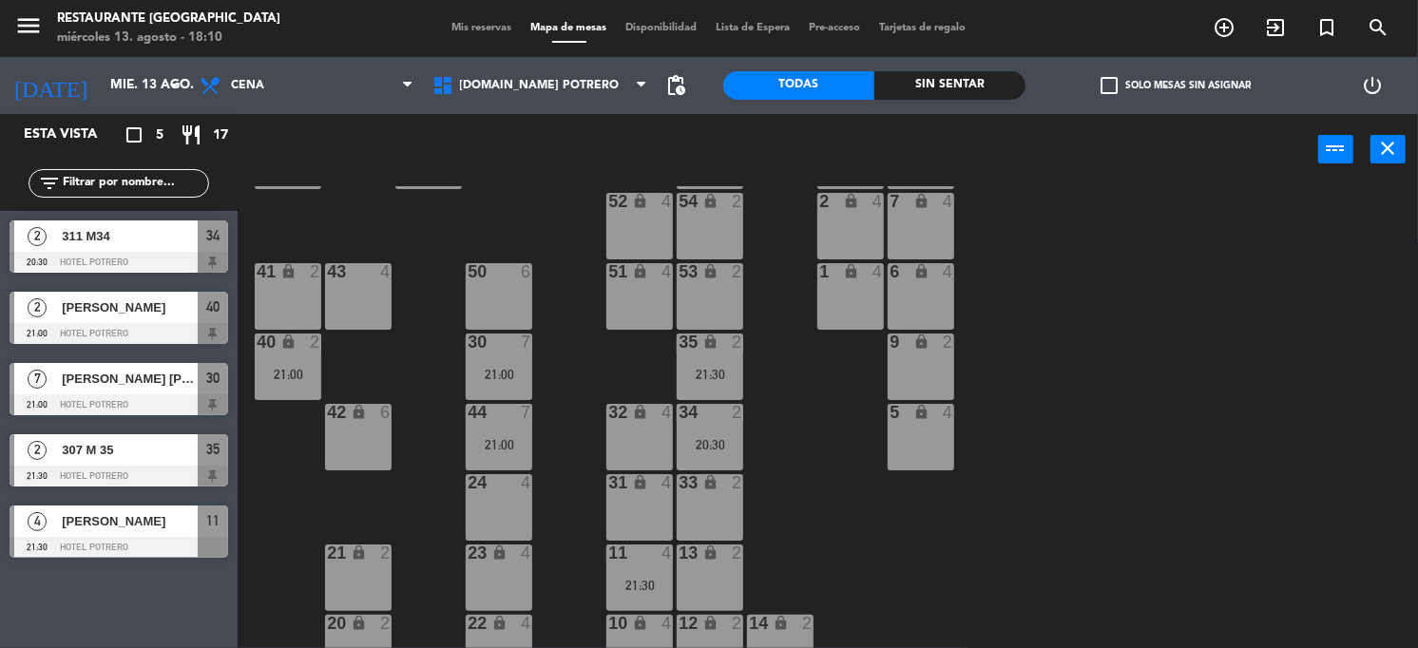
click at [187, 263] on div "2 311 M34 20:30 Hotel Potrero 34" at bounding box center [119, 246] width 238 height 71
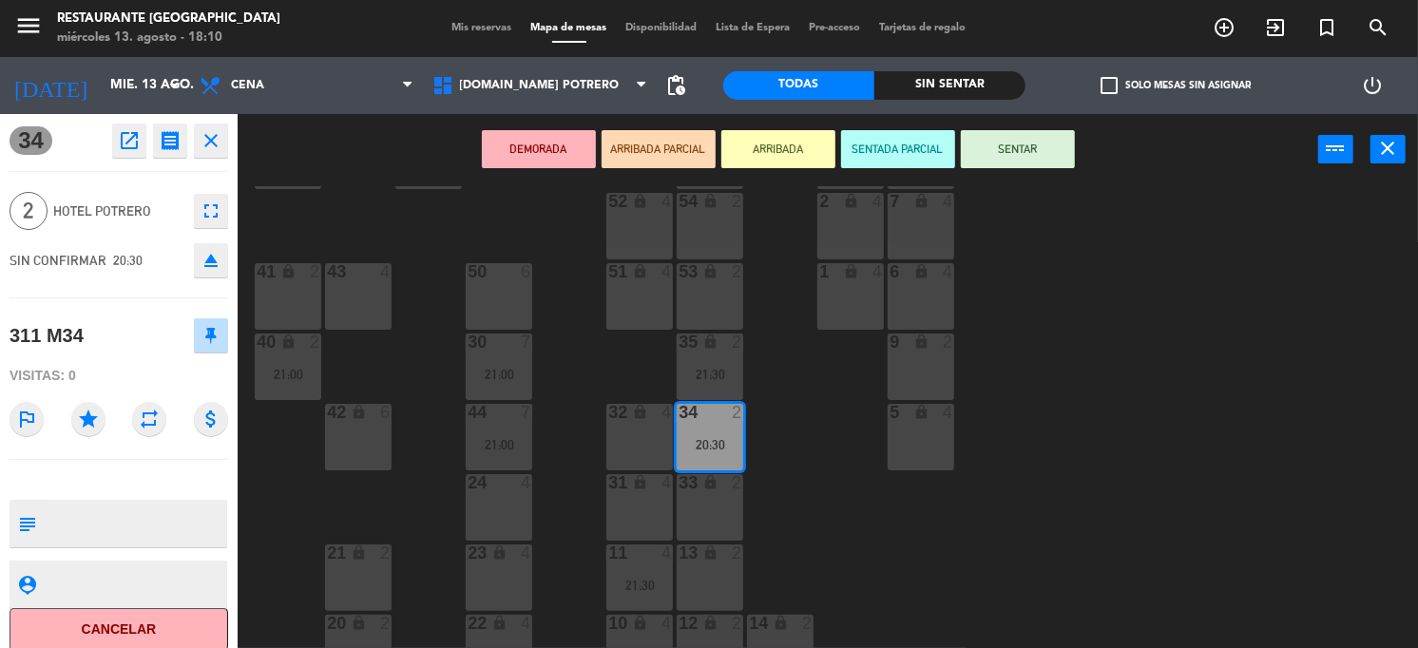
click at [413, 354] on div "65 4 71 4 73 2 76 2 63 lock 2 64 4 62 2 70 4 72 2 75 2 4 lock 4 55 2 60 6 3 loc…" at bounding box center [835, 417] width 1166 height 463
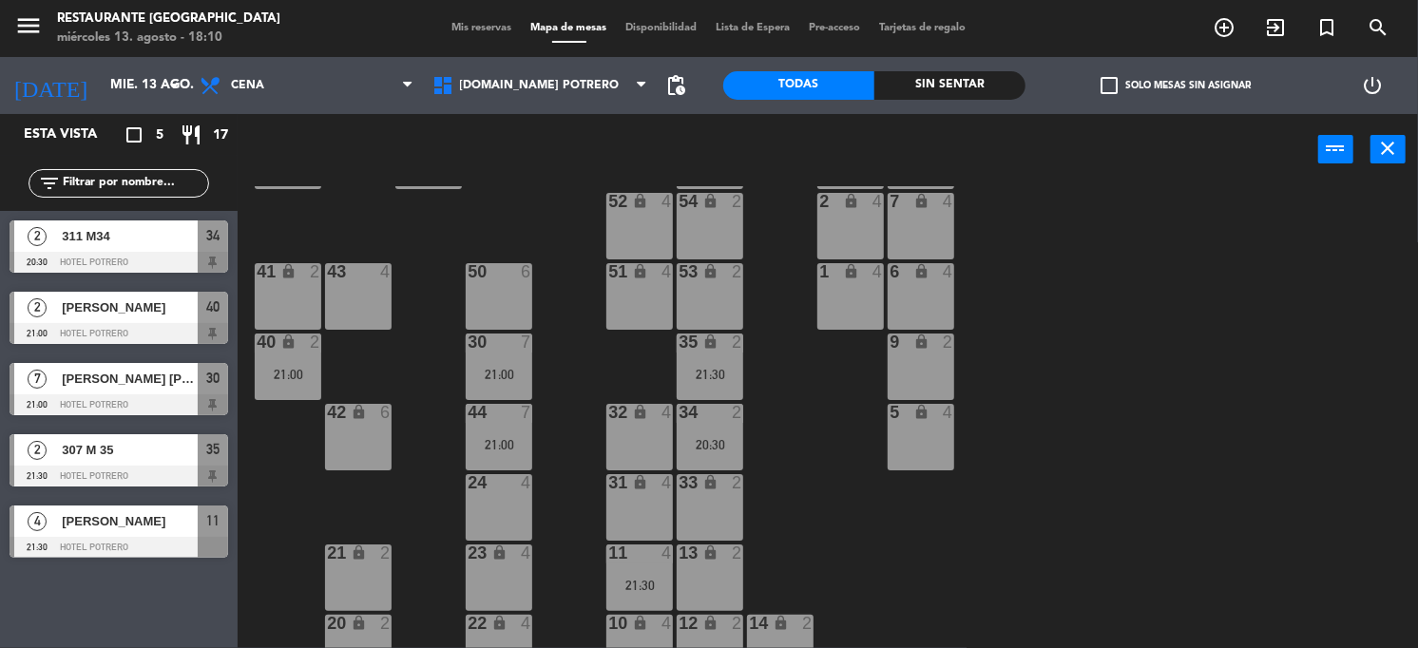
click at [106, 320] on div "[PERSON_NAME]" at bounding box center [129, 307] width 138 height 31
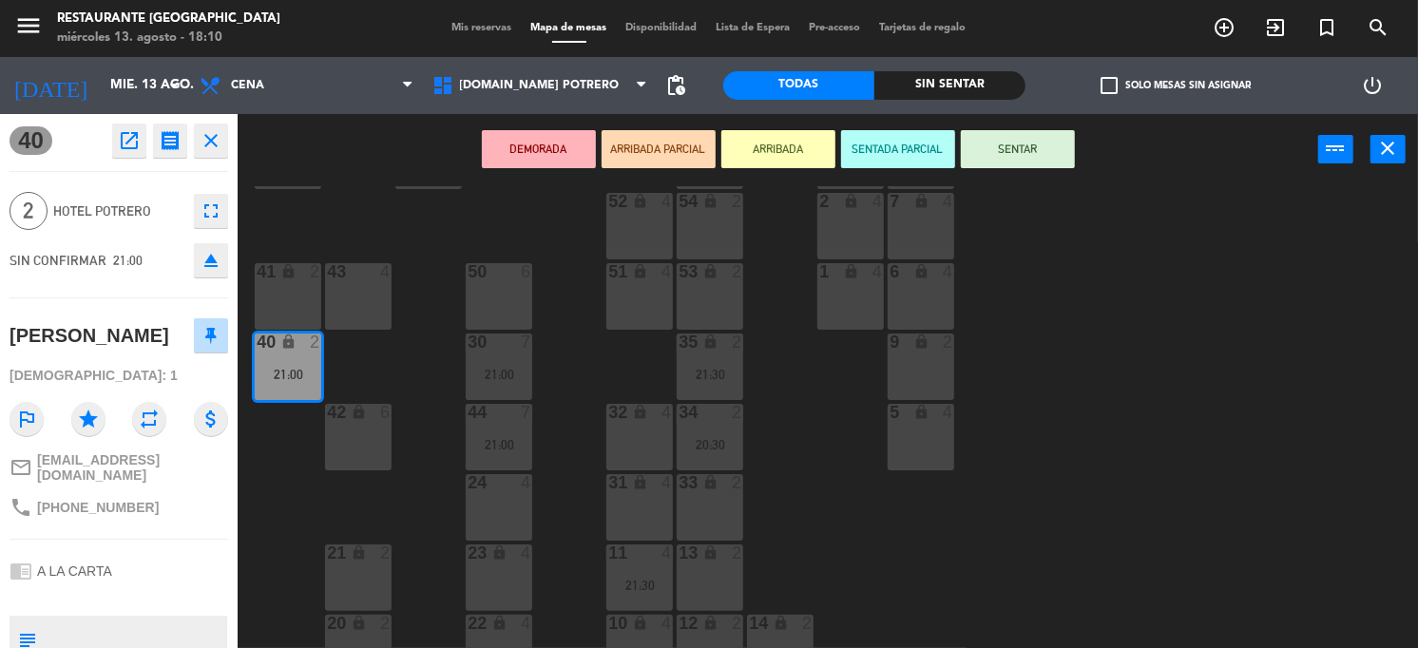
click at [628, 445] on div "32 lock 4" at bounding box center [639, 437] width 67 height 67
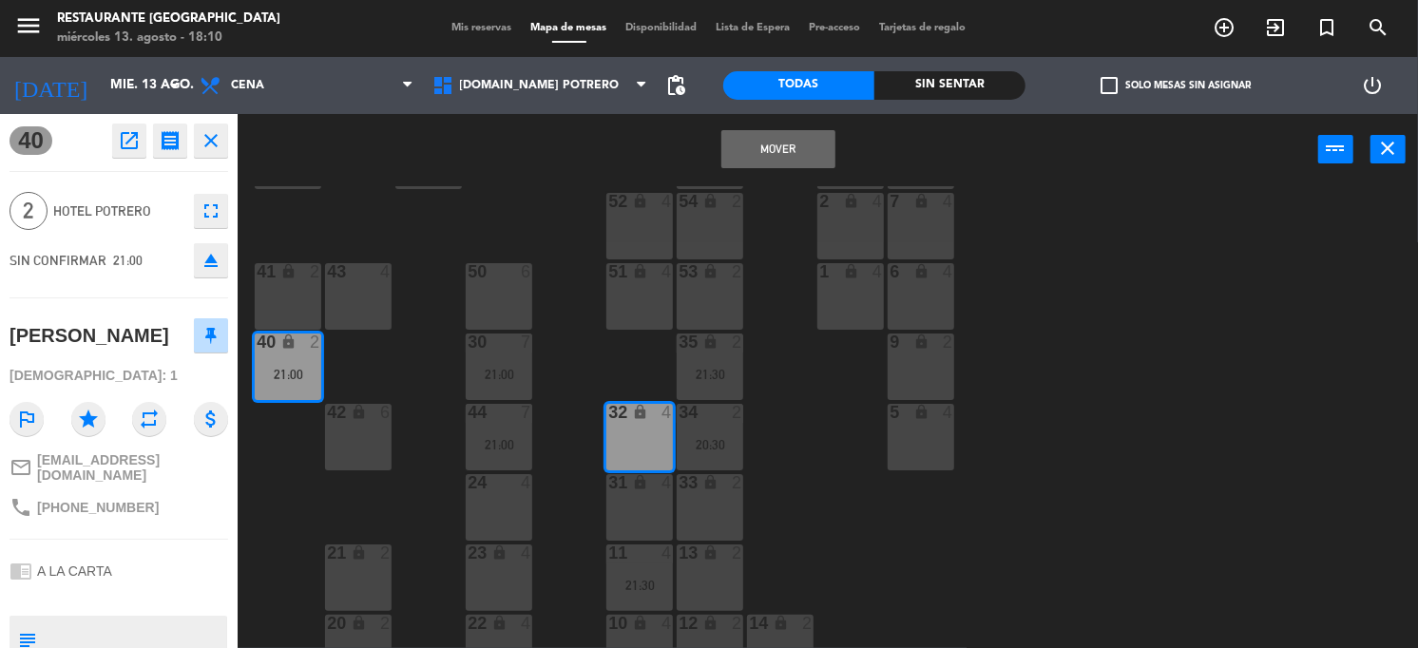
click at [772, 134] on button "Mover" at bounding box center [778, 149] width 114 height 38
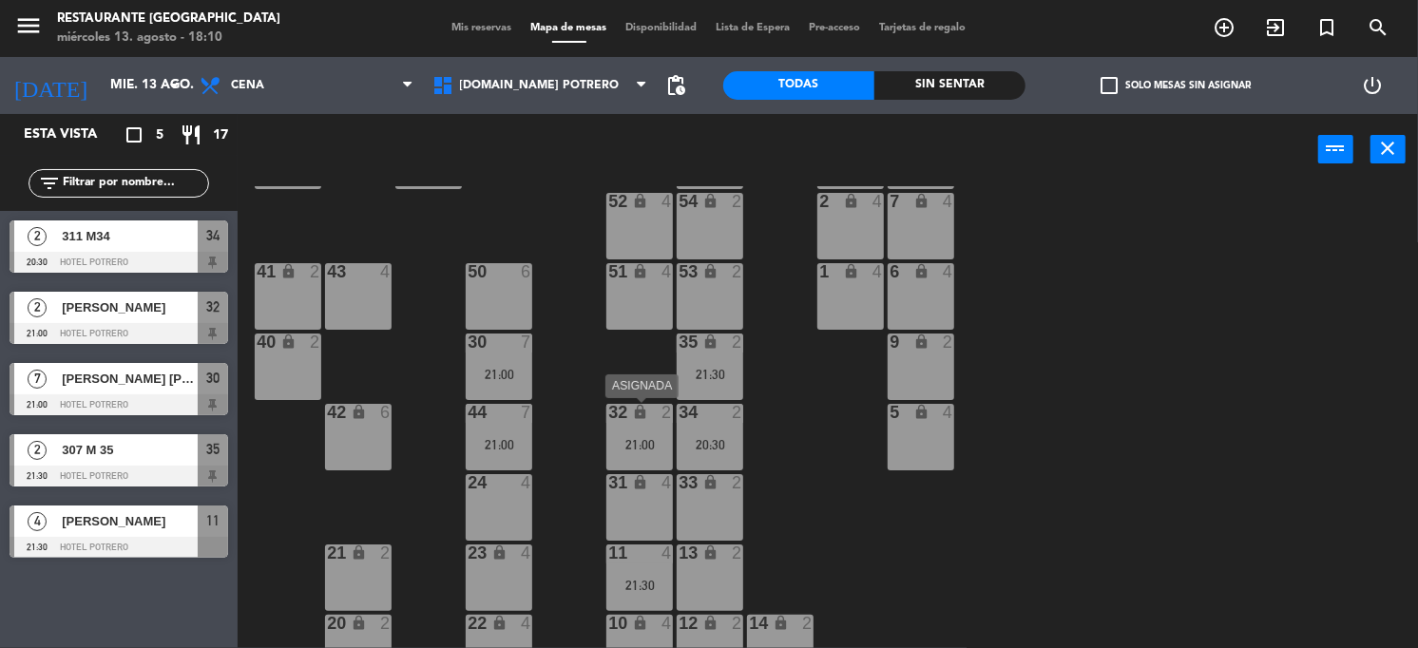
click at [646, 422] on div "32 lock 2" at bounding box center [639, 413] width 67 height 19
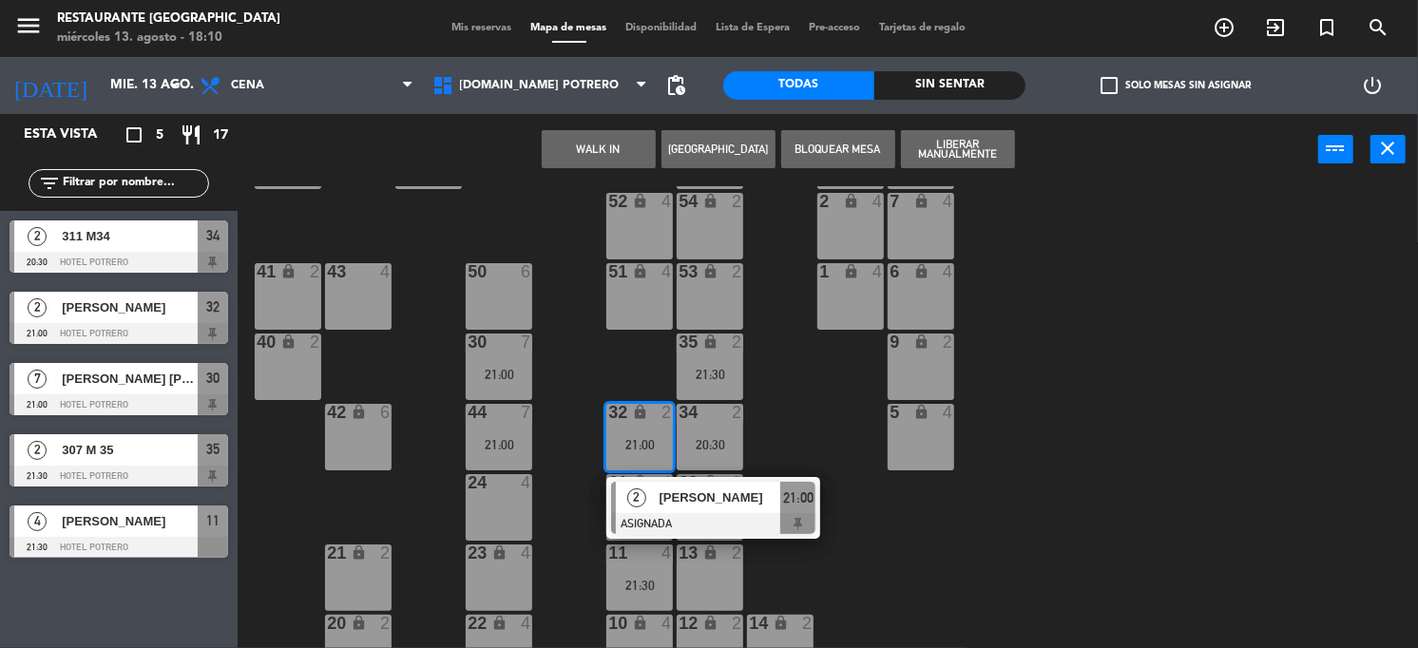
click at [569, 481] on div "65 4 71 4 73 2 76 2 63 lock 2 64 4 62 2 70 4 72 2 75 2 4 lock 4 55 2 60 6 3 loc…" at bounding box center [835, 417] width 1166 height 463
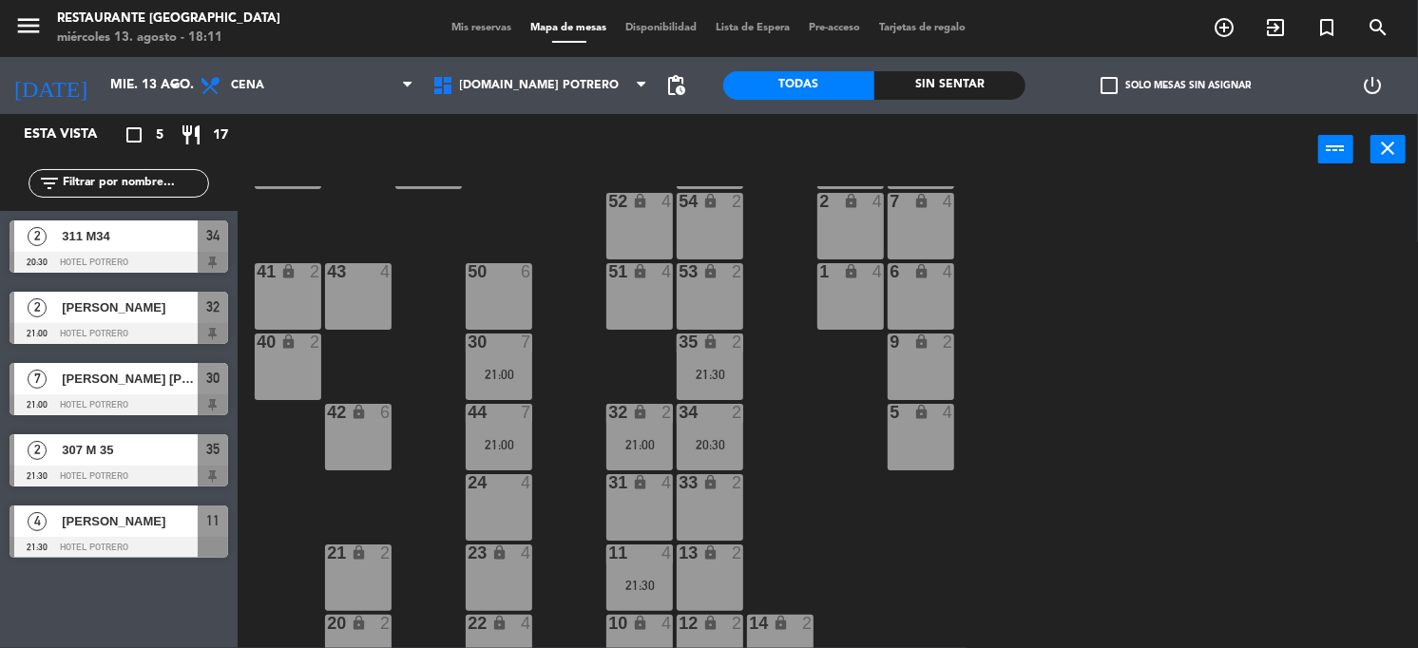
click at [641, 438] on div "21:00" at bounding box center [639, 444] width 67 height 13
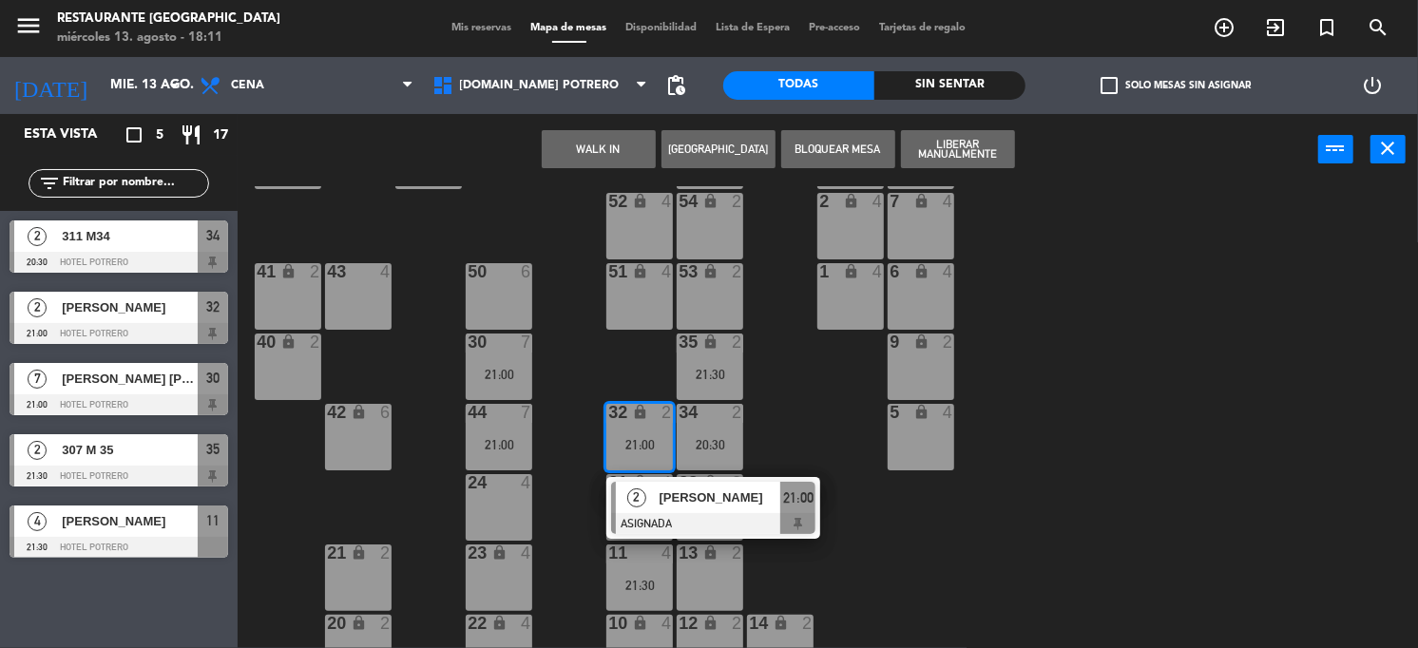
click at [295, 449] on div "65 4 71 4 73 2 76 2 63 lock 2 64 4 62 2 70 4 72 2 75 2 4 lock 4 55 2 60 6 3 loc…" at bounding box center [835, 417] width 1166 height 463
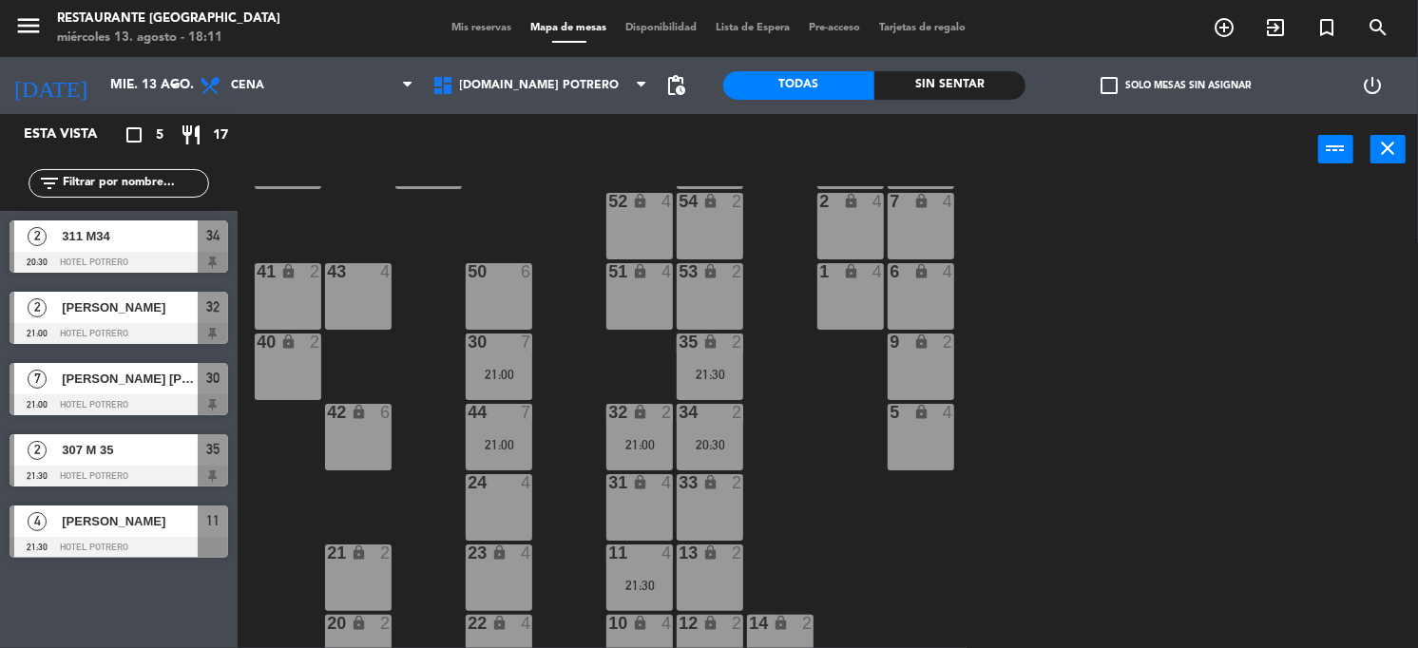
click at [196, 449] on span "307 M 35" at bounding box center [130, 450] width 136 height 20
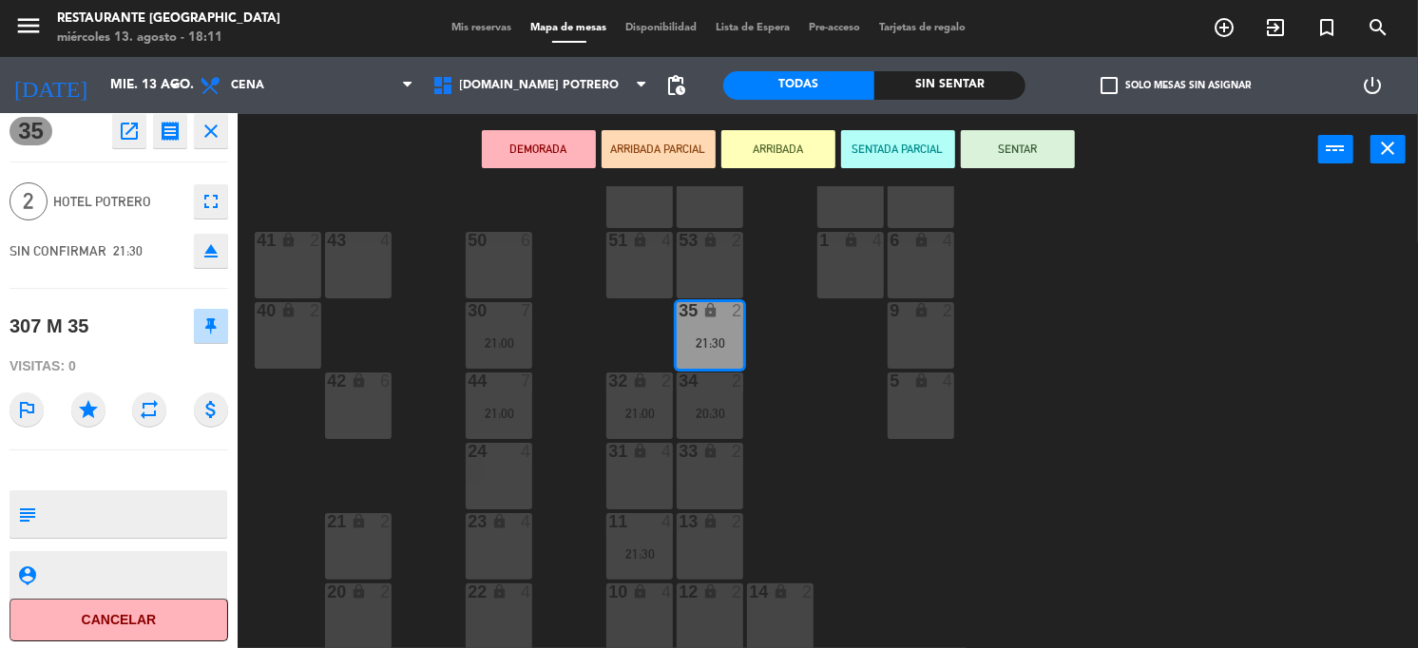
scroll to position [11, 0]
click at [310, 463] on div "65 4 71 4 73 2 76 2 63 lock 2 64 4 62 2 70 4 72 2 75 2 4 lock 4 55 2 60 6 3 loc…" at bounding box center [835, 417] width 1166 height 463
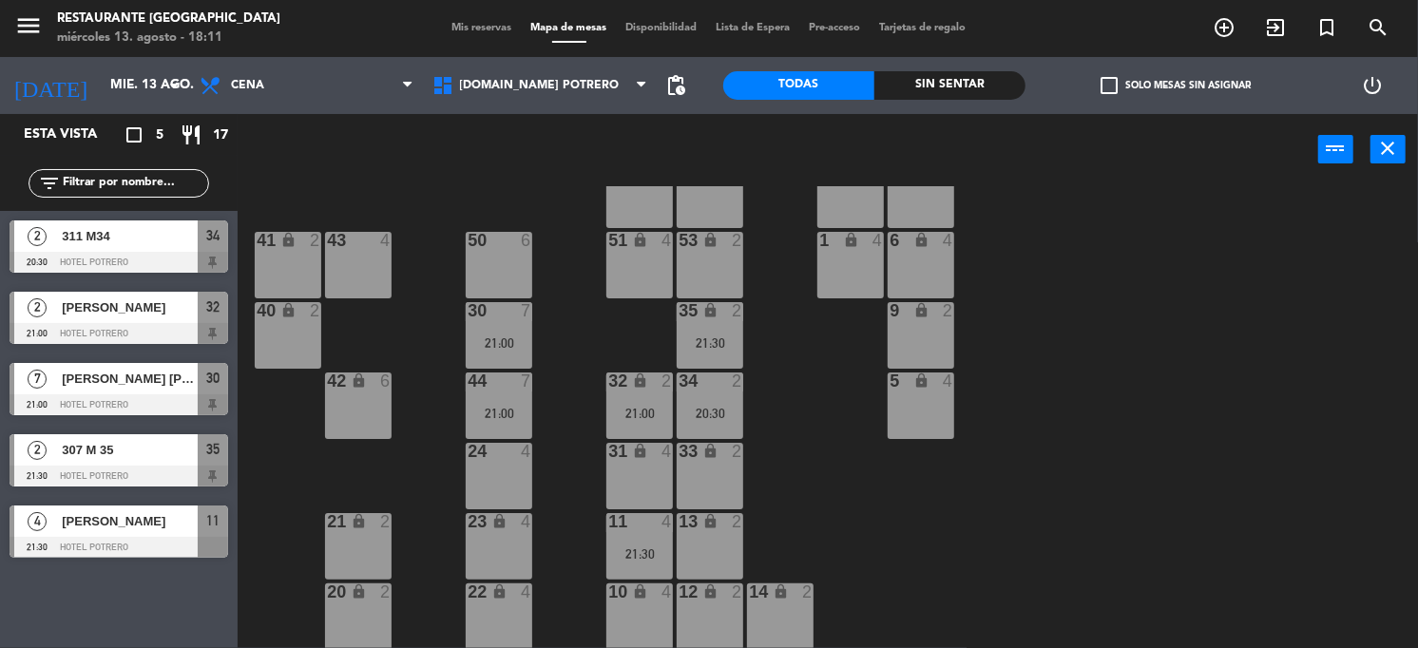
click at [169, 454] on span "307 M 35" at bounding box center [130, 450] width 136 height 20
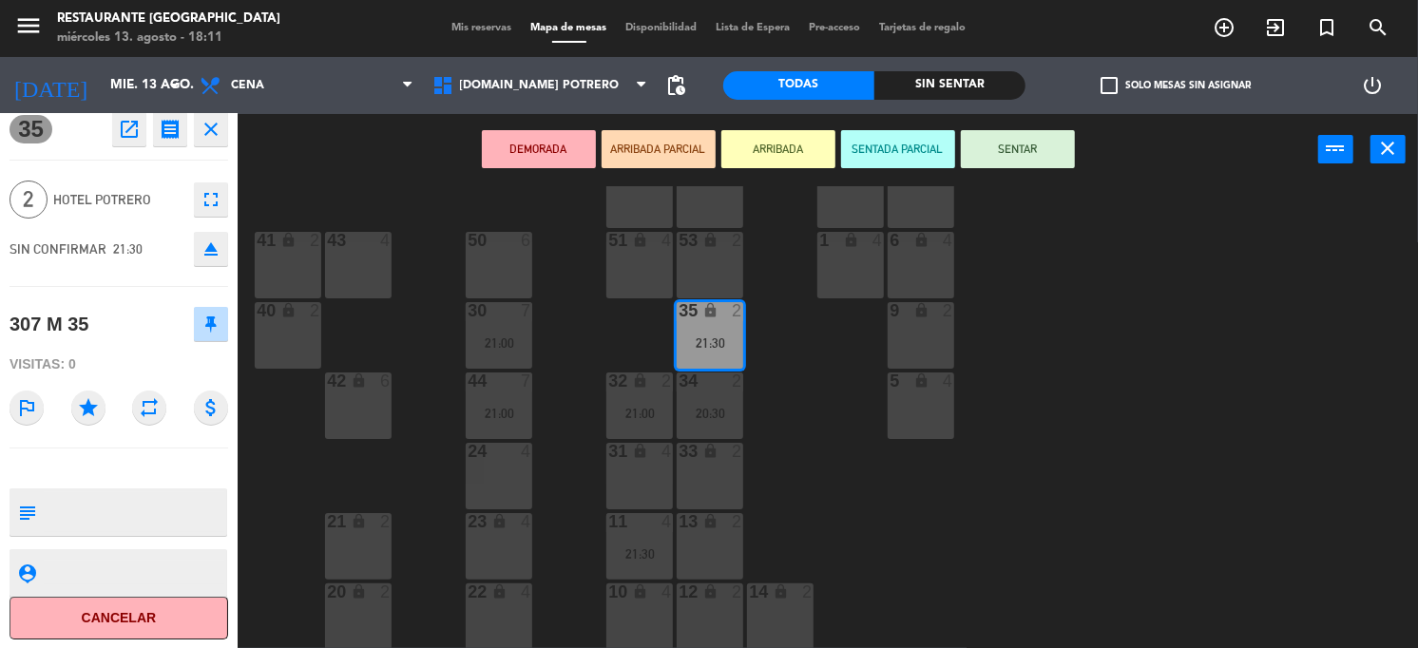
drag, startPoint x: 342, startPoint y: 483, endPoint x: 122, endPoint y: 478, distance: 220.5
click at [340, 481] on div "65 4 71 4 73 2 76 2 63 lock 2 64 4 62 2 70 4 72 2 75 2 4 lock 4 55 2 60 6 3 loc…" at bounding box center [835, 417] width 1166 height 463
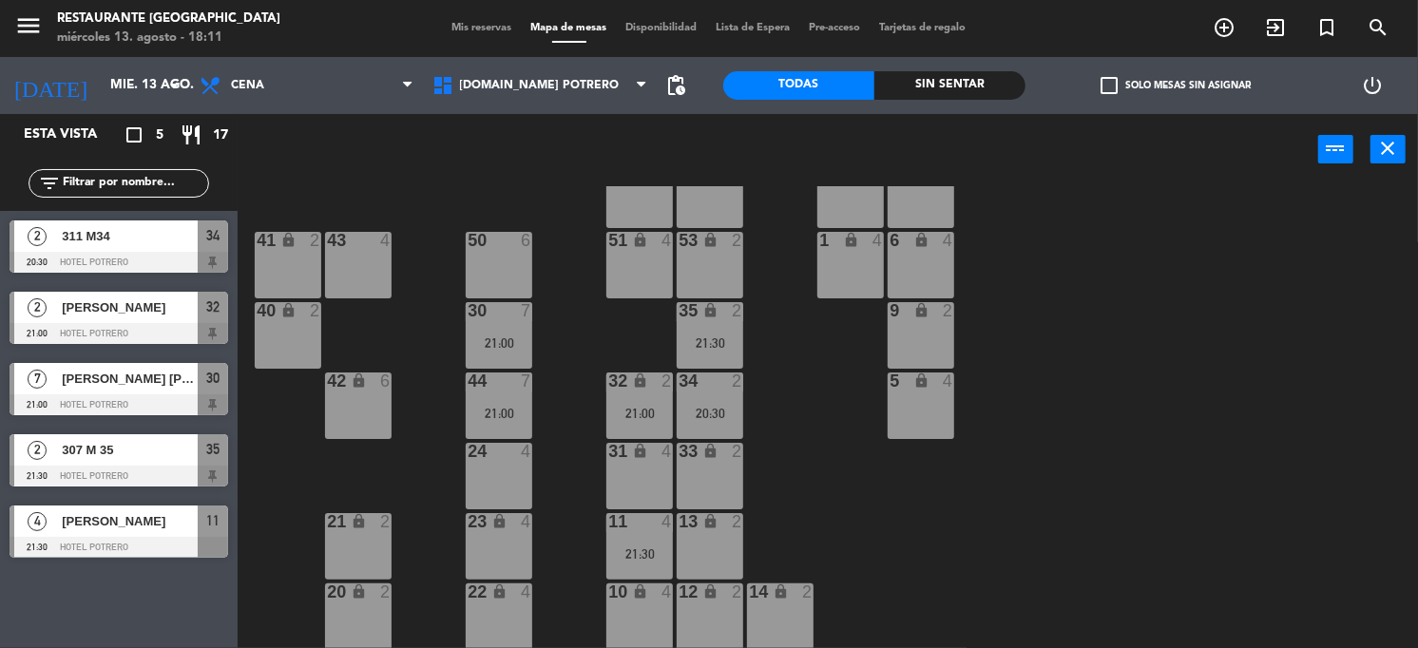
click at [85, 522] on span "[PERSON_NAME]" at bounding box center [130, 521] width 136 height 20
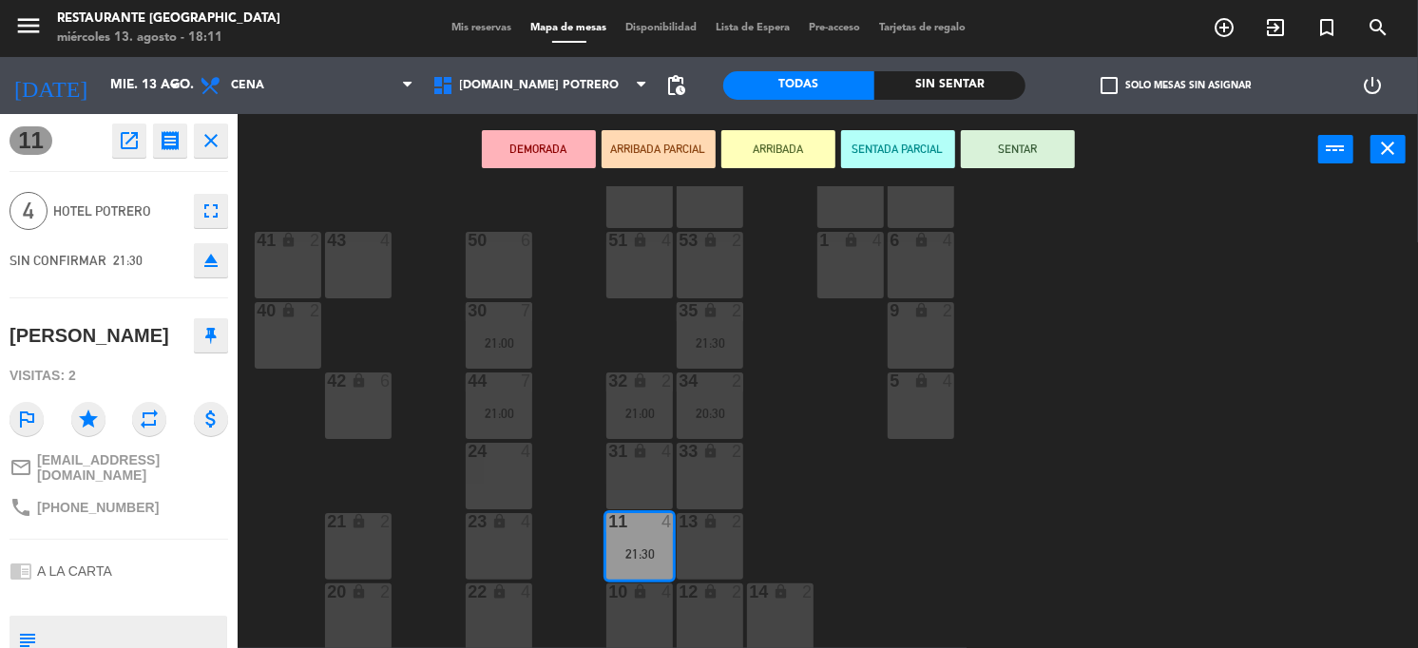
drag, startPoint x: 258, startPoint y: 473, endPoint x: 368, endPoint y: 446, distance: 113.6
click at [271, 473] on div "65 4 71 4 73 2 76 2 63 lock 2 64 4 62 2 70 4 72 2 75 2 4 lock 4 55 2 60 6 3 loc…" at bounding box center [835, 417] width 1166 height 463
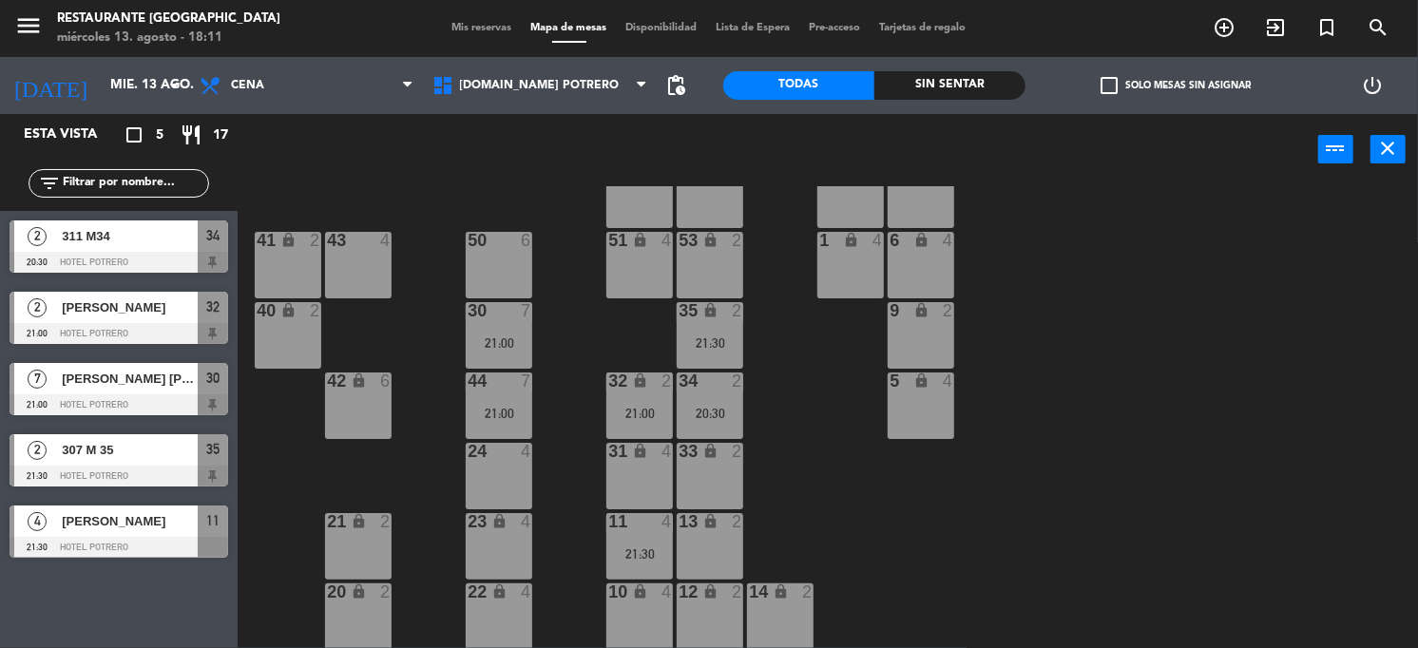
click at [557, 316] on div "65 4 71 4 73 2 76 2 63 lock 2 64 4 62 2 70 4 72 2 75 2 4 lock 4 55 2 60 6 3 loc…" at bounding box center [835, 417] width 1166 height 463
click at [468, 317] on div "30" at bounding box center [468, 310] width 1 height 17
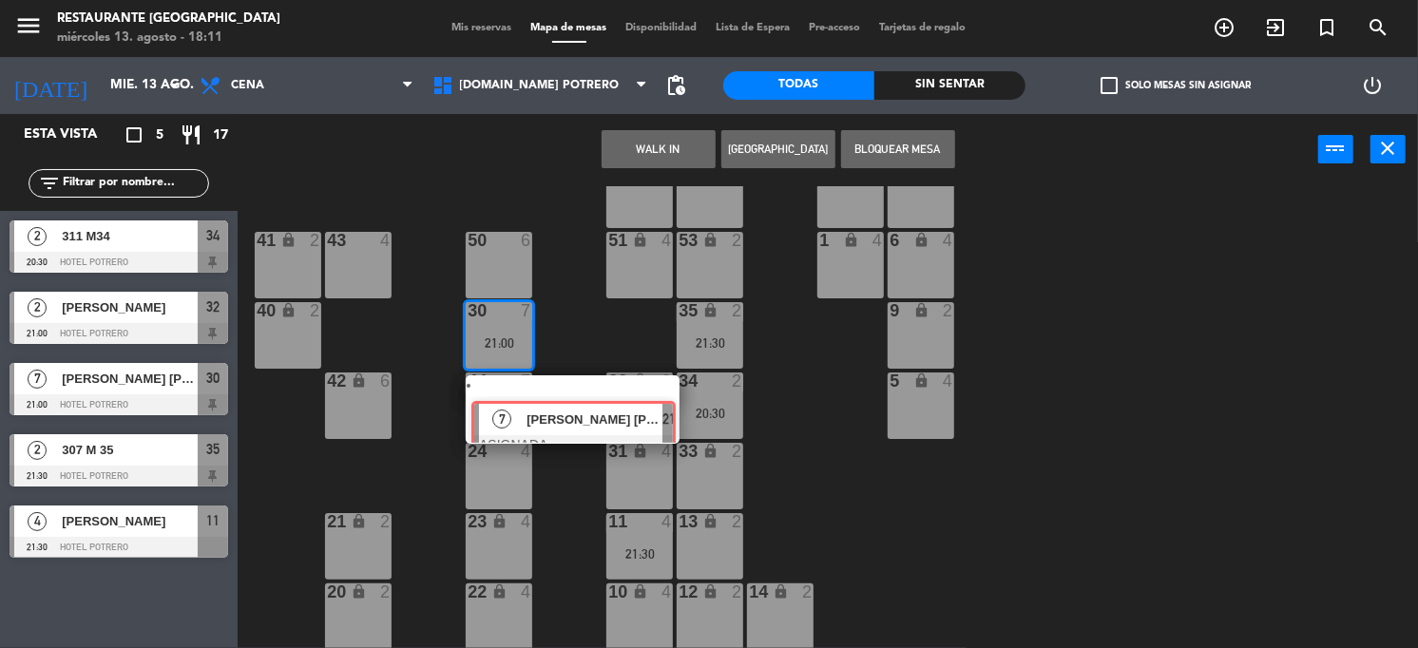
click at [563, 425] on div "7 [PERSON_NAME] [PERSON_NAME] IASTRELINI CUMPLE ASIGNADA 21:00" at bounding box center [572, 409] width 242 height 68
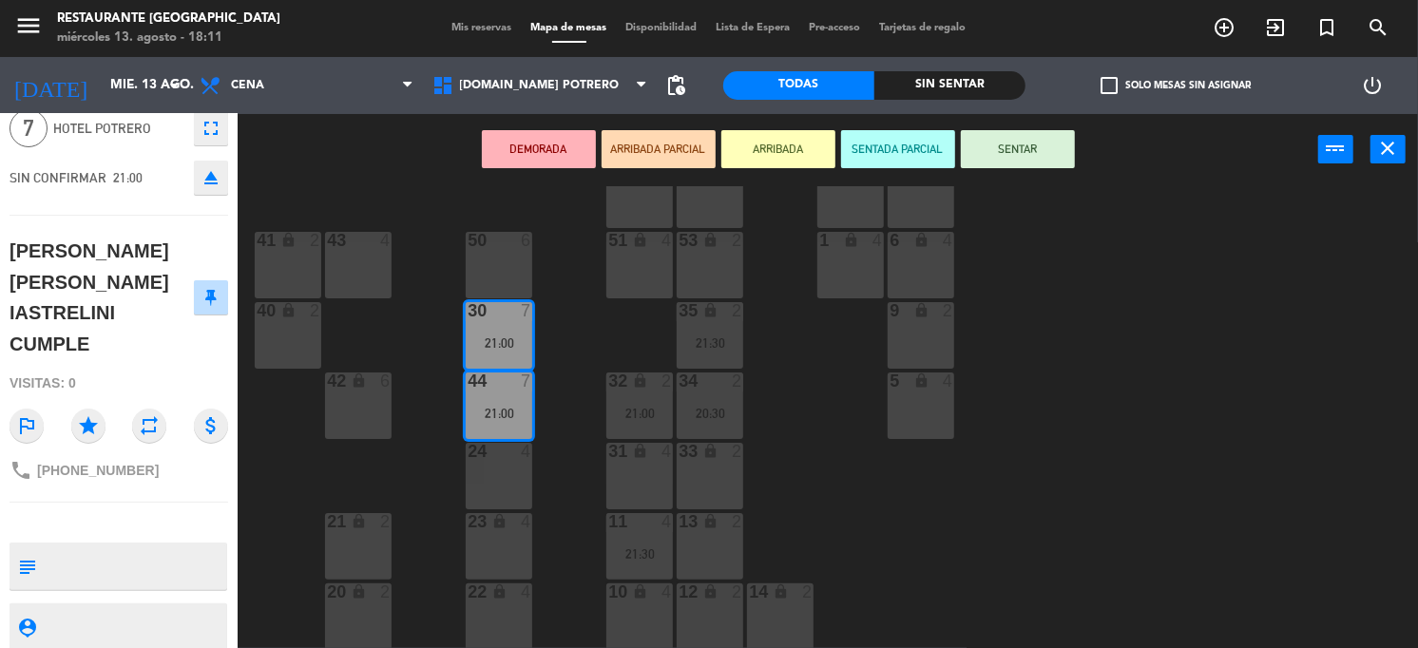
scroll to position [105, 0]
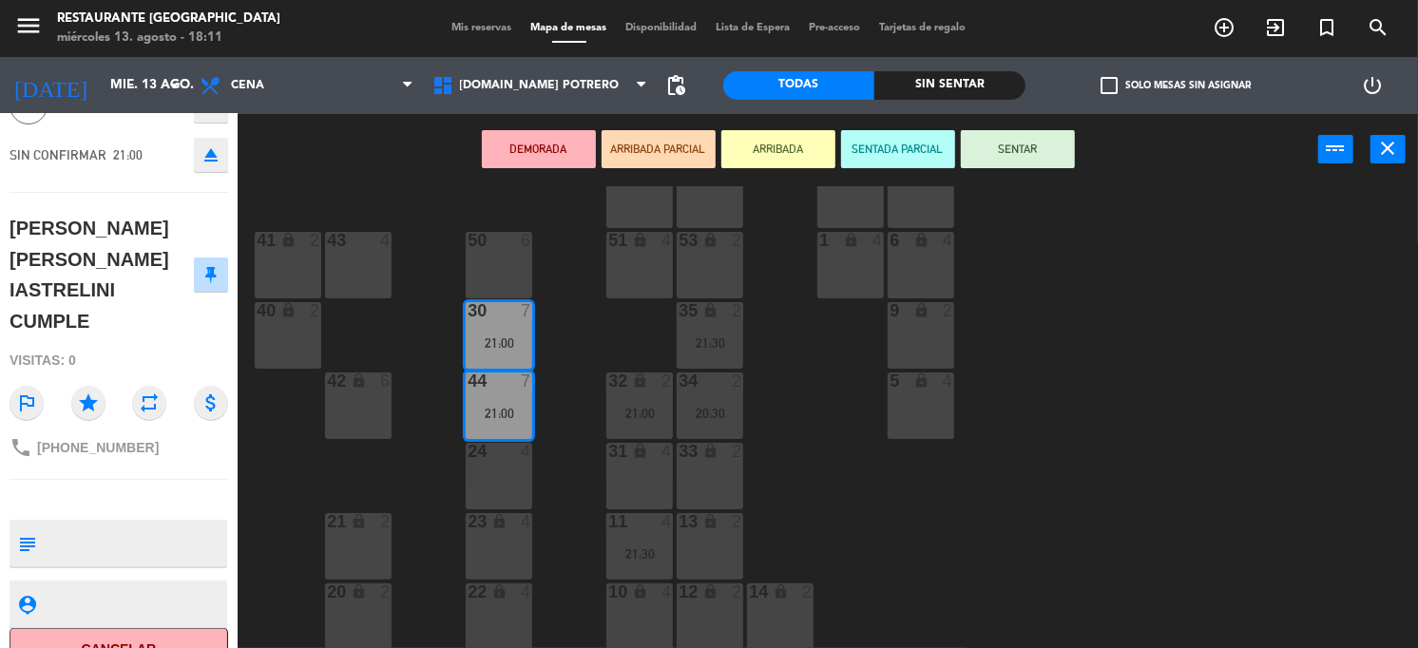
click at [1083, 294] on div "65 4 71 4 73 2 76 2 63 lock 2 64 4 62 2 70 4 72 2 75 2 4 lock 4 55 2 60 6 3 loc…" at bounding box center [835, 417] width 1166 height 463
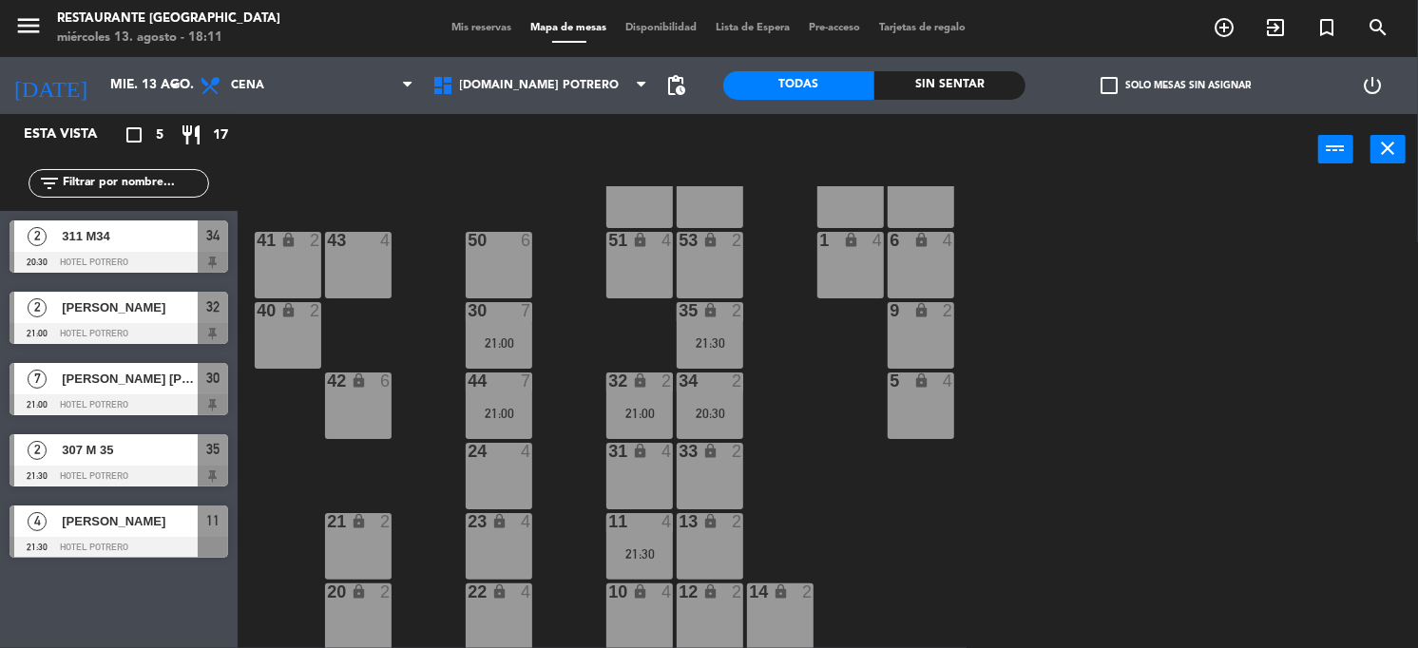
click at [802, 497] on div "65 4 71 4 73 2 76 2 63 lock 2 64 4 62 2 70 4 72 2 75 2 4 lock 4 55 2 60 6 3 loc…" at bounding box center [835, 417] width 1166 height 463
click at [519, 388] on div "7" at bounding box center [530, 381] width 31 height 17
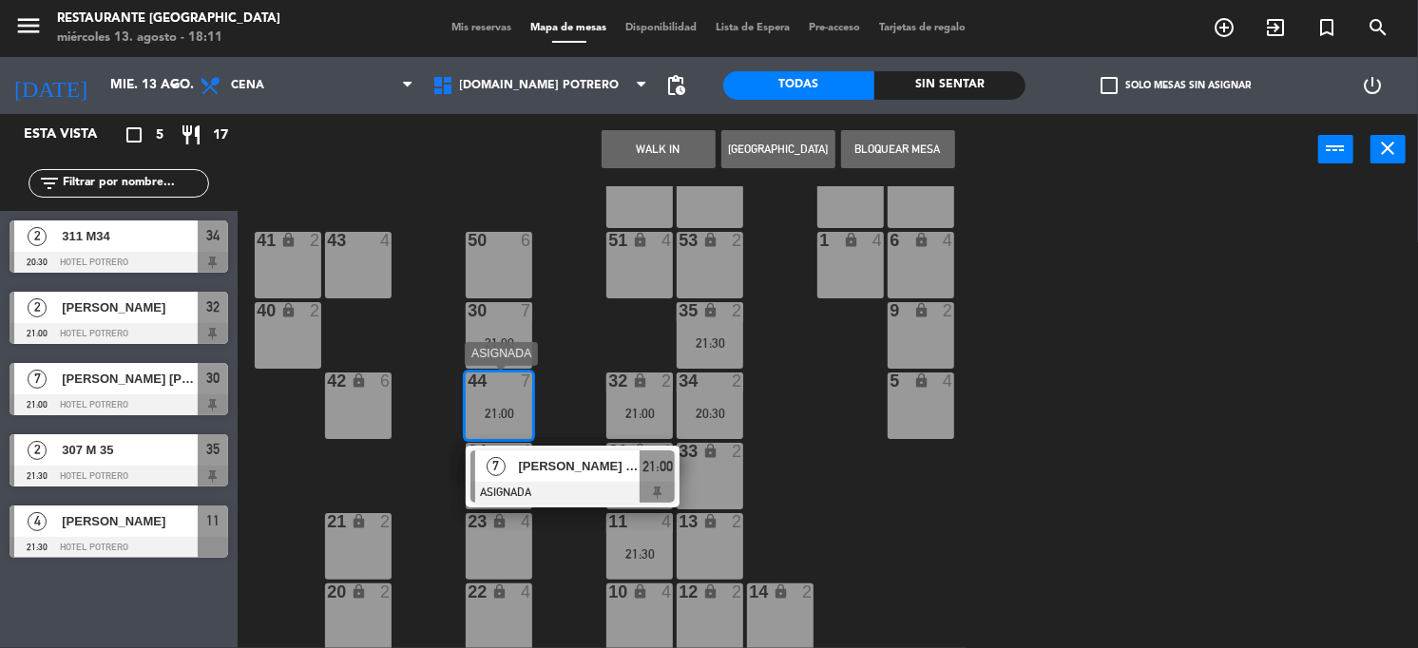
click at [554, 473] on span "[PERSON_NAME] [PERSON_NAME] IASTRELINI CUMPLE" at bounding box center [580, 466] width 122 height 20
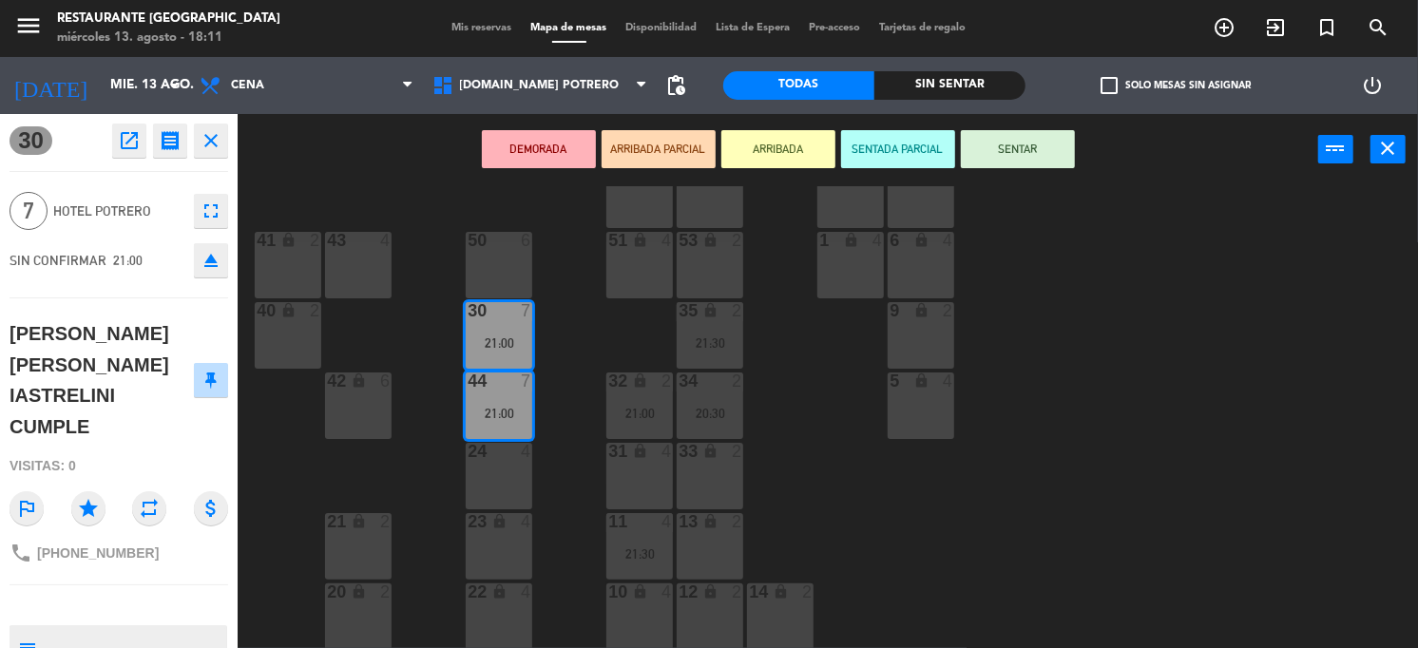
click at [564, 513] on div "65 4 71 4 73 2 76 2 63 lock 2 64 4 62 2 70 4 72 2 75 2 4 lock 4 55 2 60 6 3 loc…" at bounding box center [835, 417] width 1166 height 463
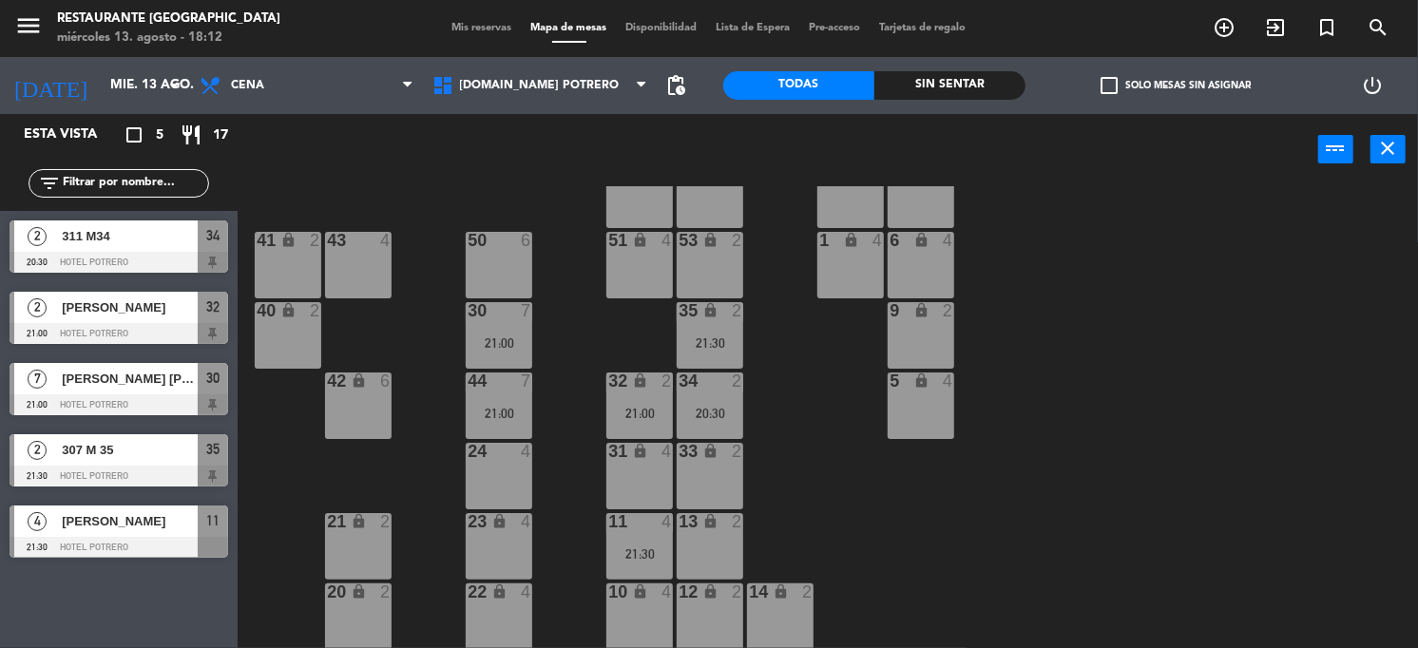
click at [588, 370] on div "65 4 71 4 73 2 76 2 63 lock 2 64 4 62 2 70 4 72 2 75 2 4 lock 4 55 2 60 6 3 loc…" at bounding box center [835, 417] width 1166 height 463
click at [660, 400] on div "32 lock 2 21:00" at bounding box center [639, 406] width 67 height 67
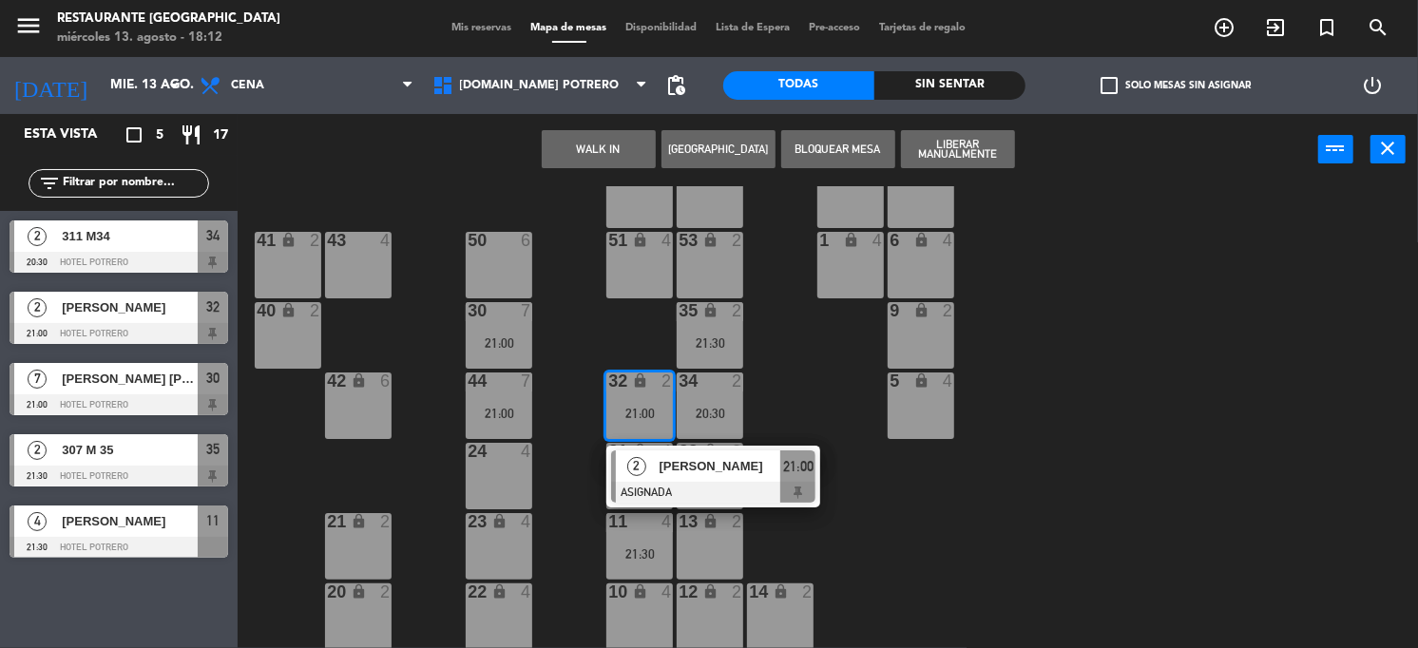
click at [856, 518] on div "65 4 71 4 73 2 76 2 63 lock 2 64 4 62 2 70 4 72 2 75 2 4 lock 4 55 2 60 6 3 loc…" at bounding box center [835, 417] width 1166 height 463
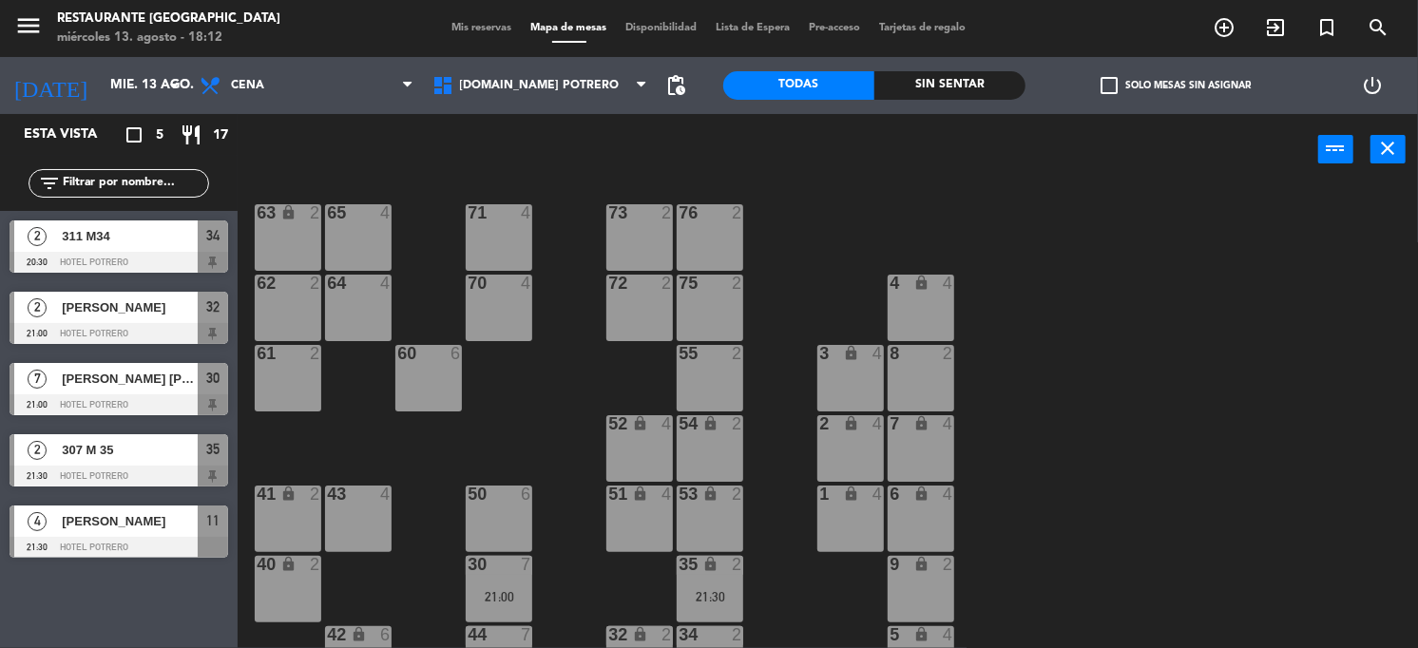
scroll to position [0, 0]
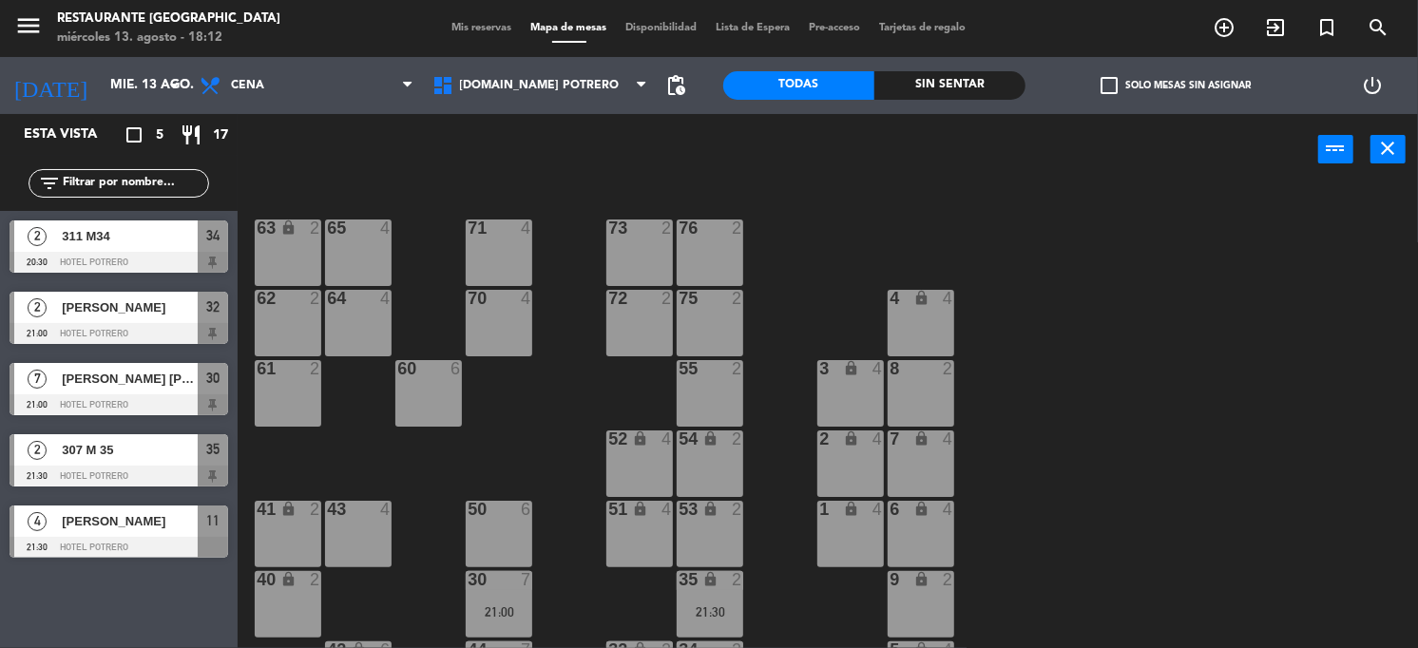
click at [776, 359] on div "65 4 71 4 73 2 76 2 63 lock 2 64 4 62 2 70 4 72 2 75 2 4 lock 4 55 2 60 6 3 loc…" at bounding box center [835, 417] width 1166 height 463
click at [576, 478] on div "65 4 71 4 73 2 76 2 63 lock 2 64 4 62 2 70 4 72 2 75 2 4 lock 4 55 2 60 6 3 loc…" at bounding box center [835, 417] width 1166 height 463
click at [171, 82] on icon "arrow_drop_down" at bounding box center [174, 85] width 23 height 23
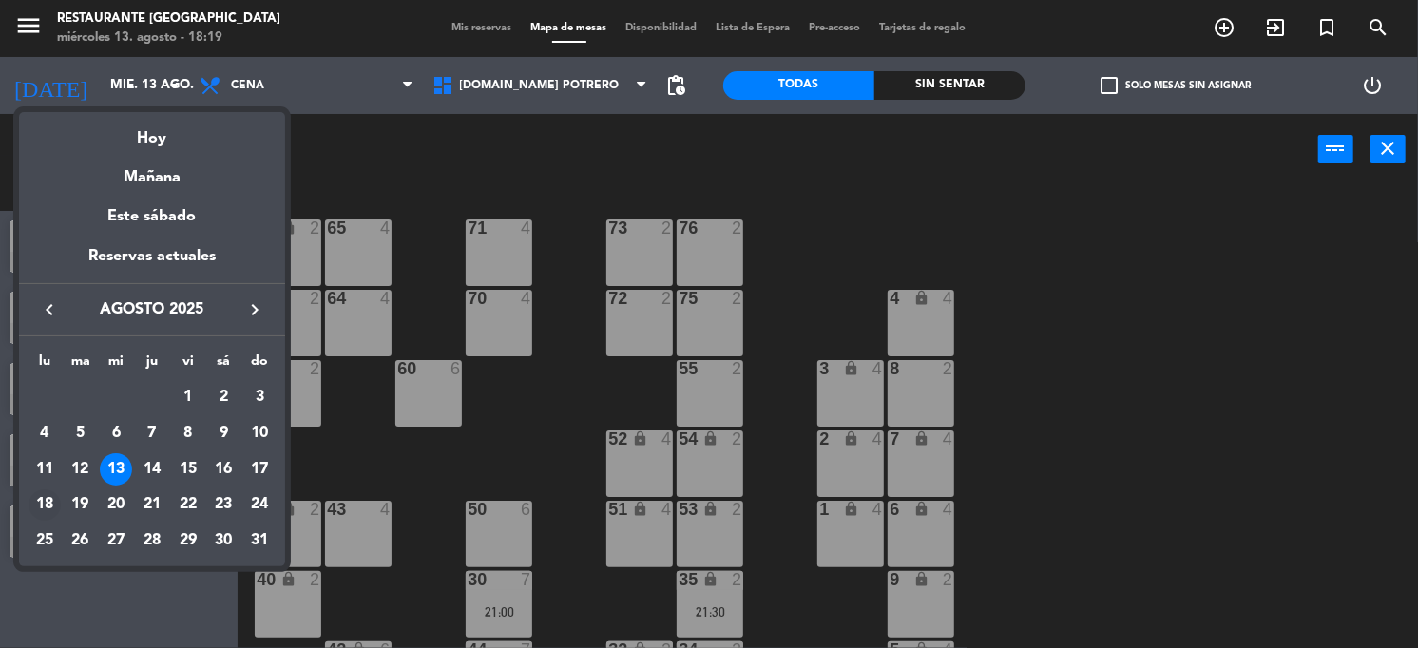
click at [36, 501] on div "18" at bounding box center [45, 505] width 32 height 32
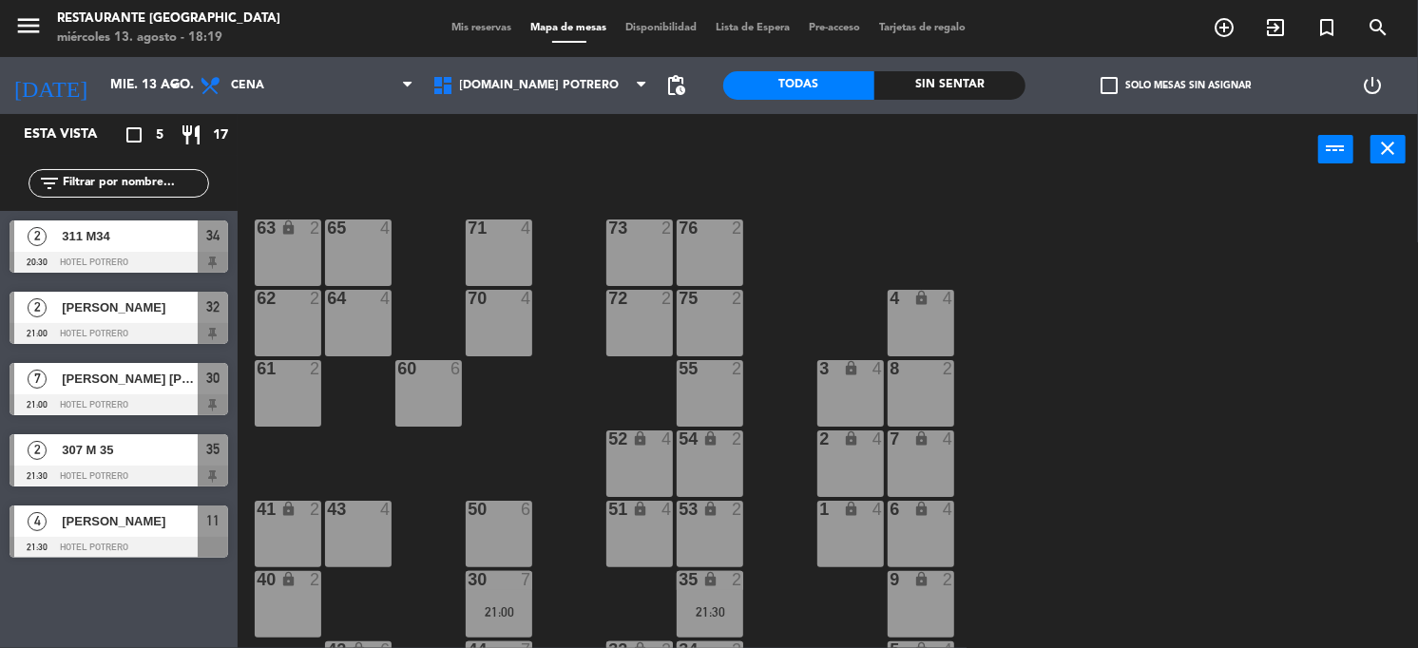
type input "lun. 18 ago."
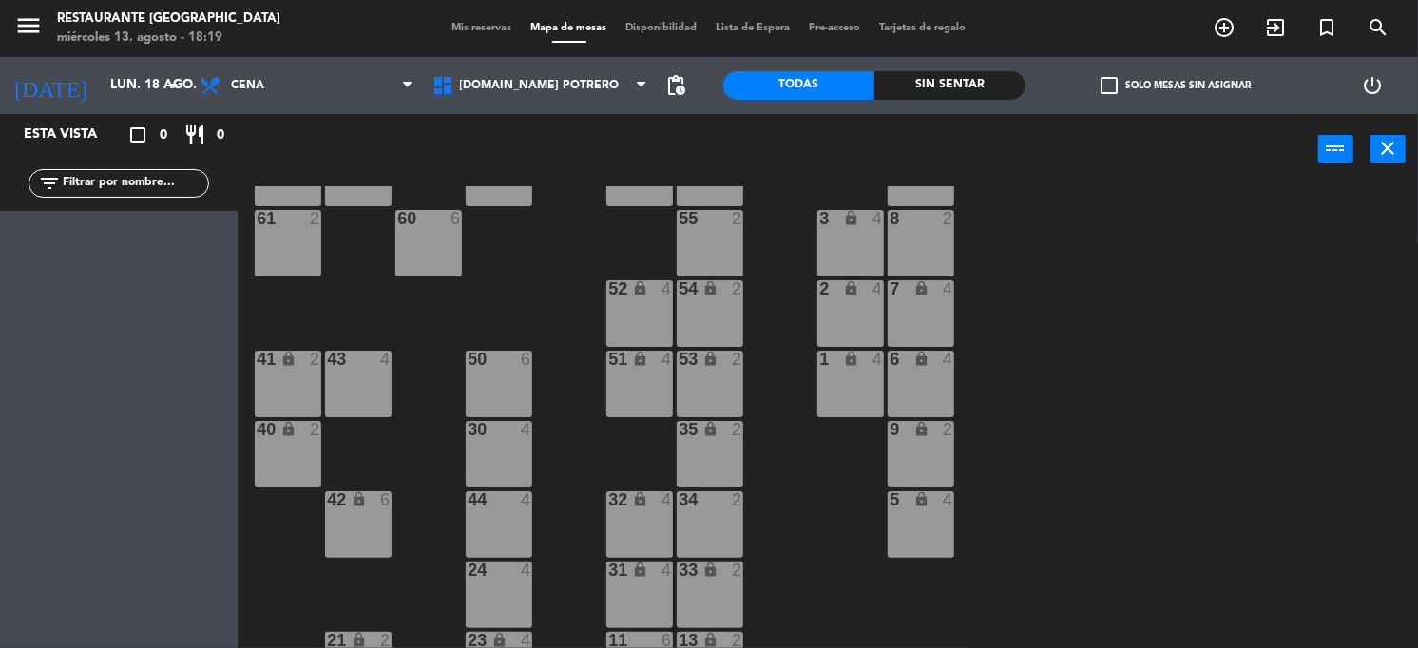
scroll to position [31, 0]
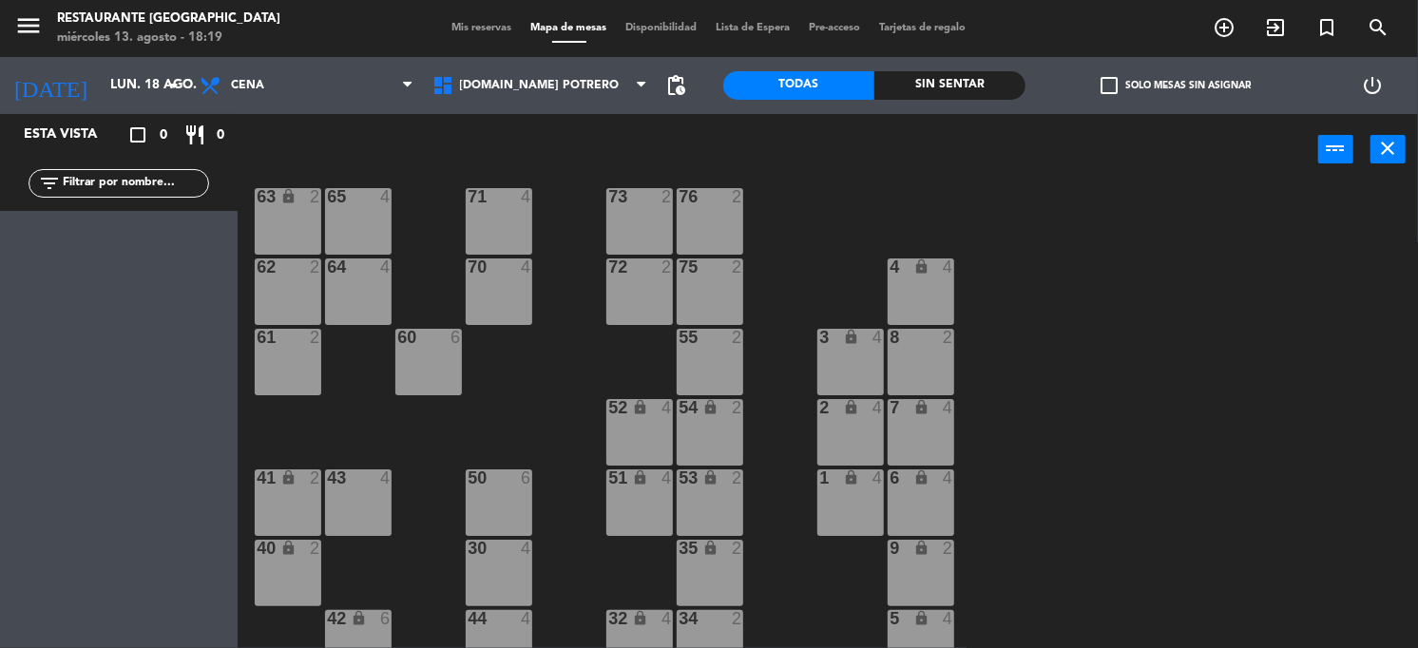
click at [439, 378] on div "60 6" at bounding box center [428, 362] width 67 height 67
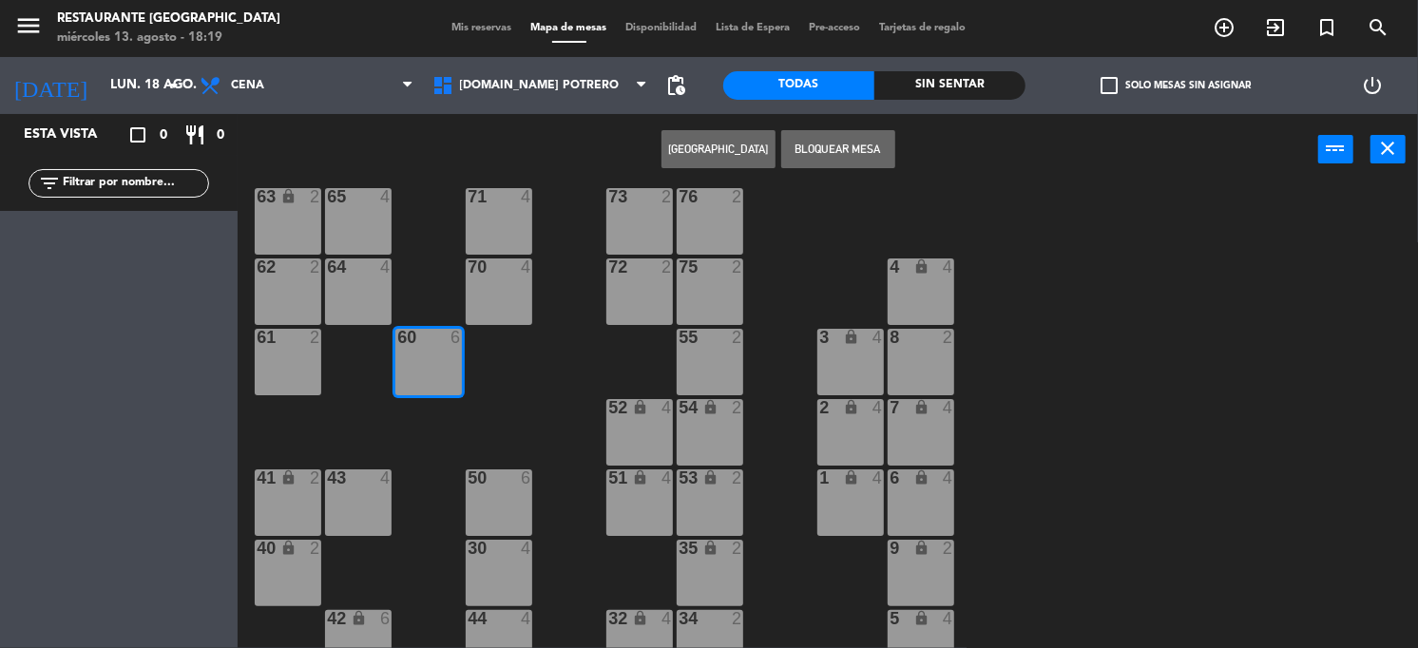
click at [713, 148] on button "[GEOGRAPHIC_DATA]" at bounding box center [718, 149] width 114 height 38
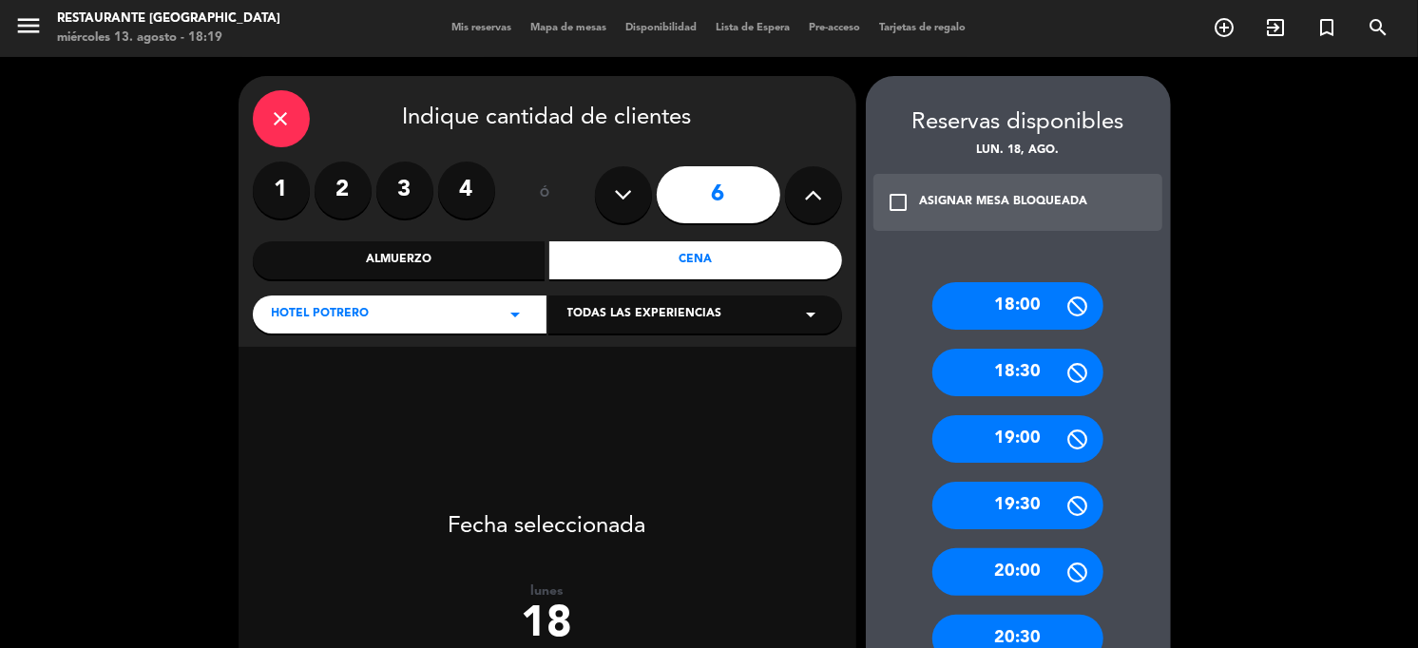
click at [729, 203] on input "6" at bounding box center [719, 194] width 124 height 57
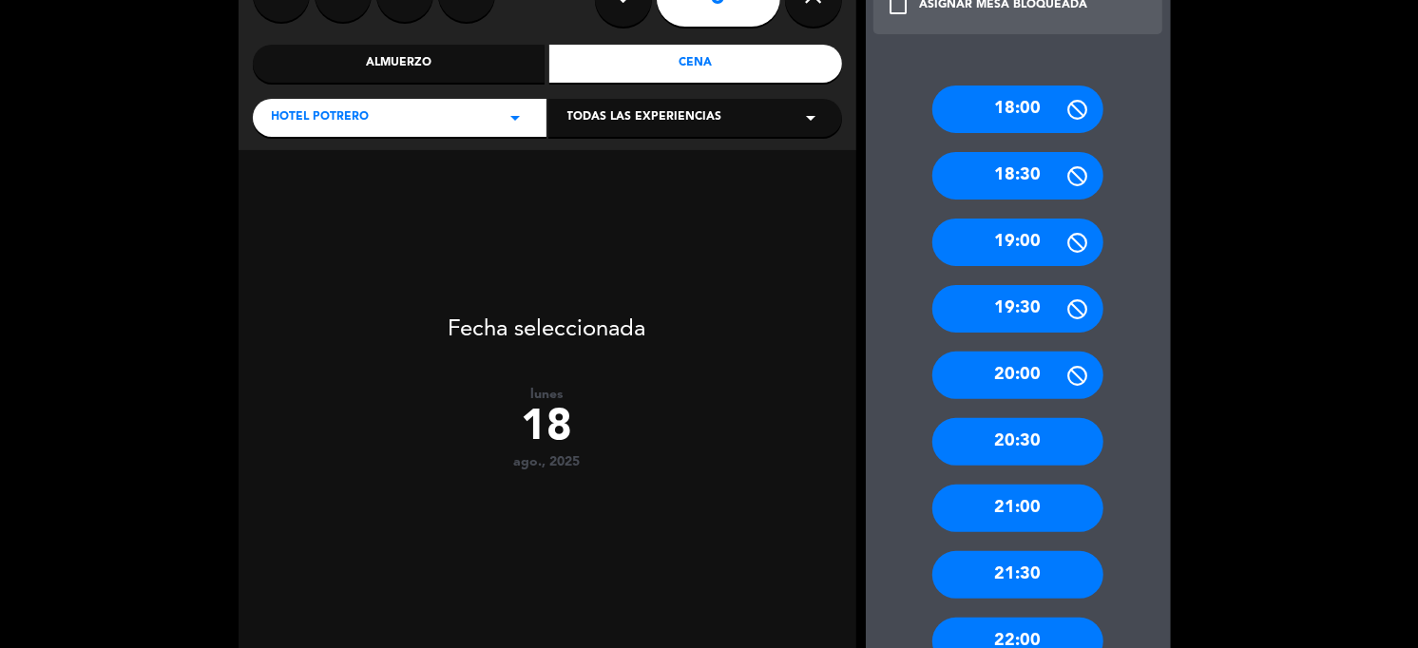
scroll to position [238, 0]
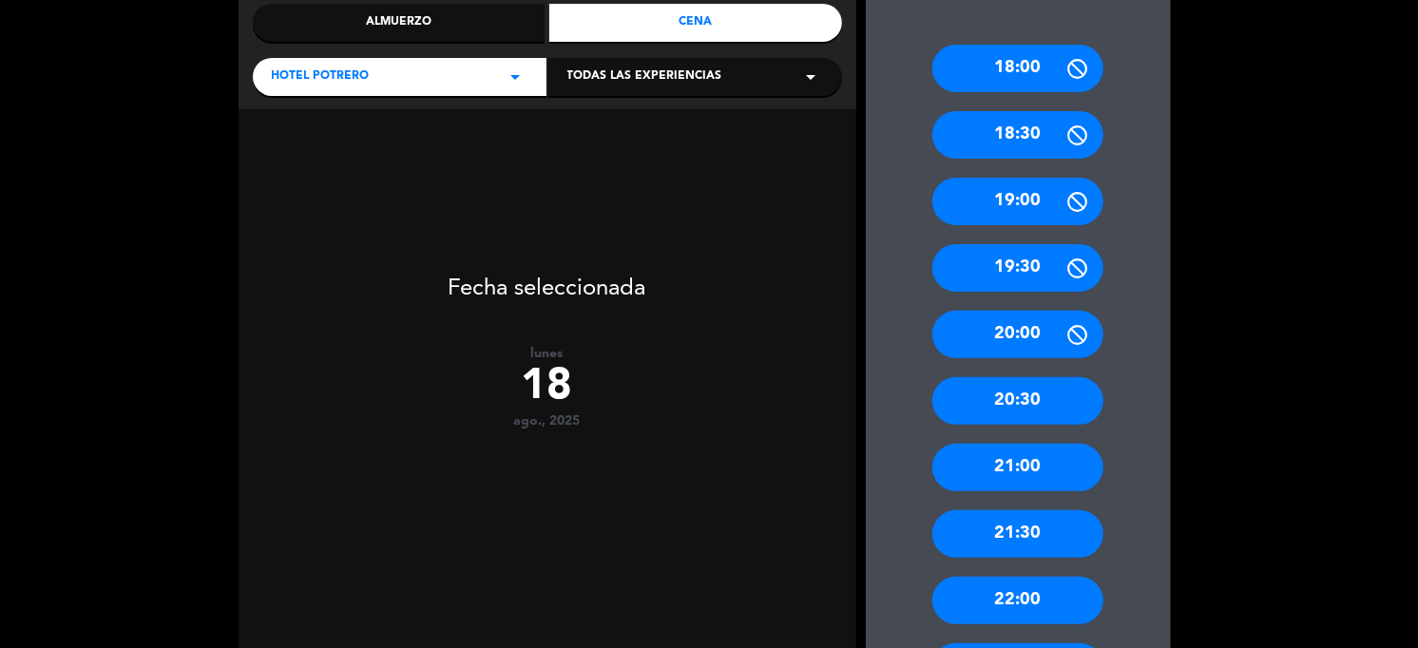
click at [1050, 531] on div "18:00 18:30 19:00 19:30 20:00 20:30 21:00 21:30 22:00 22:30" at bounding box center [1018, 358] width 305 height 703
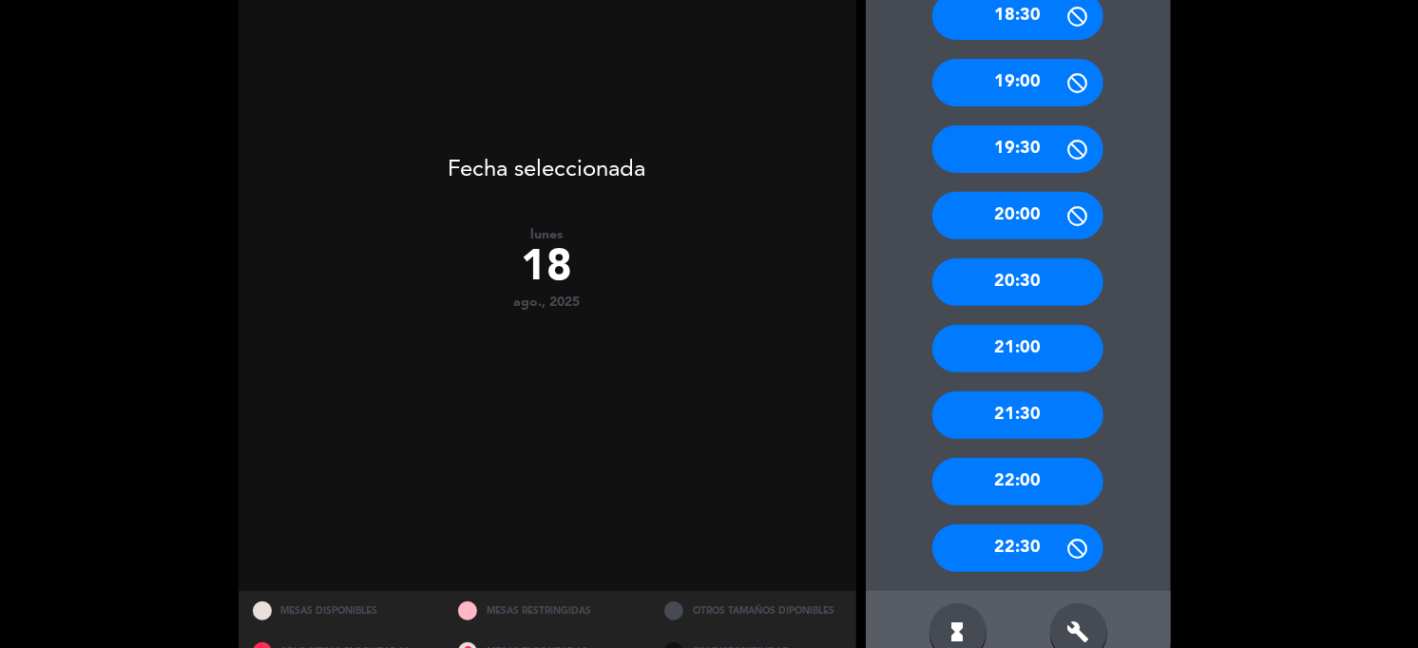
click at [1019, 412] on div "21:30" at bounding box center [1017, 416] width 171 height 48
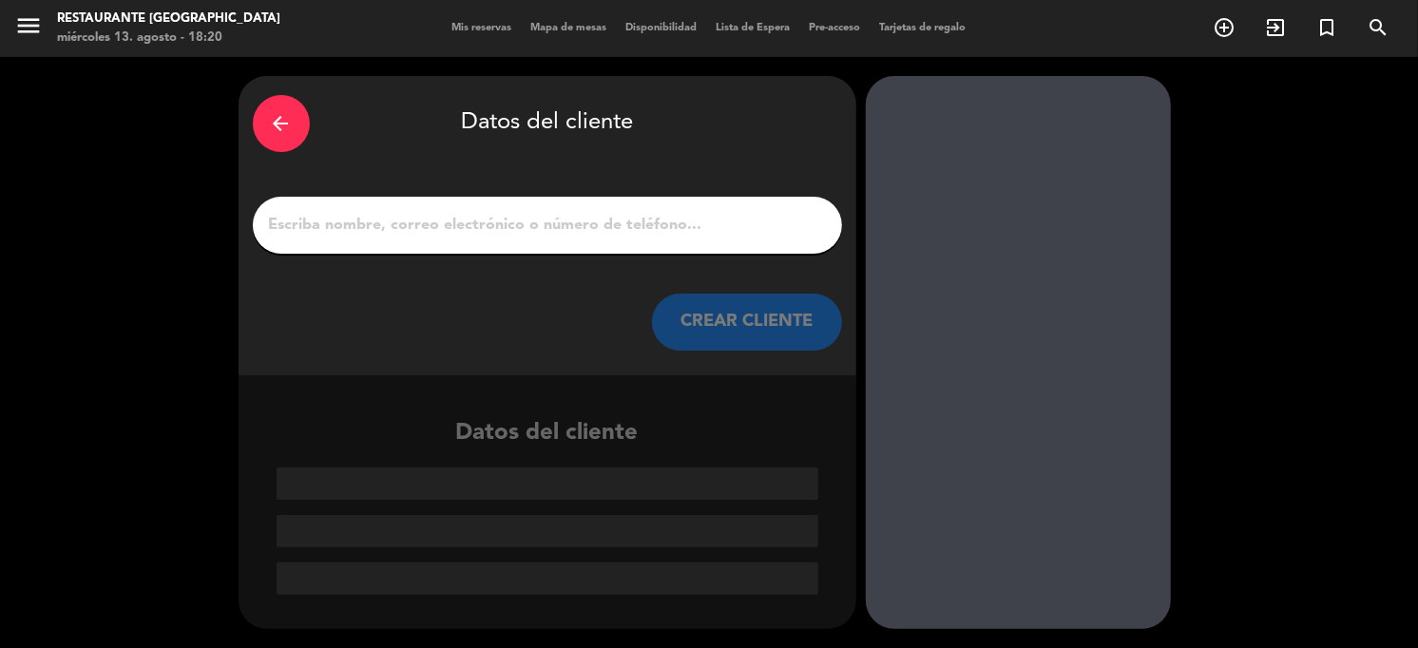
click at [343, 207] on div at bounding box center [547, 225] width 589 height 57
click at [334, 236] on input "1" at bounding box center [547, 225] width 561 height 27
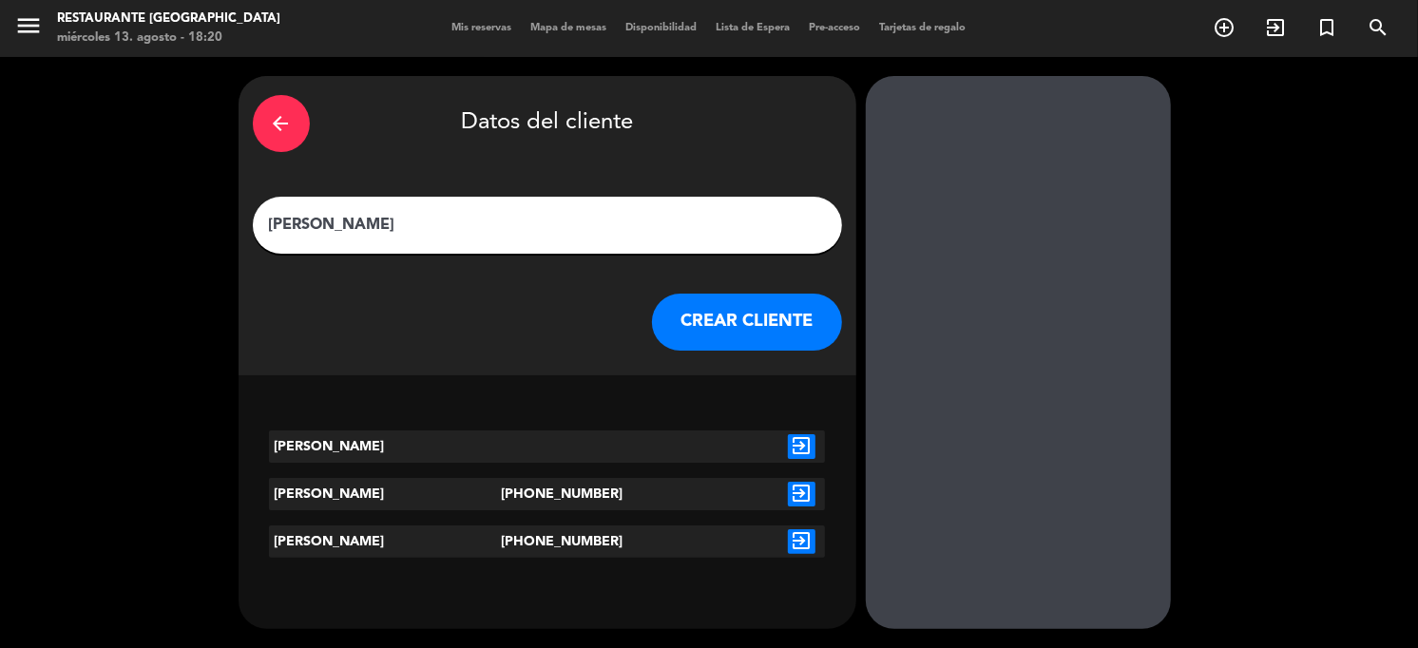
click at [332, 221] on input "[PERSON_NAME]" at bounding box center [547, 225] width 561 height 27
click at [277, 223] on input "[PERSON_NAME]" at bounding box center [547, 225] width 561 height 27
type input "[PERSON_NAME]"
click at [719, 330] on button "CREAR CLIENTE" at bounding box center [747, 322] width 190 height 57
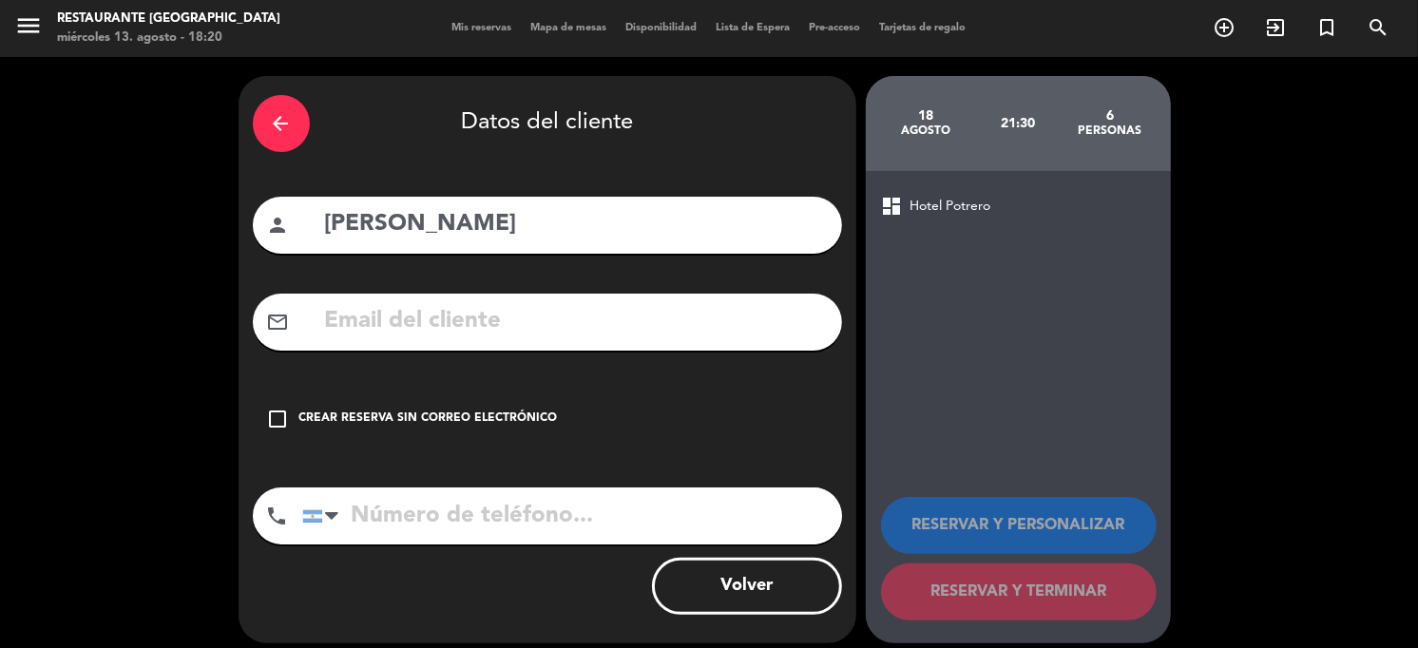
click at [276, 416] on icon "check_box_outline_blank" at bounding box center [278, 419] width 23 height 23
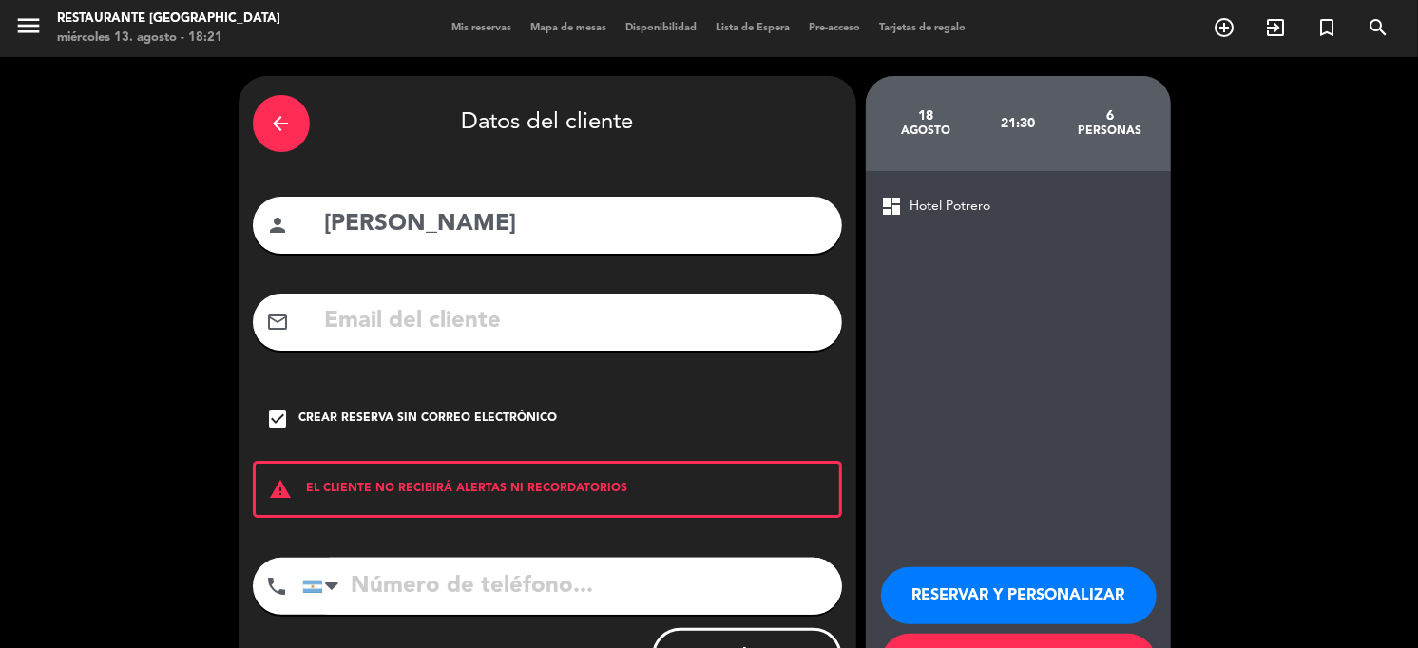
click at [576, 571] on input "tel" at bounding box center [572, 586] width 540 height 57
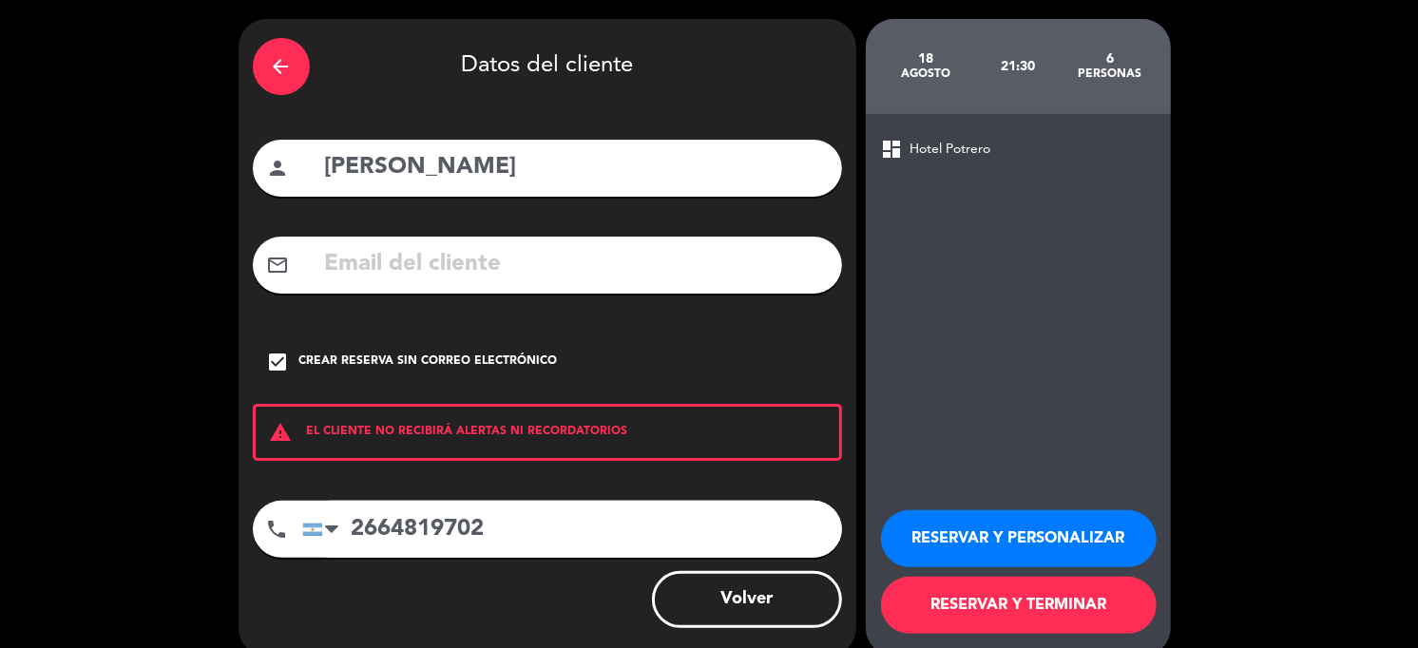
scroll to position [84, 0]
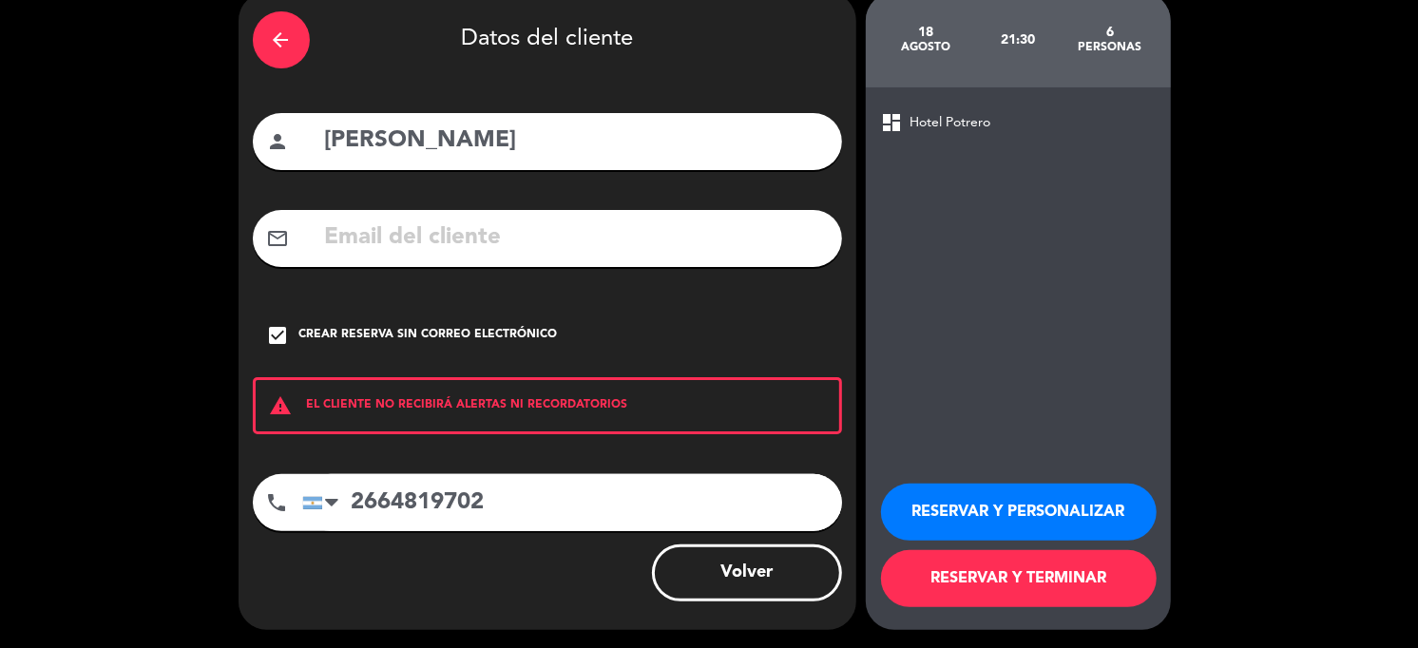
type input "2664819702"
click at [981, 587] on button "RESERVAR Y TERMINAR" at bounding box center [1019, 578] width 276 height 57
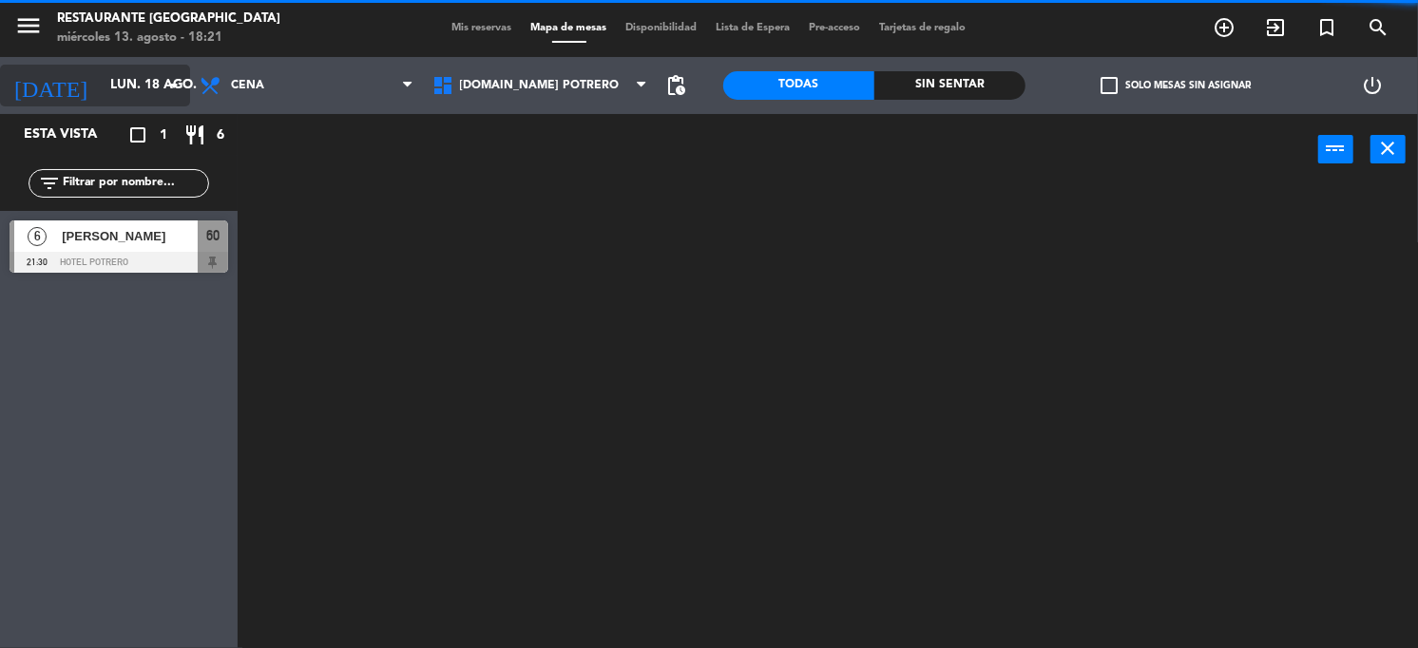
click at [120, 81] on input "lun. 18 ago." at bounding box center [191, 85] width 180 height 34
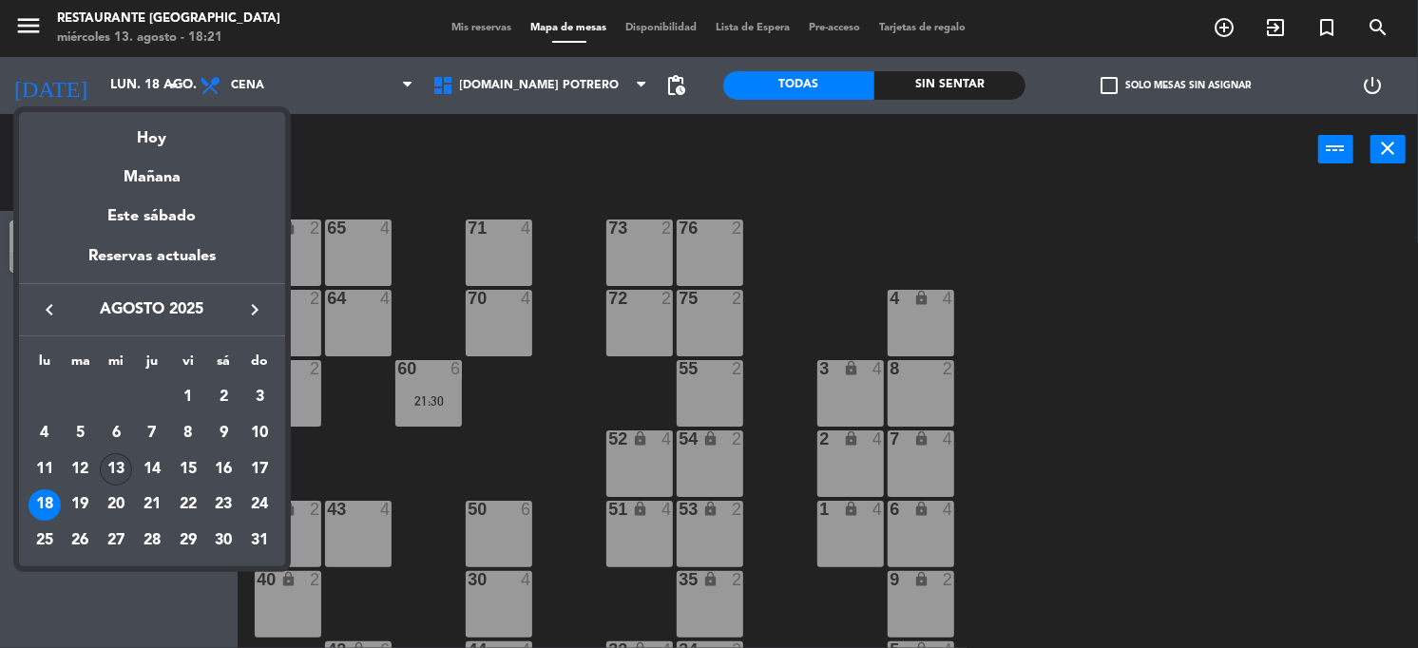
click at [124, 467] on div "13" at bounding box center [116, 469] width 32 height 32
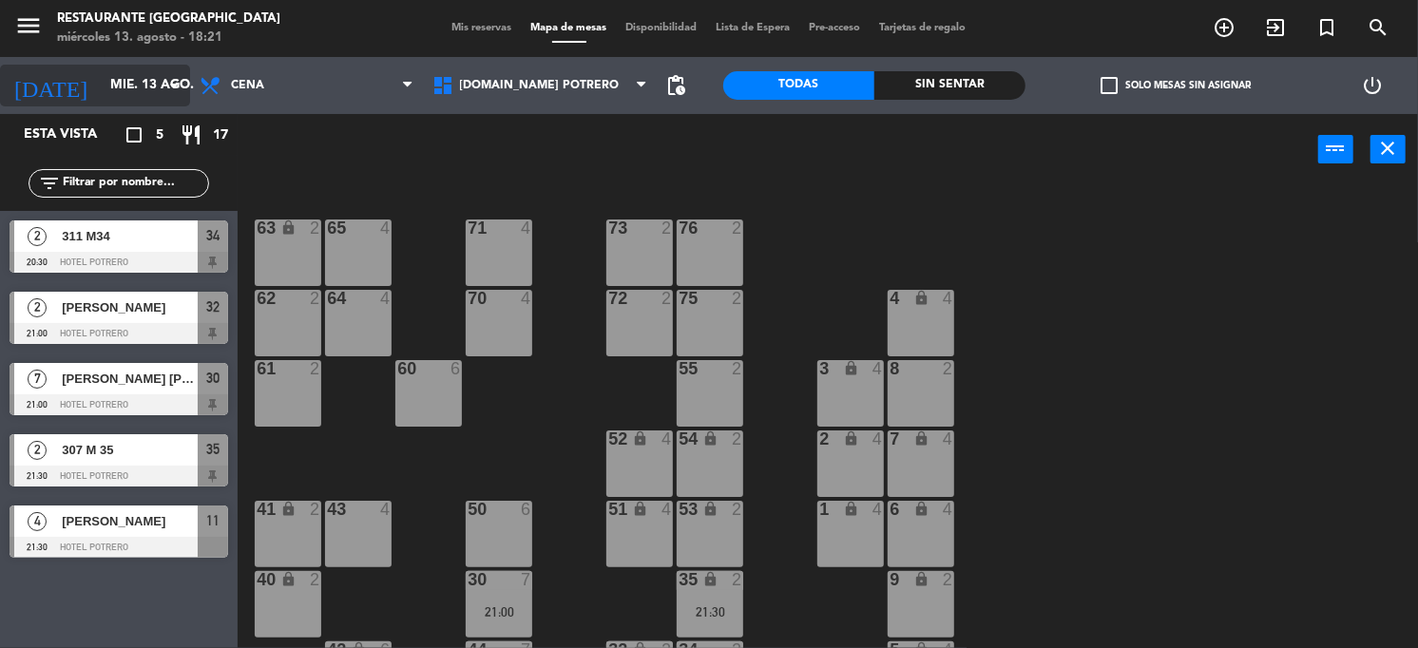
click at [101, 82] on input "mié. 13 ago." at bounding box center [191, 85] width 180 height 34
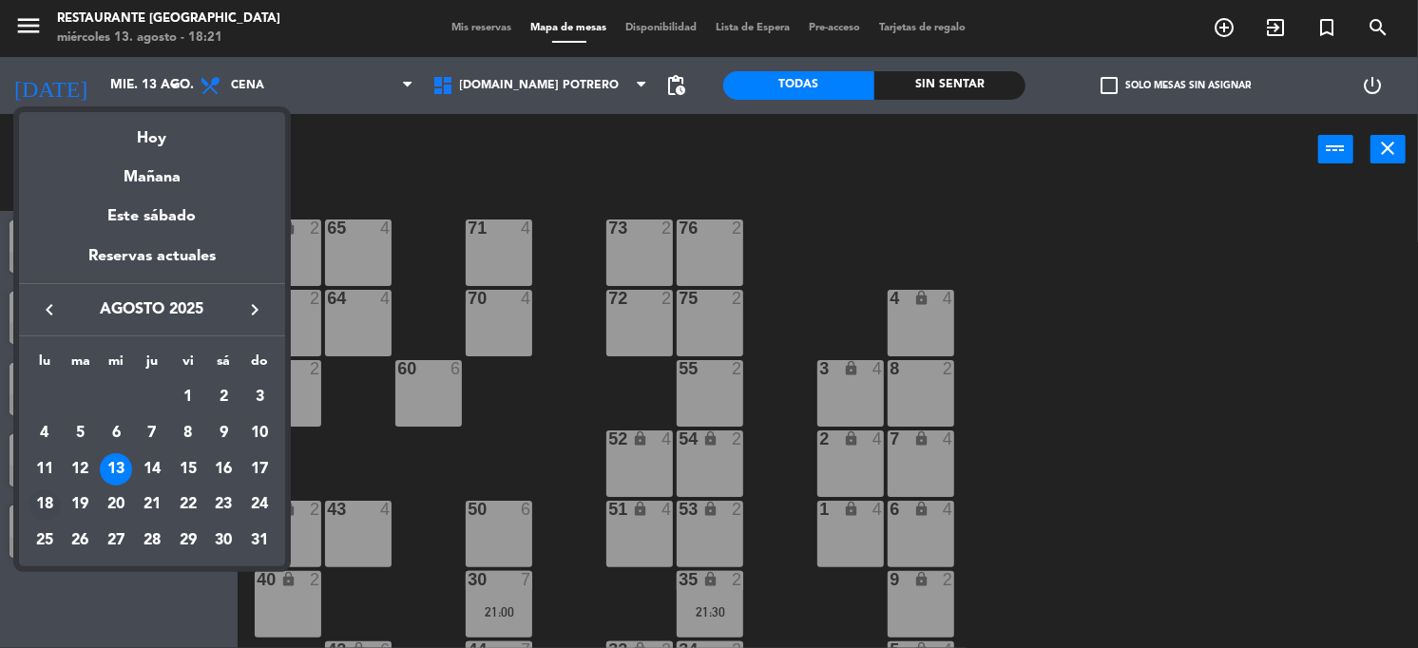
click at [35, 508] on div "18" at bounding box center [45, 505] width 32 height 32
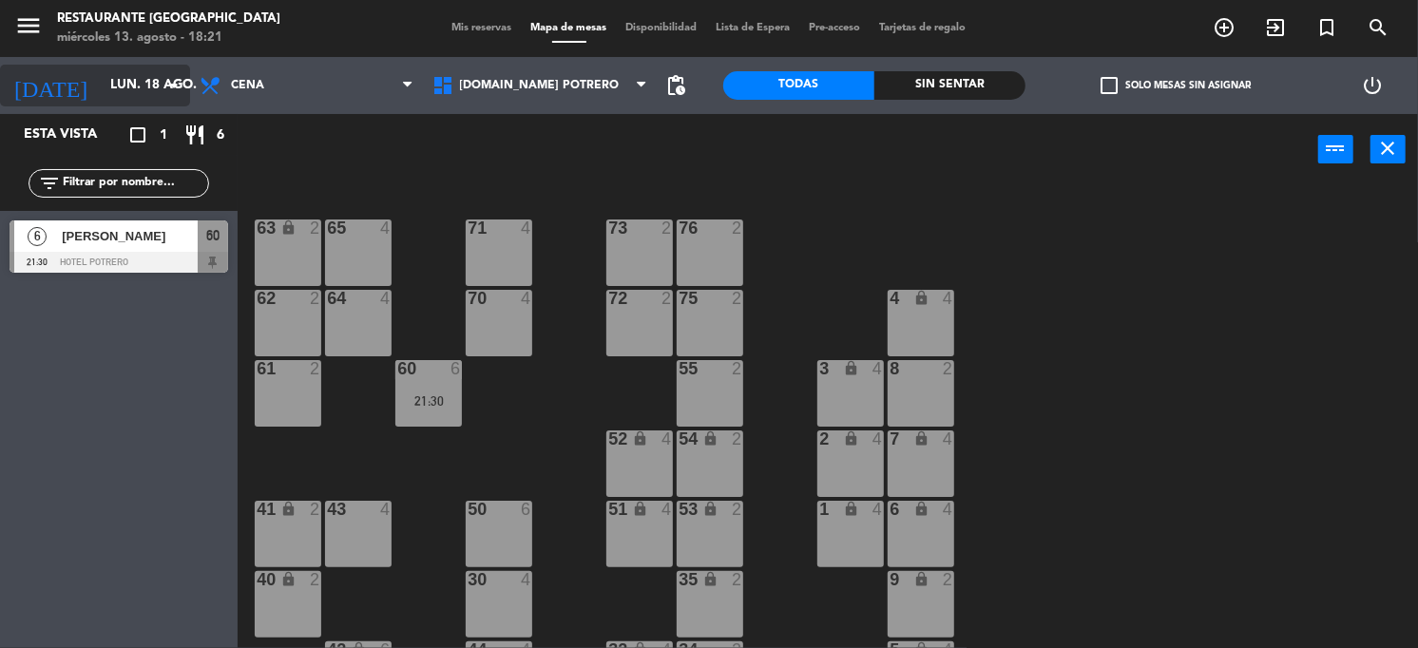
click at [175, 82] on icon "arrow_drop_down" at bounding box center [174, 85] width 23 height 23
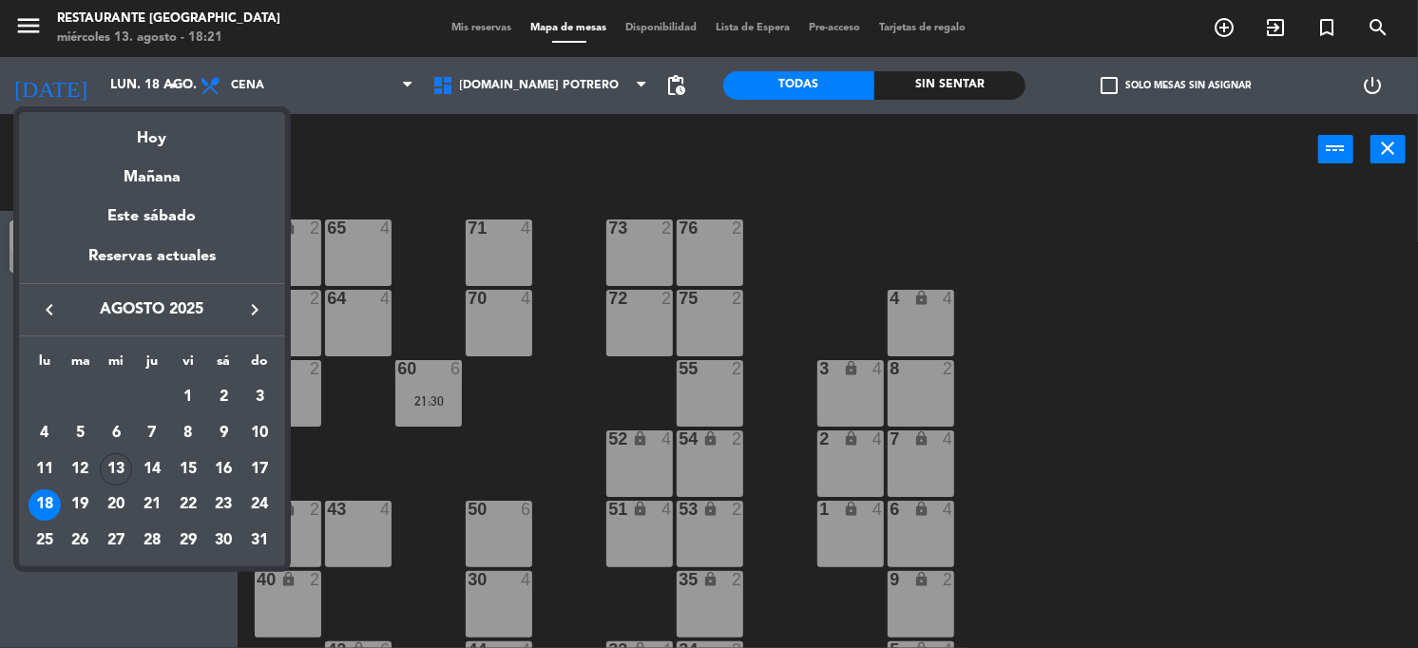
click at [101, 467] on div "13" at bounding box center [116, 469] width 32 height 32
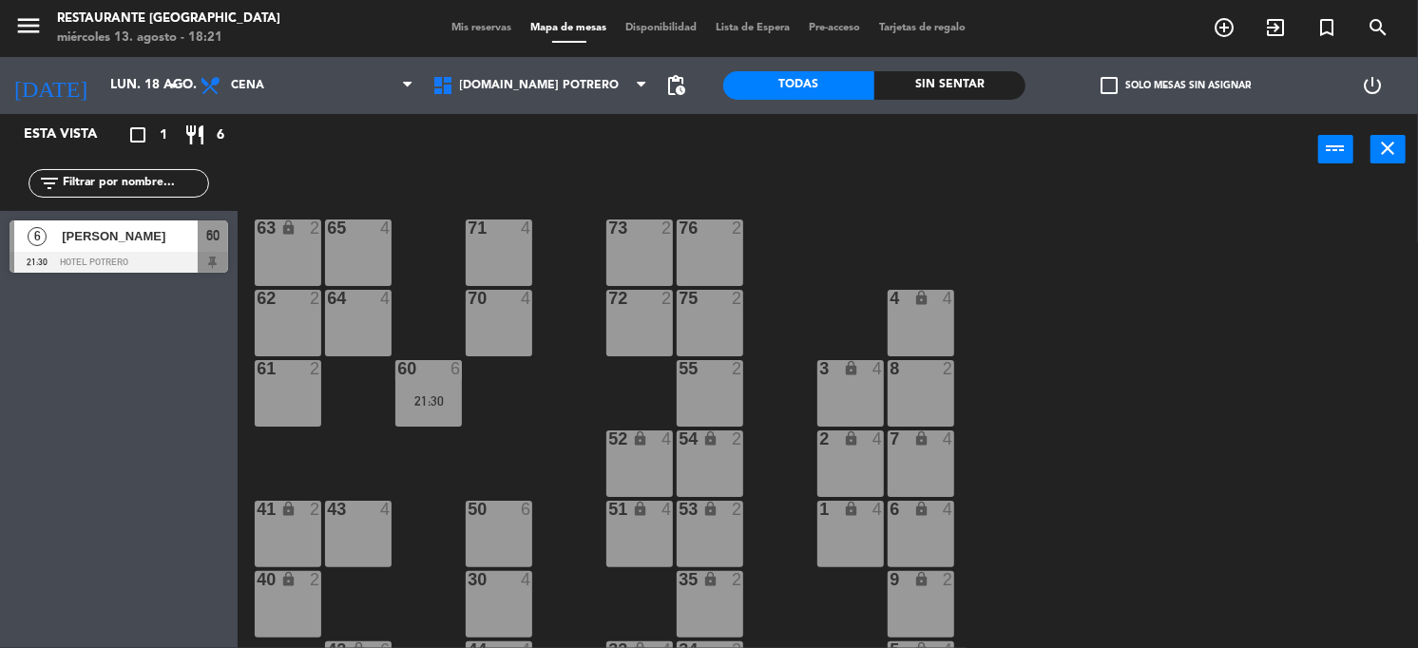
type input "mié. 13 ago."
